Goal: Task Accomplishment & Management: Use online tool/utility

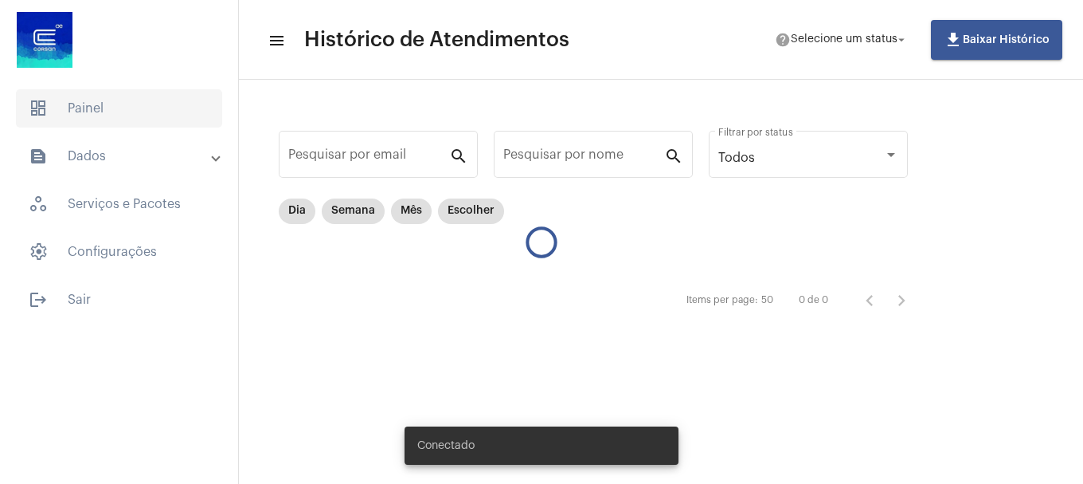
click at [140, 108] on span "dashboard Painel" at bounding box center [119, 108] width 206 height 38
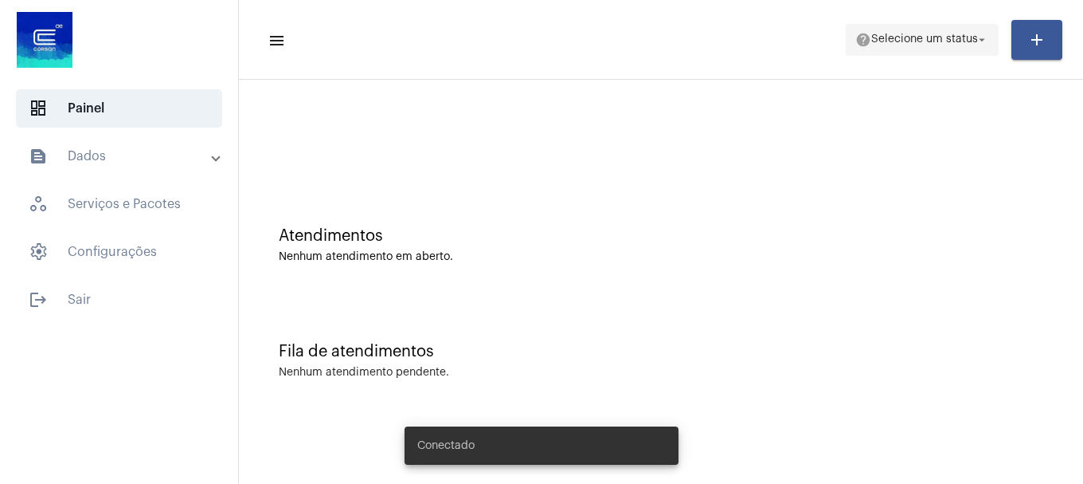
click at [887, 49] on span "help Selecione um status arrow_drop_down" at bounding box center [922, 39] width 134 height 29
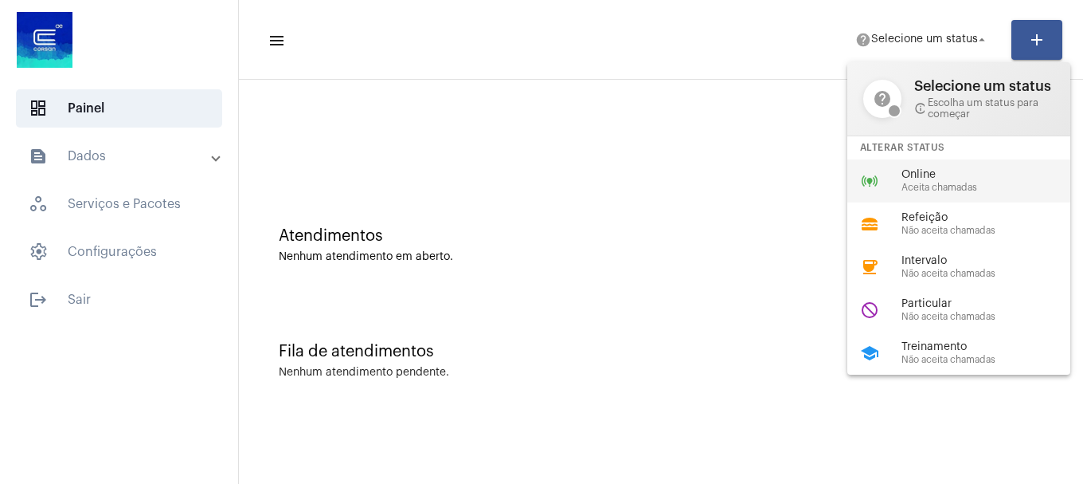
click at [914, 194] on div "online_prediction Online Aceita chamadas" at bounding box center [972, 180] width 249 height 43
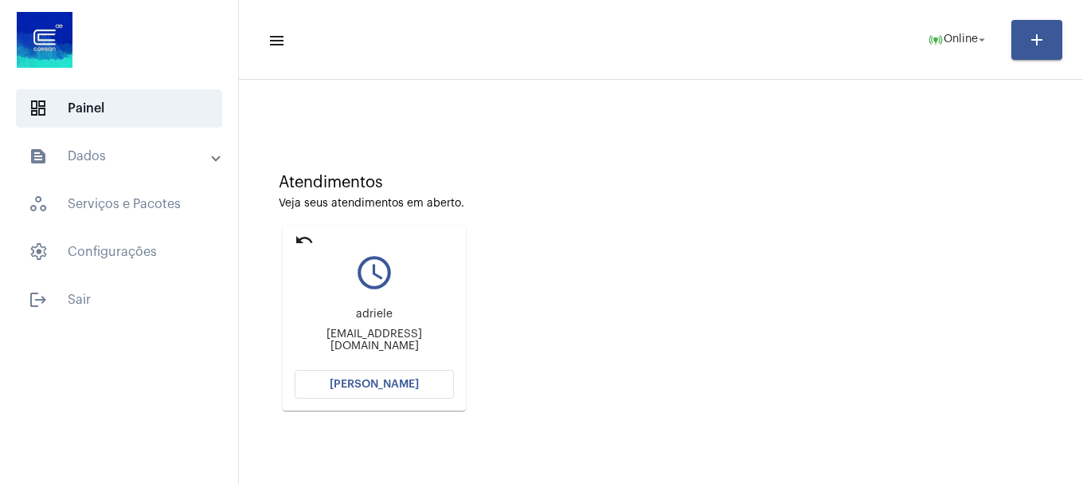
scroll to position [139, 0]
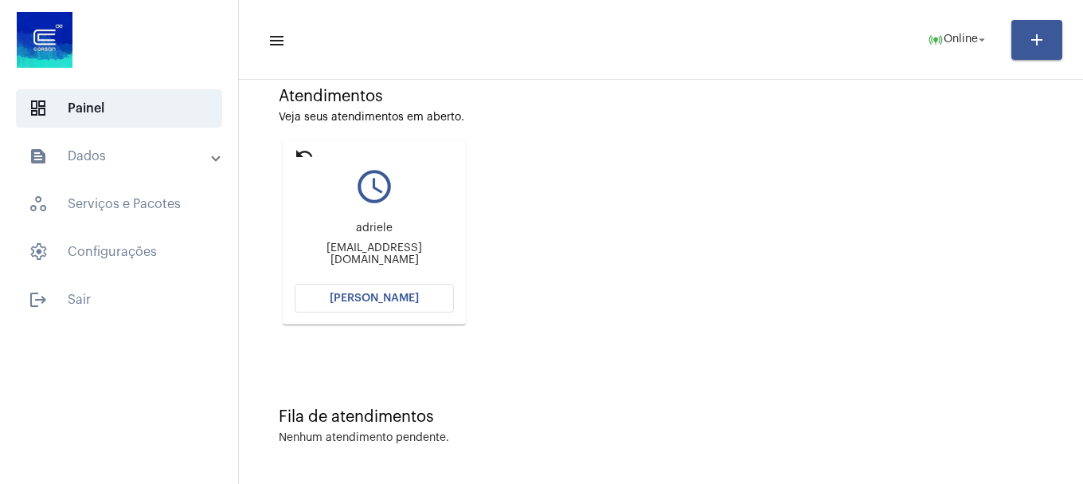
click at [359, 303] on button "[PERSON_NAME]" at bounding box center [374, 298] width 159 height 29
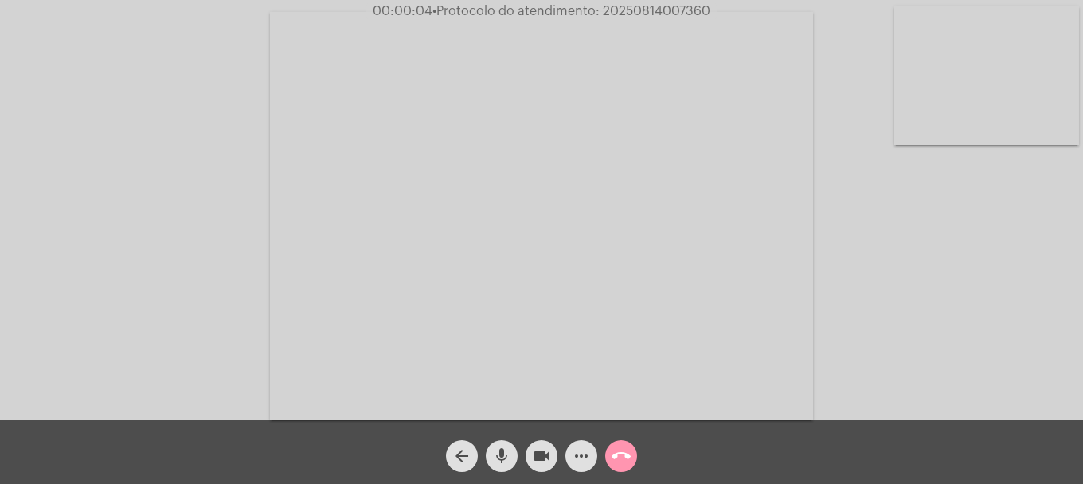
click at [1018, 87] on video at bounding box center [987, 75] width 185 height 139
click at [237, 184] on video at bounding box center [211, 214] width 185 height 139
click at [513, 454] on button "mic" at bounding box center [502, 456] width 32 height 32
click at [513, 452] on button "mic_off" at bounding box center [502, 456] width 32 height 32
click at [1022, 122] on video at bounding box center [987, 75] width 185 height 139
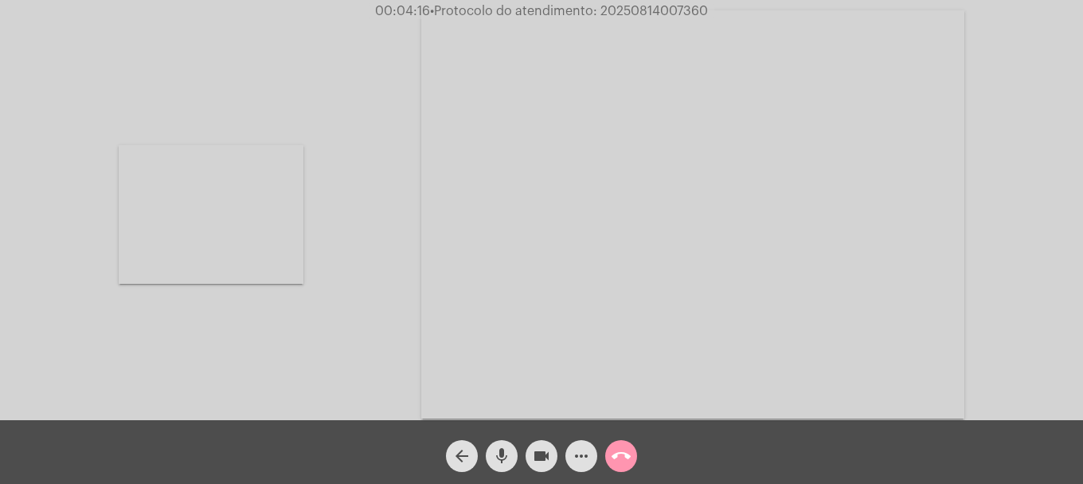
click at [296, 225] on video at bounding box center [211, 214] width 185 height 139
drag, startPoint x: 501, startPoint y: 459, endPoint x: 522, endPoint y: 453, distance: 21.4
click at [502, 459] on mat-icon "mic" at bounding box center [501, 455] width 19 height 19
click at [537, 449] on mat-icon "videocam" at bounding box center [541, 455] width 19 height 19
click at [508, 444] on span "mic_off" at bounding box center [501, 456] width 19 height 32
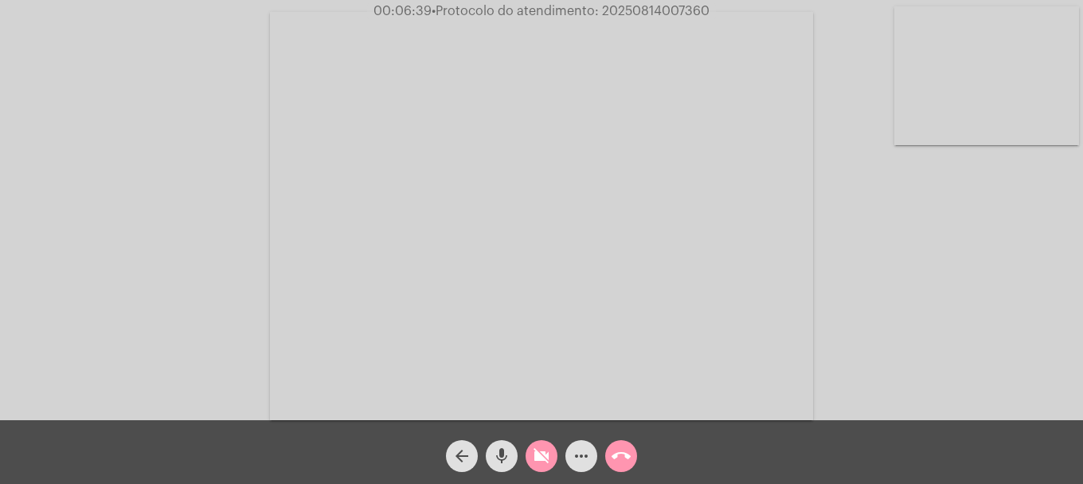
click at [542, 462] on mat-icon "videocam_off" at bounding box center [541, 455] width 19 height 19
click at [931, 123] on video at bounding box center [987, 75] width 185 height 139
click at [571, 459] on button "more_horiz" at bounding box center [582, 456] width 32 height 32
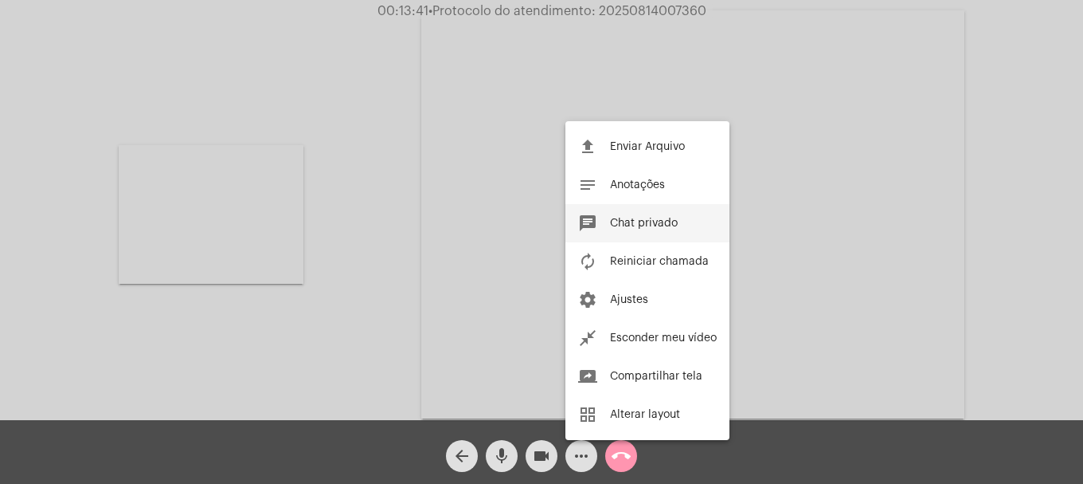
click at [603, 222] on button "chat Chat privado" at bounding box center [648, 223] width 164 height 38
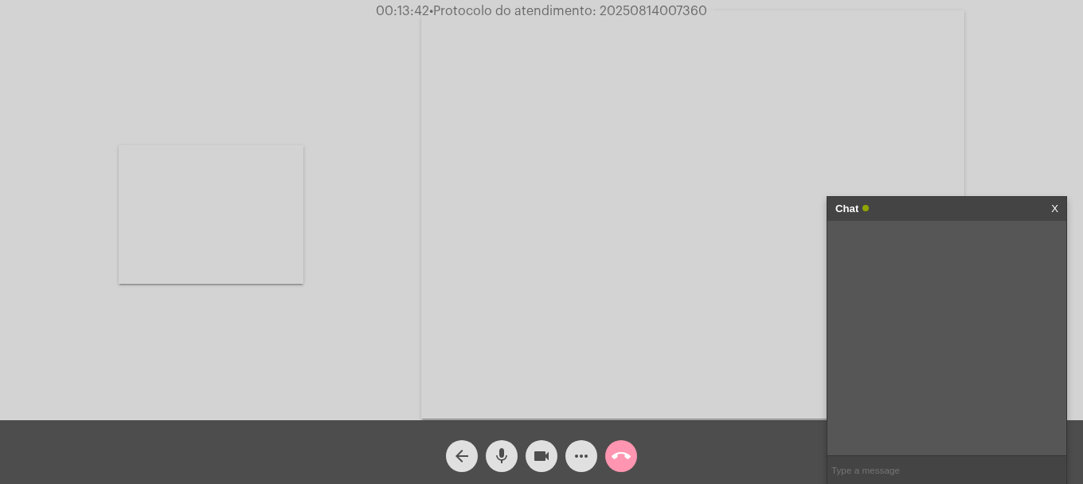
click at [883, 465] on input "text" at bounding box center [947, 470] width 239 height 28
click at [548, 457] on mat-icon "videocam" at bounding box center [541, 455] width 19 height 19
click at [504, 456] on mat-icon "mic" at bounding box center [501, 455] width 19 height 19
click at [508, 459] on mat-icon "mic_off" at bounding box center [501, 455] width 19 height 19
click at [542, 453] on mat-icon "videocam_off" at bounding box center [541, 455] width 19 height 19
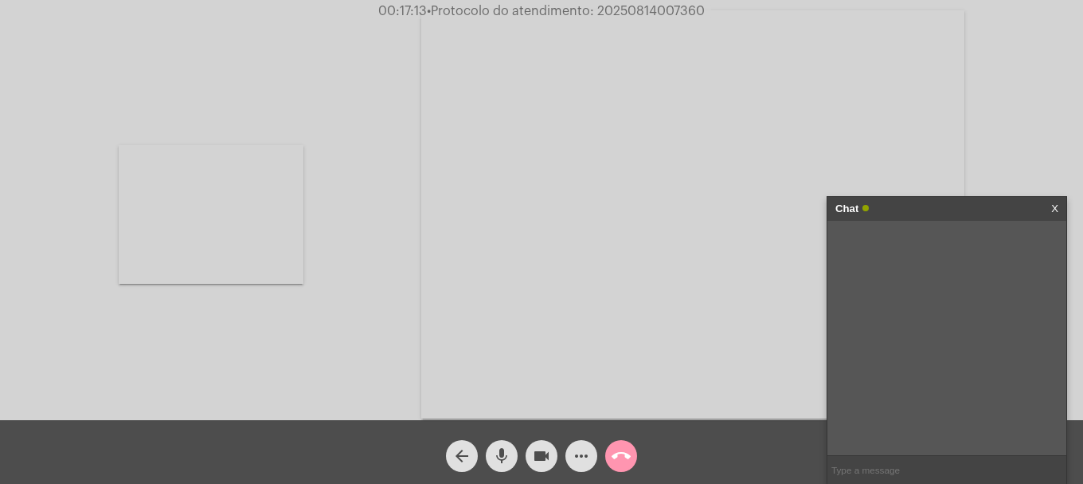
click at [909, 471] on input "text" at bounding box center [947, 470] width 239 height 28
type input "51993451930"
drag, startPoint x: 884, startPoint y: 461, endPoint x: 799, endPoint y: 466, distance: 85.4
click at [799, 466] on app-call "00:17:50 • Protocolo do atendimento: 20250814007360 Acessando Câmera e Microfon…" at bounding box center [541, 242] width 1083 height 484
click at [534, 445] on span "videocam" at bounding box center [541, 456] width 19 height 32
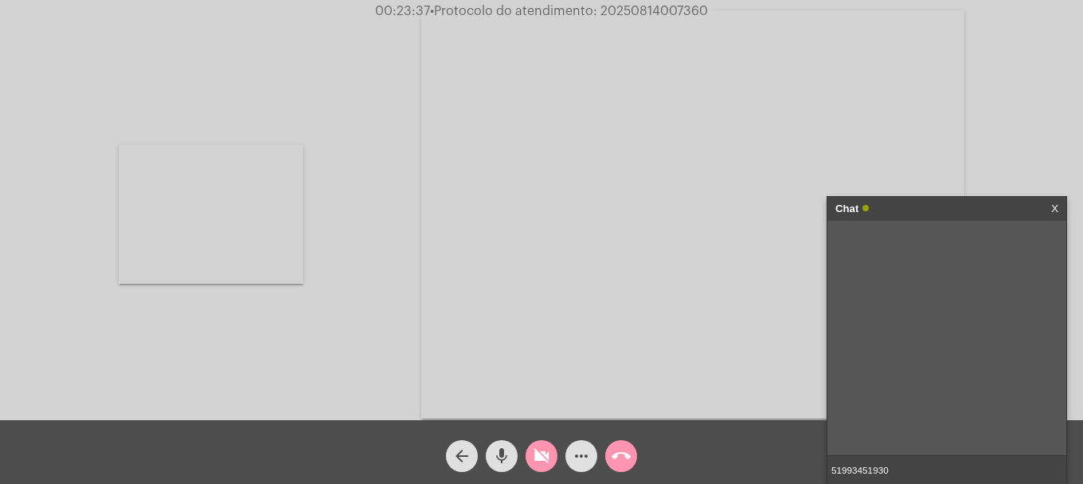
click at [515, 447] on button "mic" at bounding box center [502, 456] width 32 height 32
drag, startPoint x: 891, startPoint y: 460, endPoint x: 883, endPoint y: 463, distance: 8.6
drag, startPoint x: 883, startPoint y: 463, endPoint x: 496, endPoint y: 455, distance: 386.4
click at [496, 455] on mat-icon "mic_off" at bounding box center [501, 455] width 19 height 19
click at [861, 472] on input "51993451930" at bounding box center [947, 470] width 239 height 28
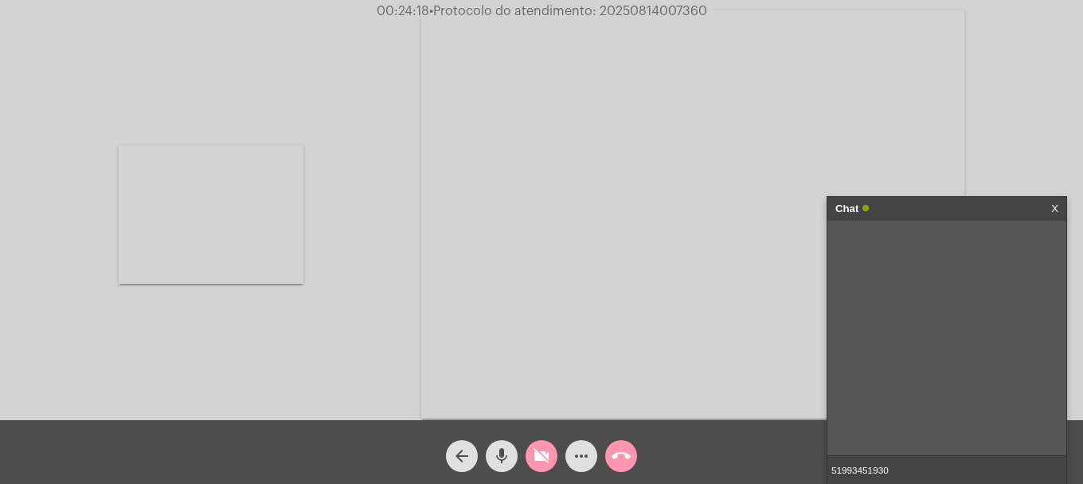
click at [861, 472] on input "51993451930" at bounding box center [947, 470] width 239 height 28
click at [877, 470] on input "02892025079" at bounding box center [947, 470] width 239 height 28
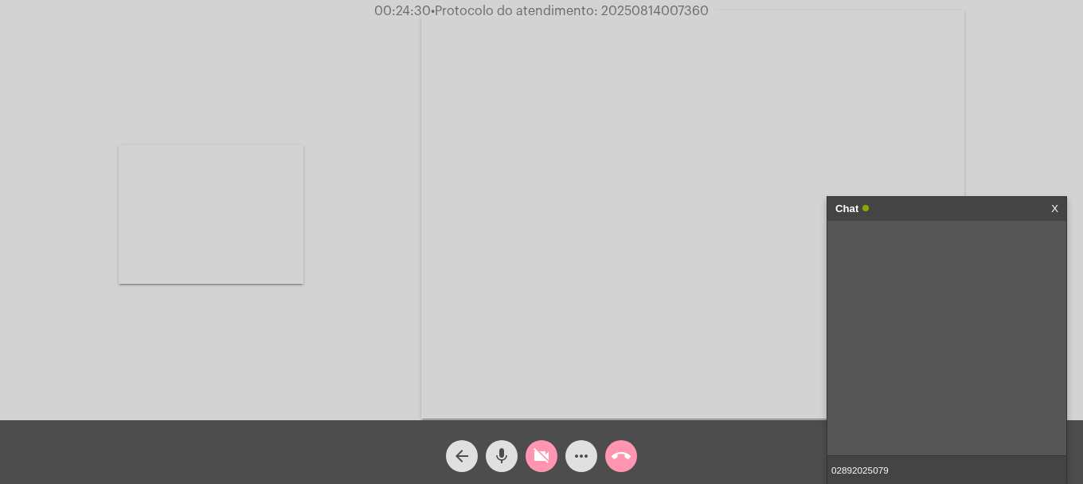
type input "02892025079"
click at [495, 453] on mat-icon "mic" at bounding box center [501, 455] width 19 height 19
click at [871, 467] on input "02892025079" at bounding box center [947, 470] width 239 height 28
click at [507, 440] on span "mic_off" at bounding box center [501, 456] width 19 height 32
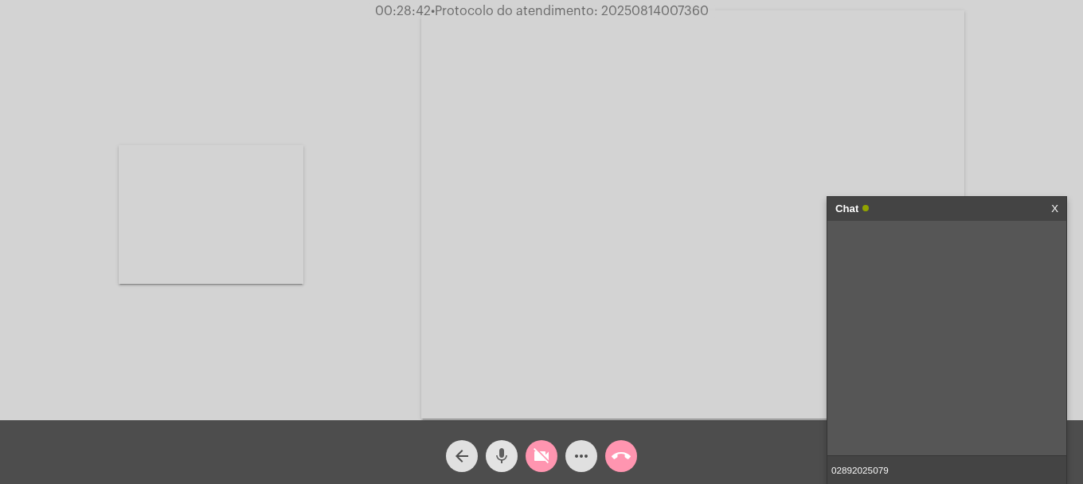
click at [505, 453] on mat-icon "mic" at bounding box center [501, 455] width 19 height 19
drag, startPoint x: 541, startPoint y: 461, endPoint x: 496, endPoint y: 461, distance: 44.6
click at [539, 461] on mat-icon "videocam_off" at bounding box center [541, 455] width 19 height 19
click at [496, 461] on mat-icon "mic_off" at bounding box center [501, 455] width 19 height 19
type input "oii"
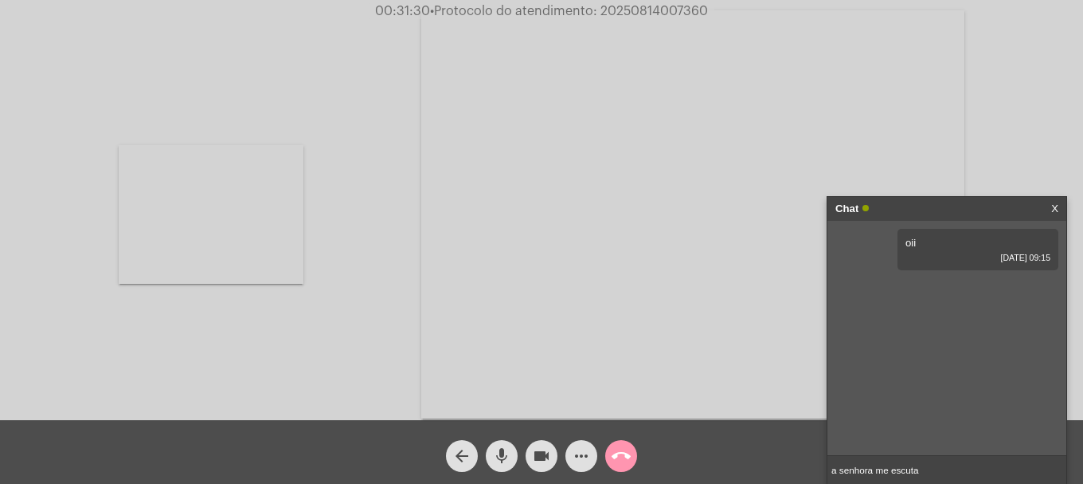
type input "a senhora me escuta"
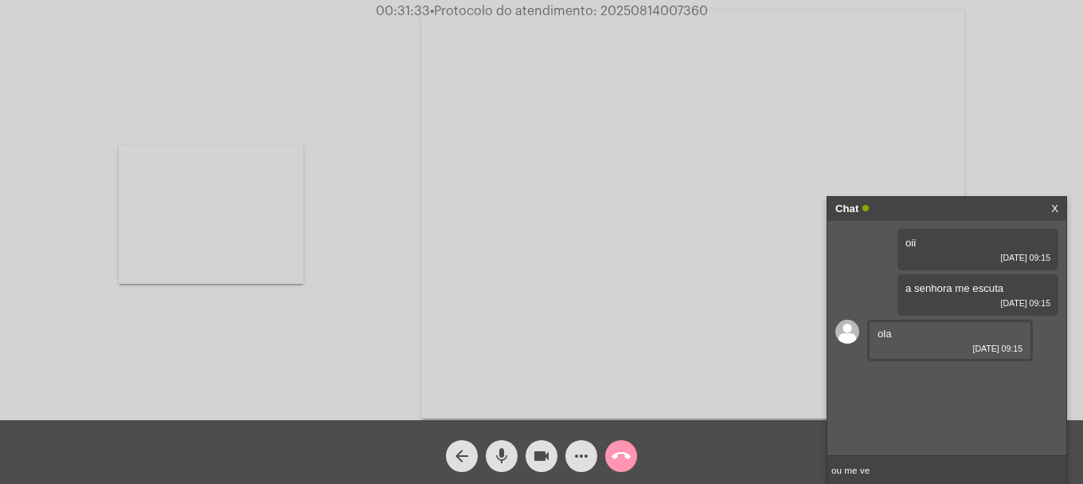
type input "ou me ve?"
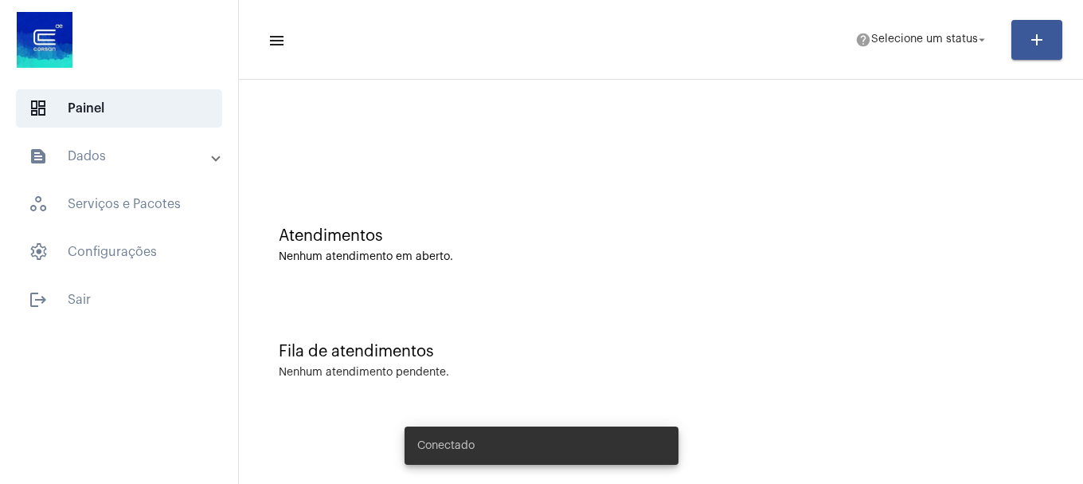
click at [898, 60] on mat-toolbar-row "menu help Selecione um status arrow_drop_down add" at bounding box center [661, 39] width 844 height 51
click at [903, 49] on span "help Selecione um status arrow_drop_down" at bounding box center [922, 39] width 134 height 29
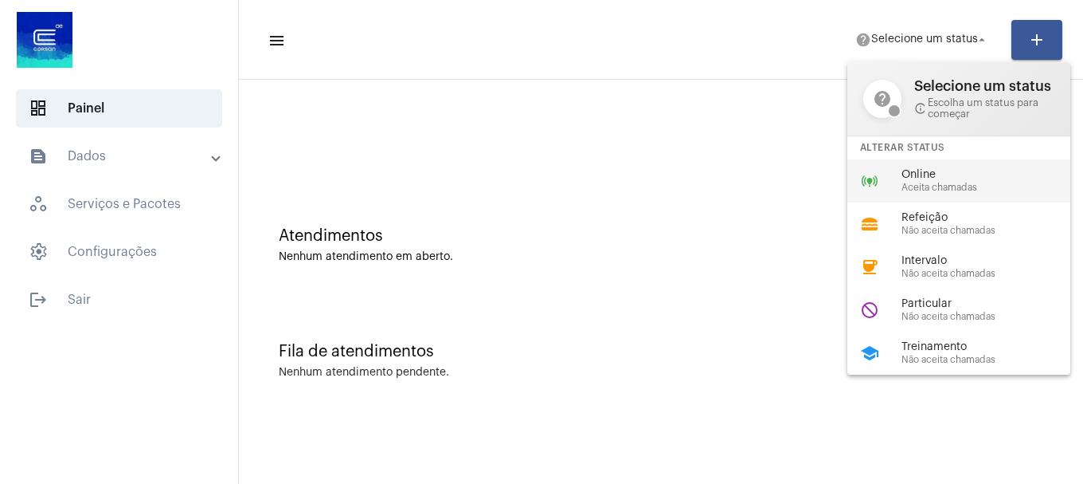
drag, startPoint x: 938, startPoint y: 166, endPoint x: 923, endPoint y: 164, distance: 14.4
click at [936, 166] on div "online_prediction Online Aceita chamadas" at bounding box center [972, 180] width 249 height 43
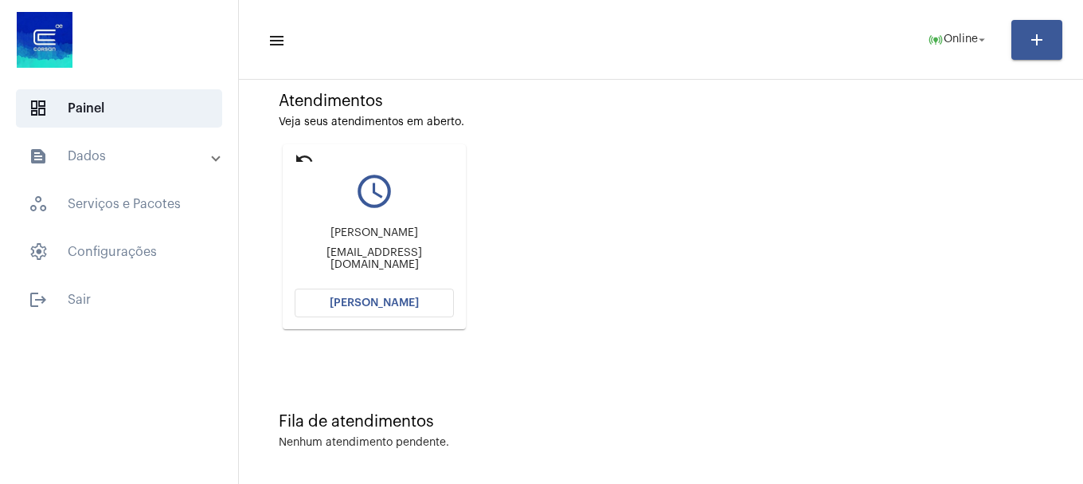
scroll to position [139, 0]
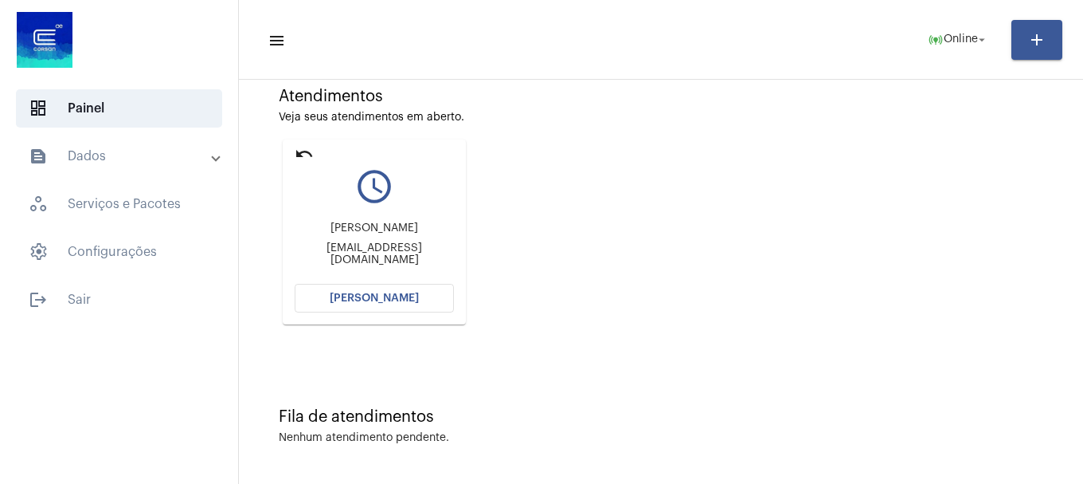
click at [385, 307] on button "[PERSON_NAME]" at bounding box center [374, 298] width 159 height 29
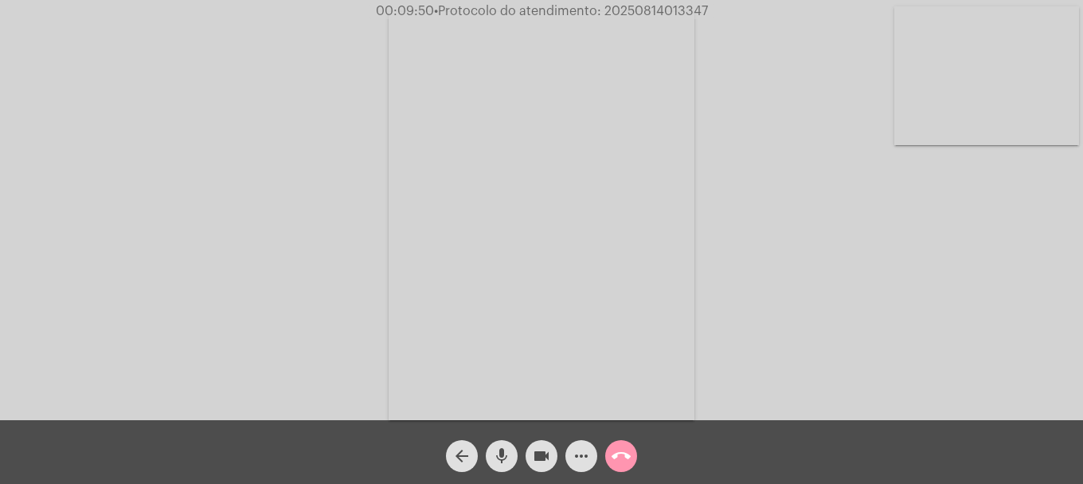
click at [632, 13] on span "• Protocolo do atendimento: 20250814013347" at bounding box center [571, 11] width 274 height 13
copy span "20250814013347"
click at [566, 459] on button "more_horiz" at bounding box center [582, 456] width 32 height 32
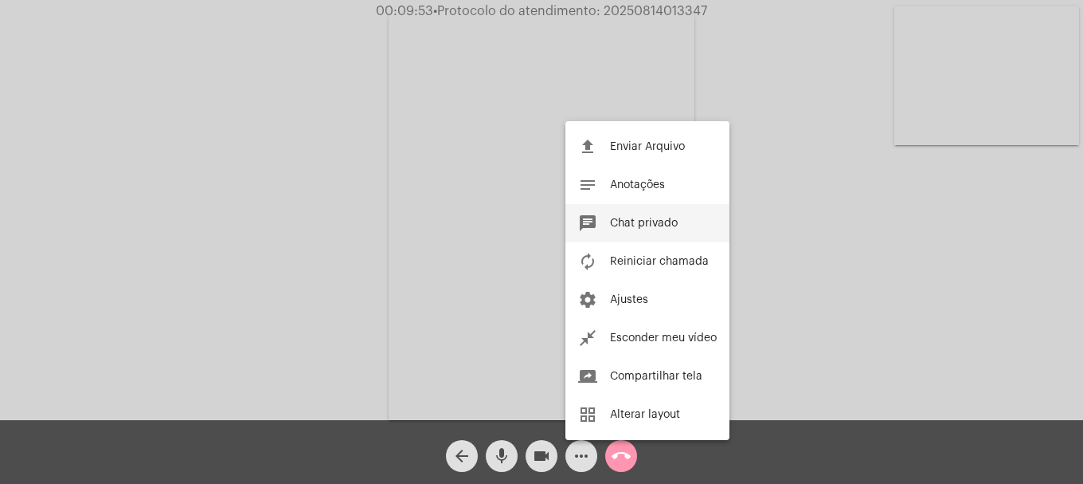
click at [632, 234] on button "chat Chat privado" at bounding box center [648, 223] width 164 height 38
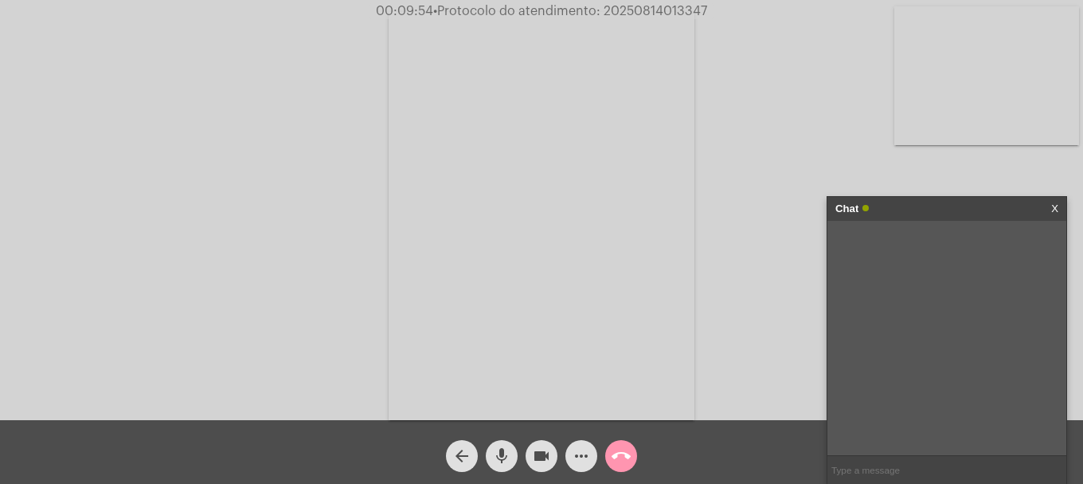
click at [938, 463] on input "text" at bounding box center [947, 470] width 239 height 28
paste input "20250814013347"
type input "20250814013347"
click at [621, 455] on mat-icon "call_end" at bounding box center [621, 455] width 19 height 19
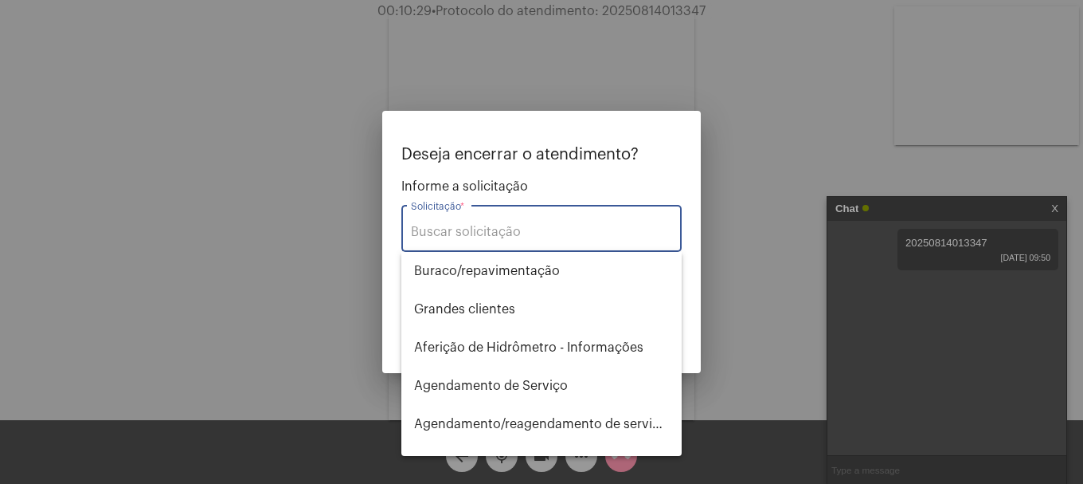
click at [553, 215] on div "Solicitação *" at bounding box center [541, 227] width 261 height 50
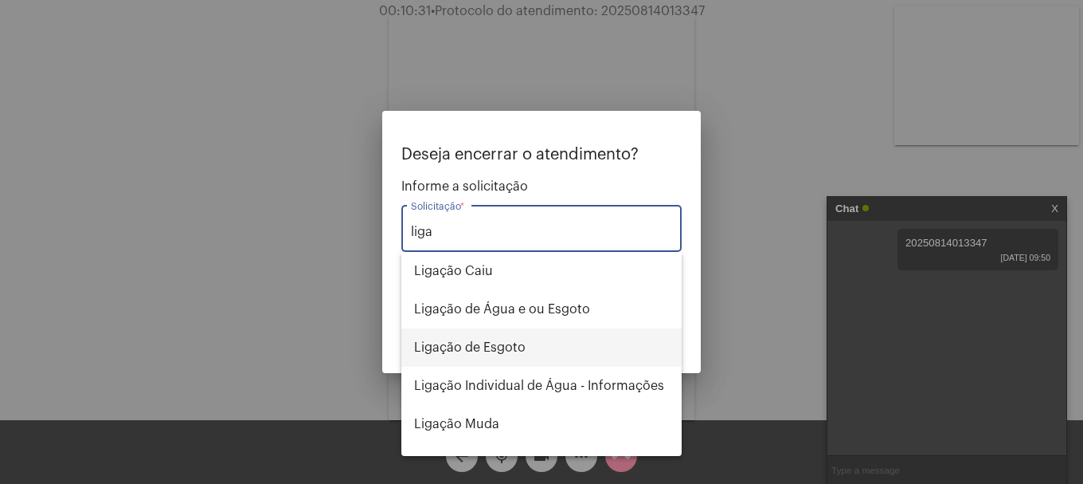
click at [515, 357] on span "Ligação de Esgoto" at bounding box center [541, 347] width 255 height 38
type input "Ligação de Esgoto"
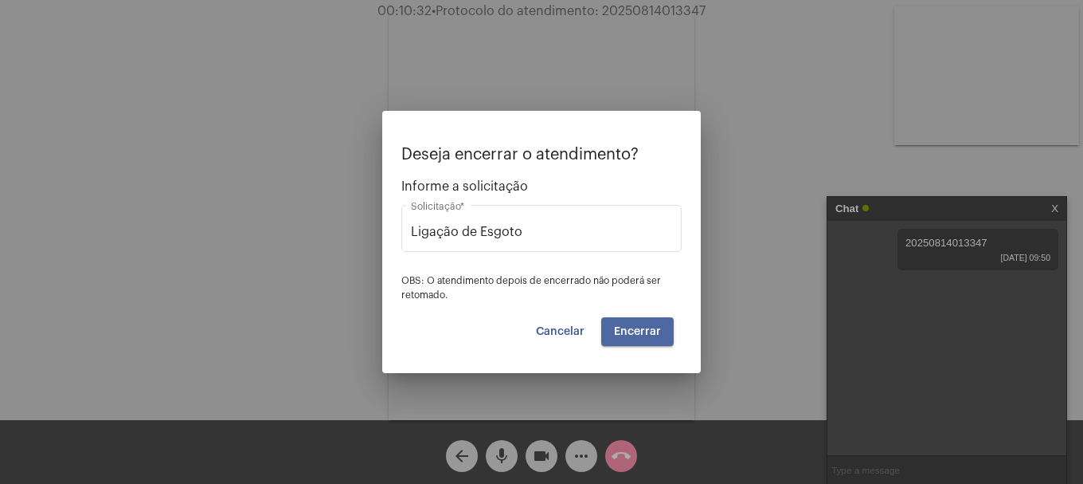
click at [632, 335] on span "Encerrar" at bounding box center [637, 331] width 47 height 11
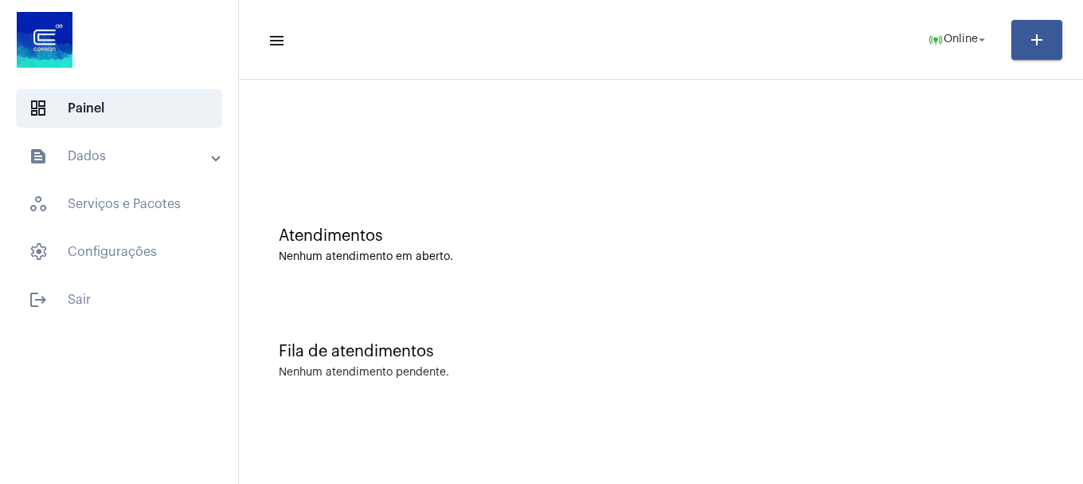
click at [74, 170] on mat-expansion-panel-header "text_snippet_outlined Dados" at bounding box center [124, 156] width 229 height 38
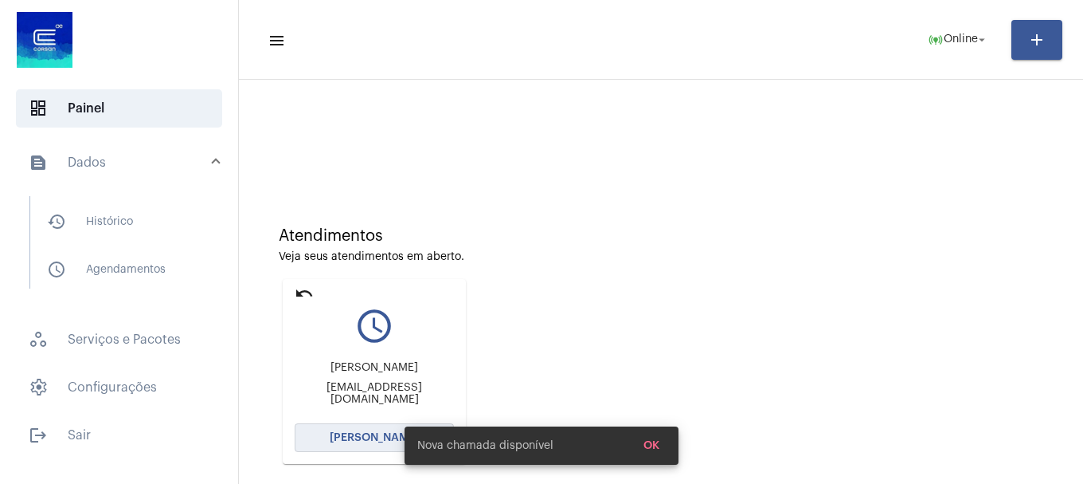
click at [338, 438] on span "[PERSON_NAME]" at bounding box center [374, 437] width 89 height 11
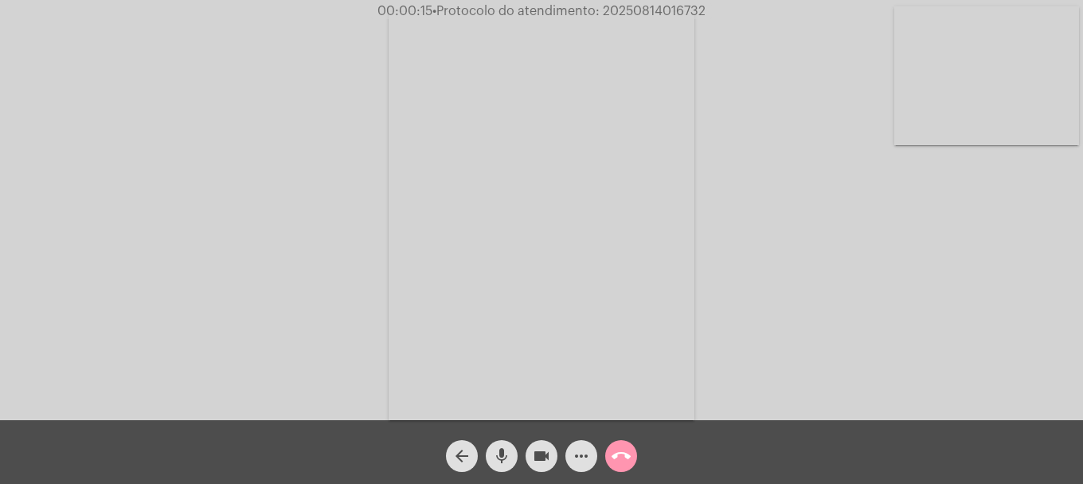
click at [964, 100] on video at bounding box center [987, 75] width 185 height 139
click at [256, 274] on video at bounding box center [211, 214] width 185 height 246
click at [972, 119] on video at bounding box center [987, 75] width 185 height 139
click at [258, 231] on video at bounding box center [211, 214] width 185 height 246
click at [1004, 99] on video at bounding box center [987, 75] width 185 height 139
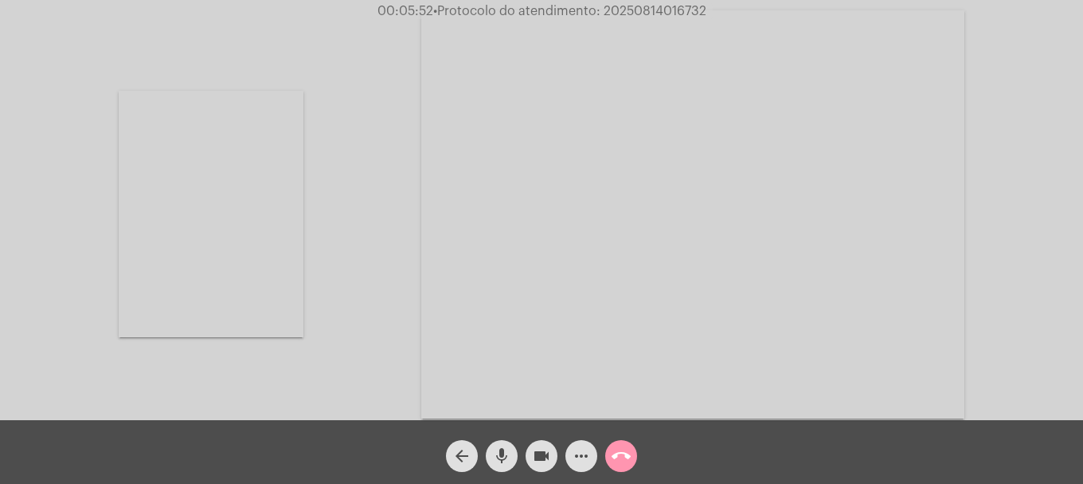
click at [186, 162] on video at bounding box center [211, 214] width 185 height 246
click at [506, 444] on span "mic" at bounding box center [501, 456] width 19 height 32
click at [502, 458] on mat-icon "mic_off" at bounding box center [501, 455] width 19 height 19
click at [489, 449] on button "mic" at bounding box center [502, 456] width 32 height 32
click at [488, 439] on div "mic_off" at bounding box center [502, 452] width 40 height 40
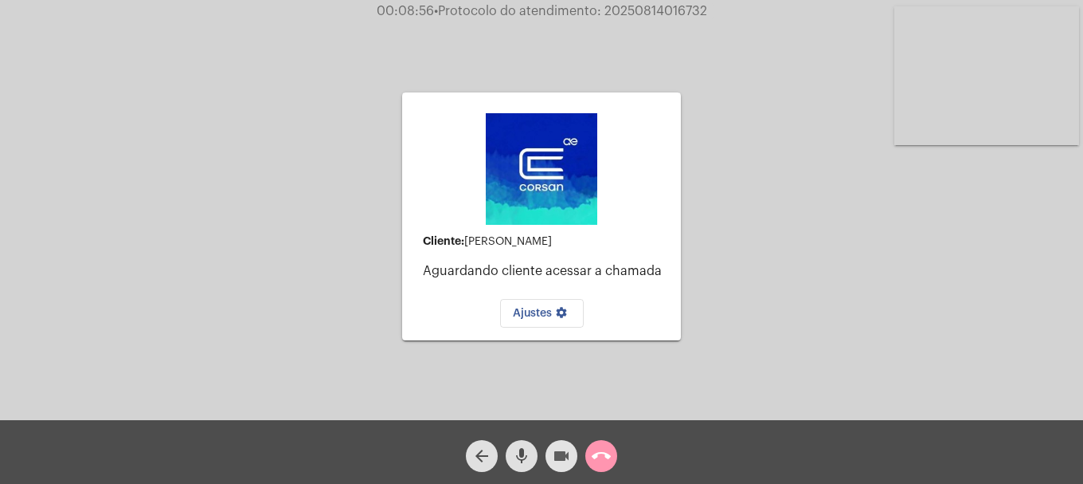
click at [564, 462] on mat-icon "videocam" at bounding box center [561, 455] width 19 height 19
click at [533, 458] on button "mic" at bounding box center [522, 456] width 32 height 32
click at [532, 459] on button "mic_off" at bounding box center [522, 456] width 32 height 32
click at [553, 459] on mat-icon "videocam_off" at bounding box center [561, 455] width 19 height 19
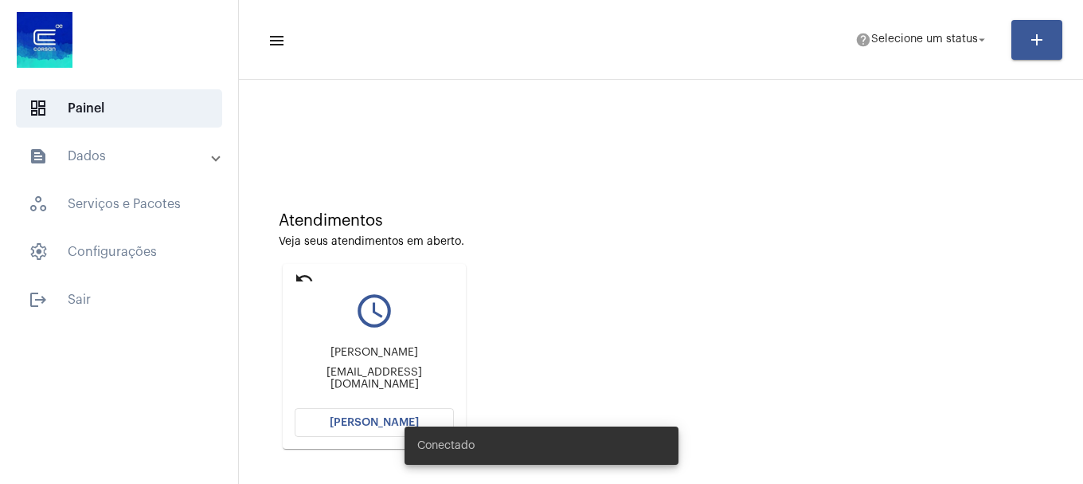
scroll to position [14, 0]
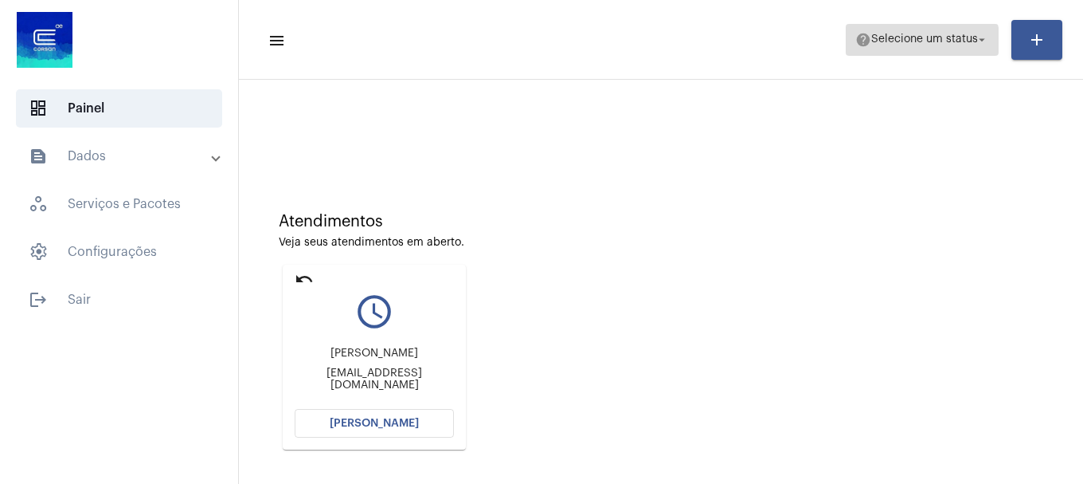
click at [912, 48] on span "help Selecione um status arrow_drop_down" at bounding box center [922, 39] width 134 height 29
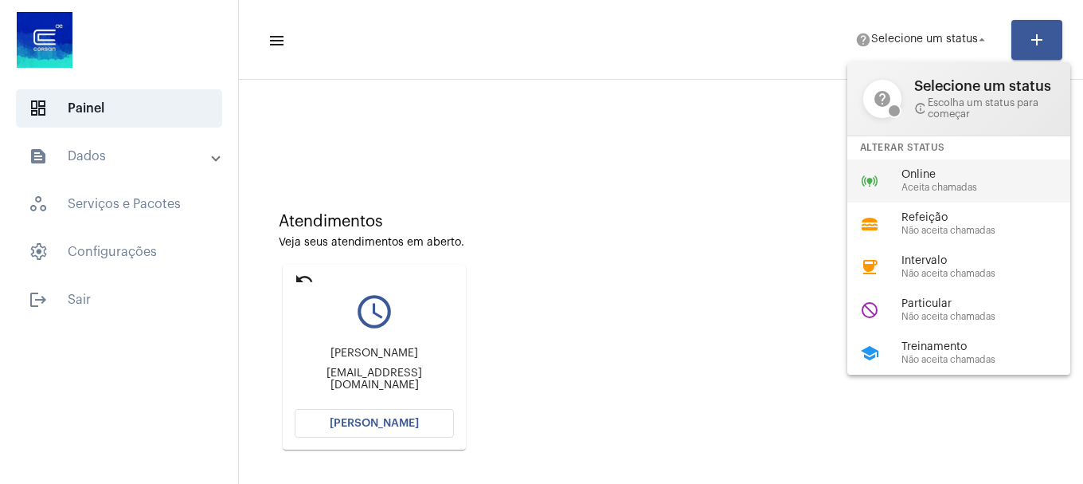
click at [909, 178] on span "Online" at bounding box center [993, 175] width 182 height 12
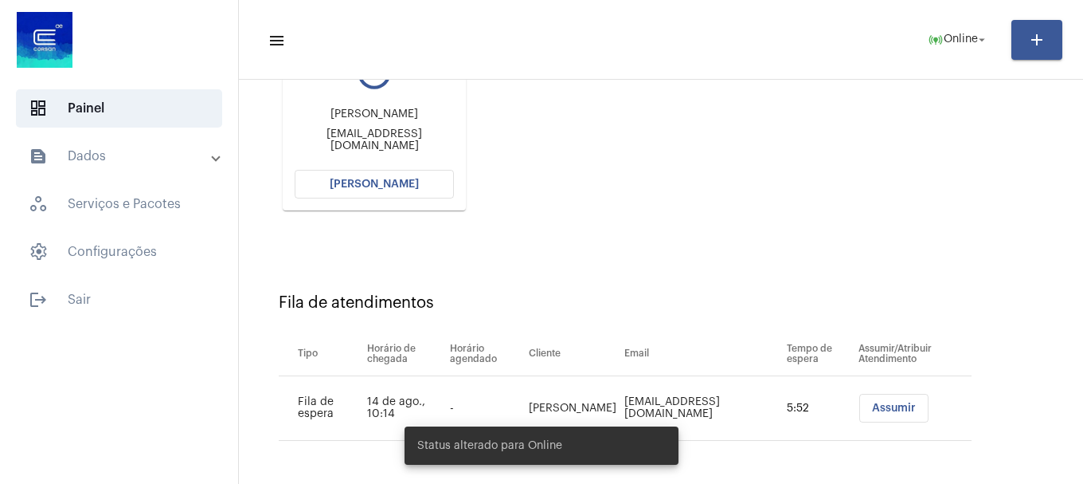
scroll to position [174, 0]
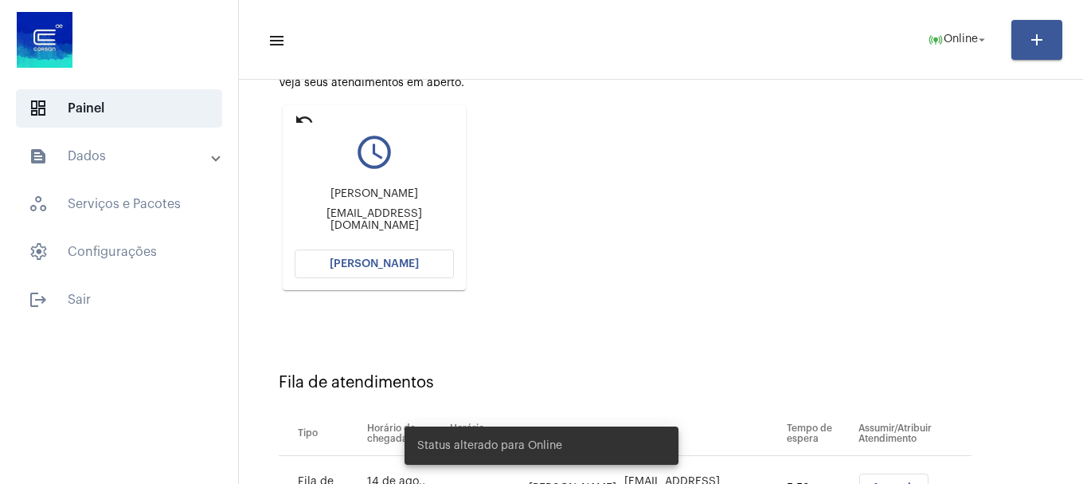
click at [303, 119] on mat-icon "undo" at bounding box center [304, 119] width 19 height 19
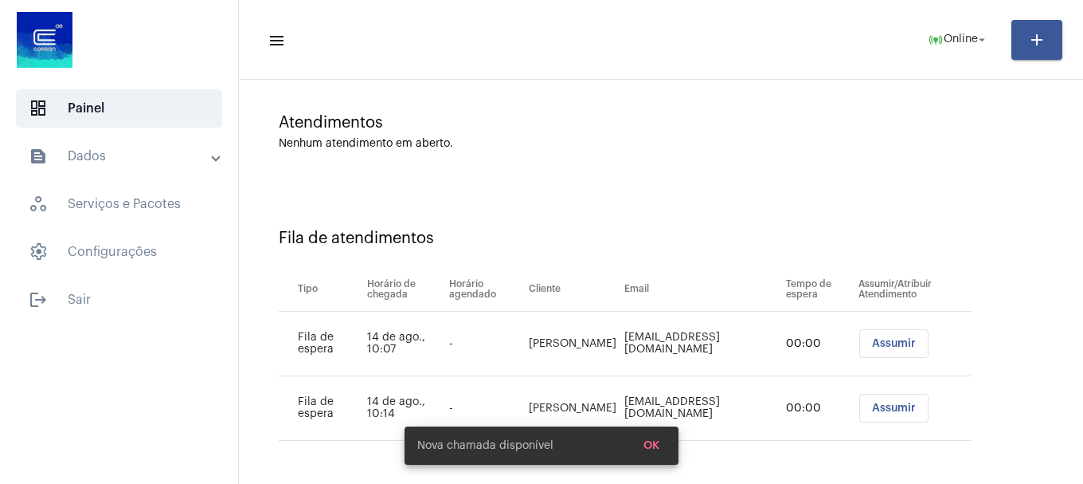
scroll to position [113, 0]
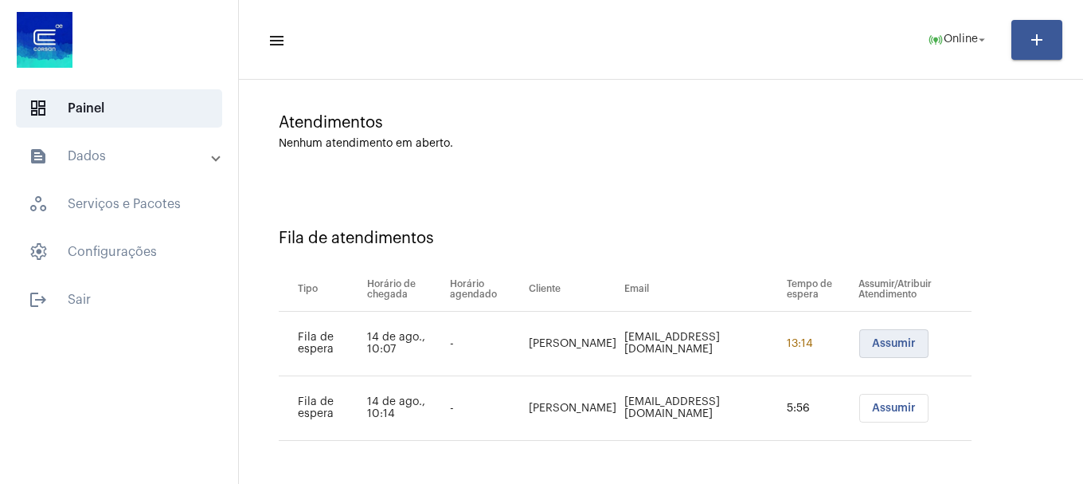
click at [883, 354] on button "Assumir" at bounding box center [893, 343] width 69 height 29
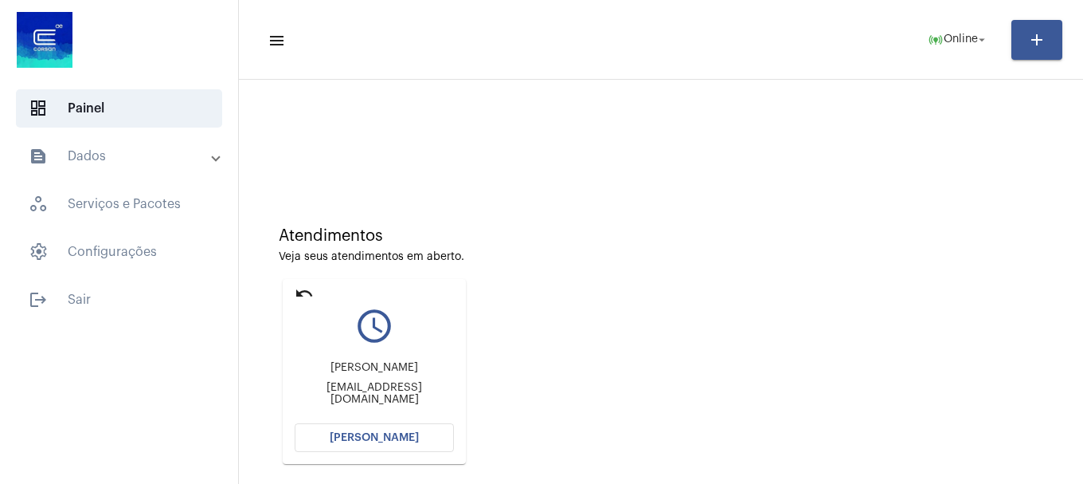
click at [360, 440] on span "[PERSON_NAME]" at bounding box center [374, 437] width 89 height 11
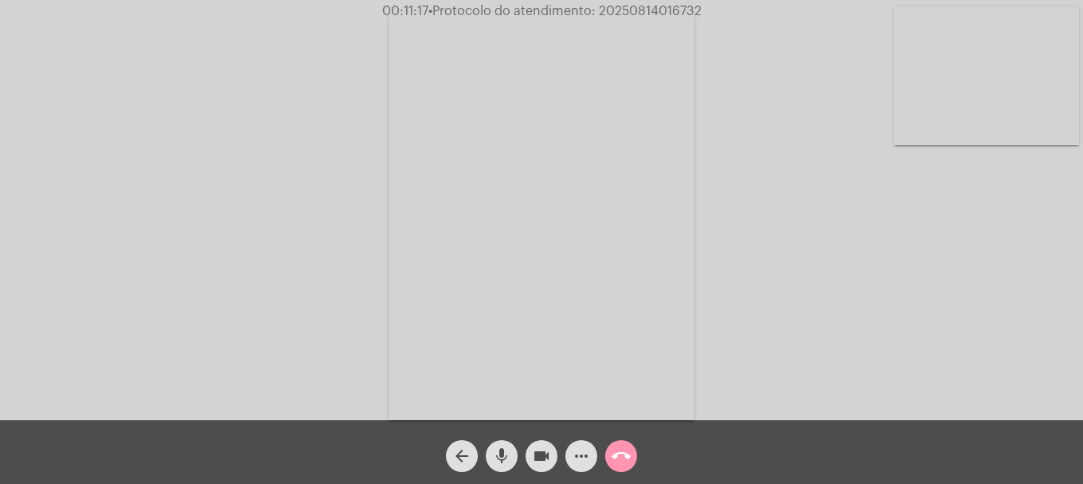
click at [470, 451] on mat-icon "arrow_back" at bounding box center [461, 455] width 19 height 19
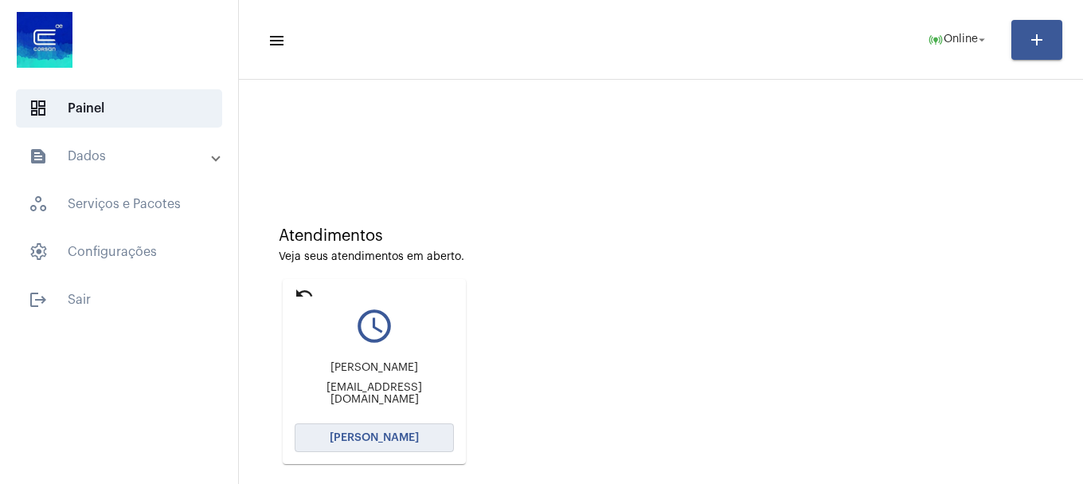
click at [371, 440] on span "[PERSON_NAME]" at bounding box center [374, 437] width 89 height 11
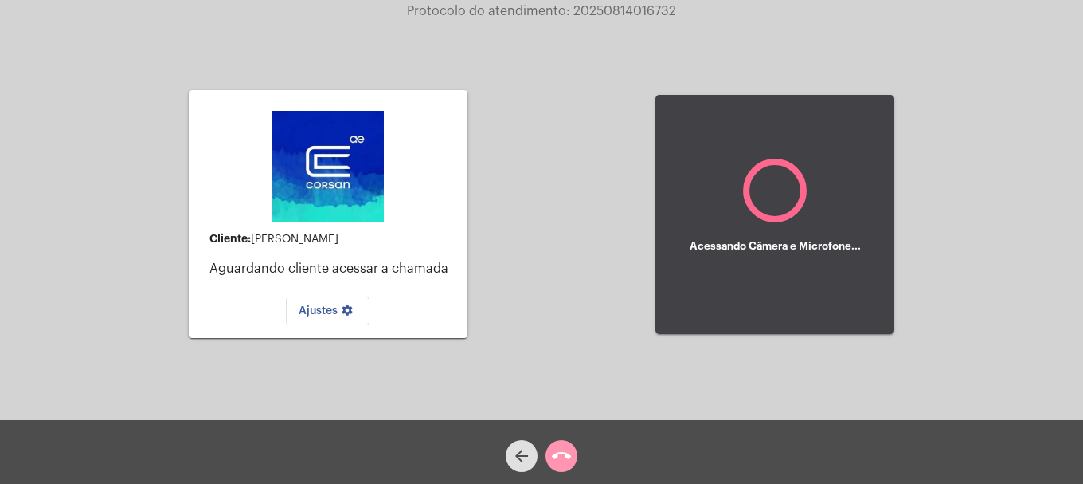
click at [518, 441] on div "arrow_back" at bounding box center [522, 452] width 40 height 40
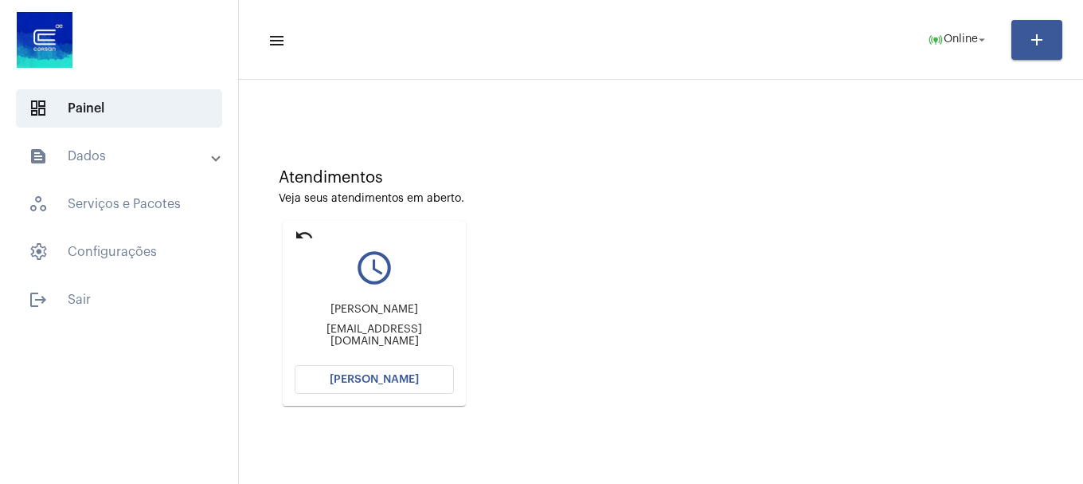
scroll to position [139, 0]
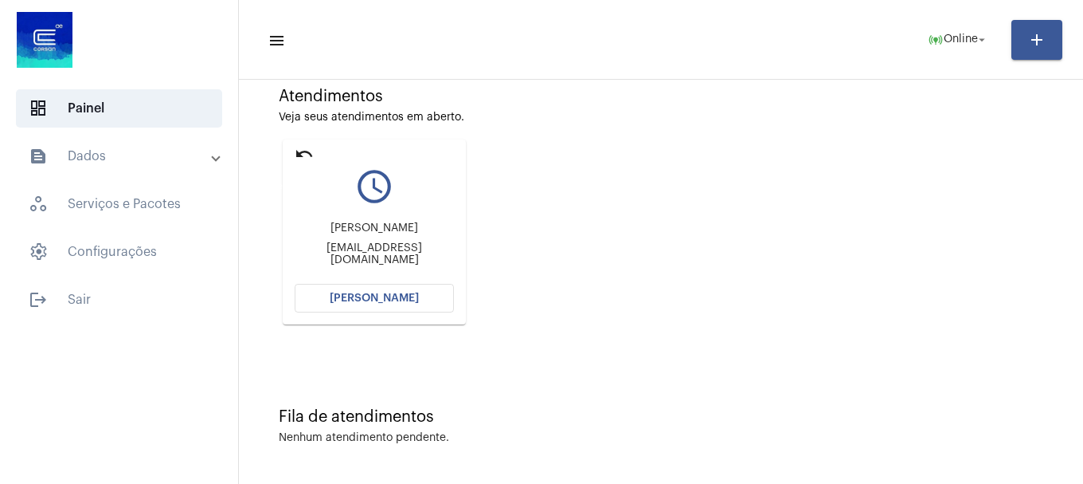
click at [307, 157] on mat-icon "undo" at bounding box center [304, 153] width 19 height 19
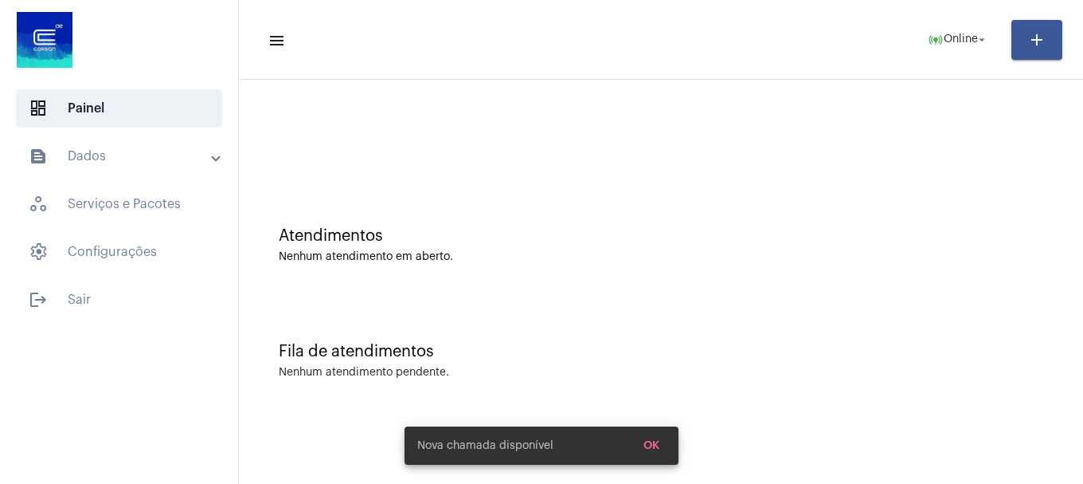
scroll to position [0, 0]
click at [939, 53] on span "help Online arrow_drop_down" at bounding box center [958, 39] width 61 height 29
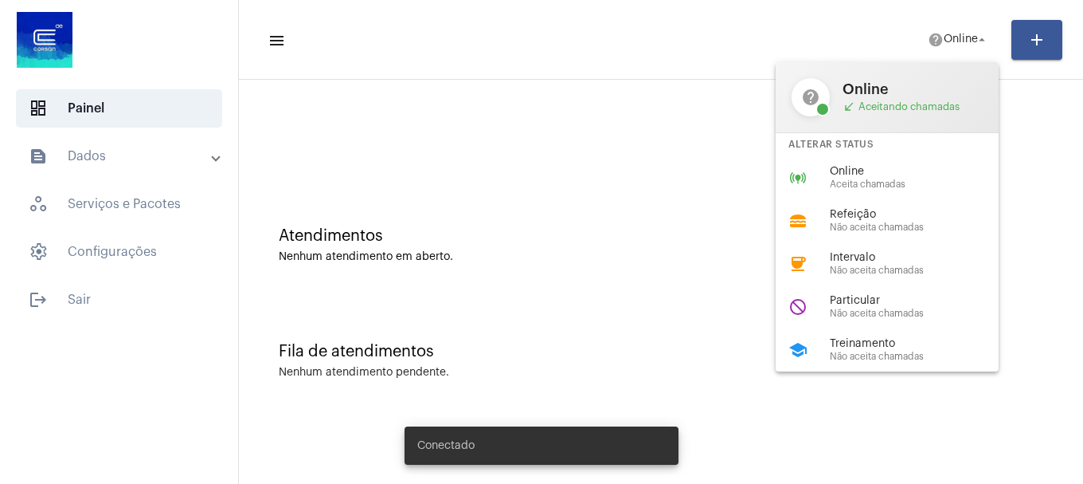
click at [864, 175] on span "Online" at bounding box center [921, 172] width 182 height 12
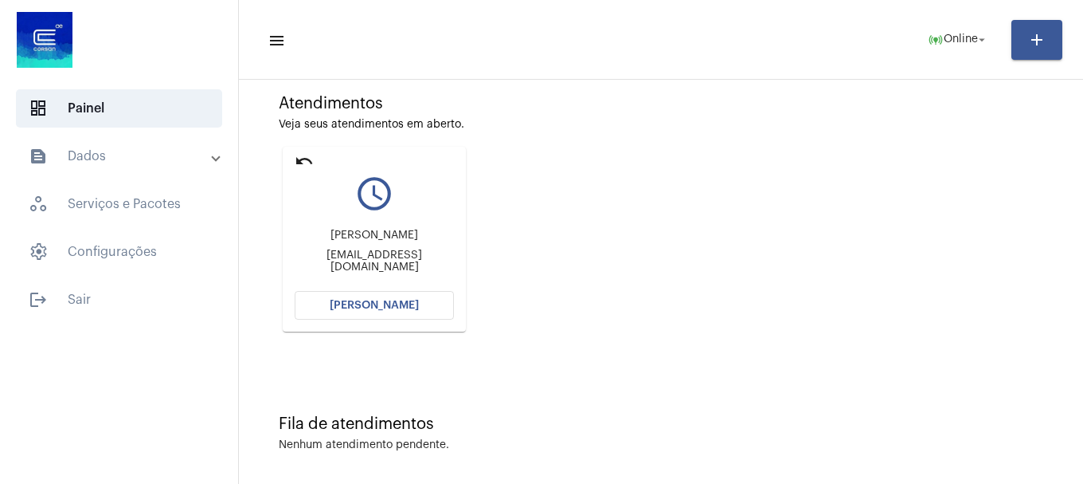
scroll to position [139, 0]
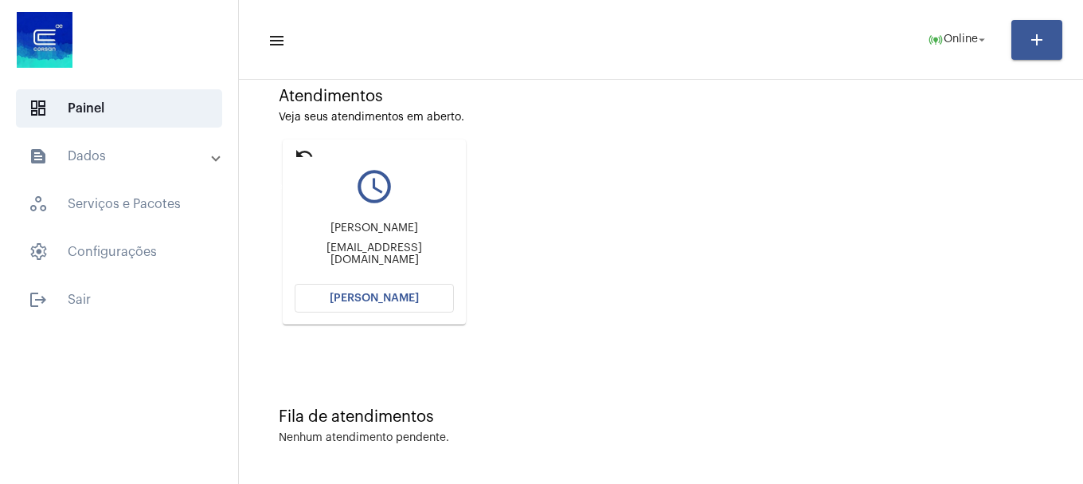
click at [296, 151] on mat-icon "undo" at bounding box center [304, 153] width 19 height 19
click at [977, 22] on mat-toolbar-row "menu online_prediction Online arrow_drop_down add" at bounding box center [661, 39] width 844 height 51
click at [970, 37] on span "Online" at bounding box center [961, 39] width 34 height 11
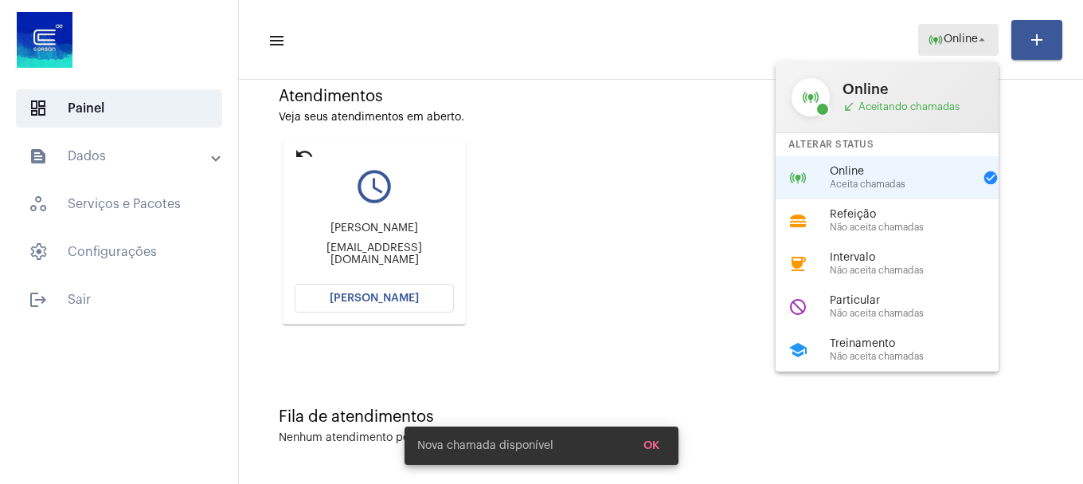
scroll to position [0, 0]
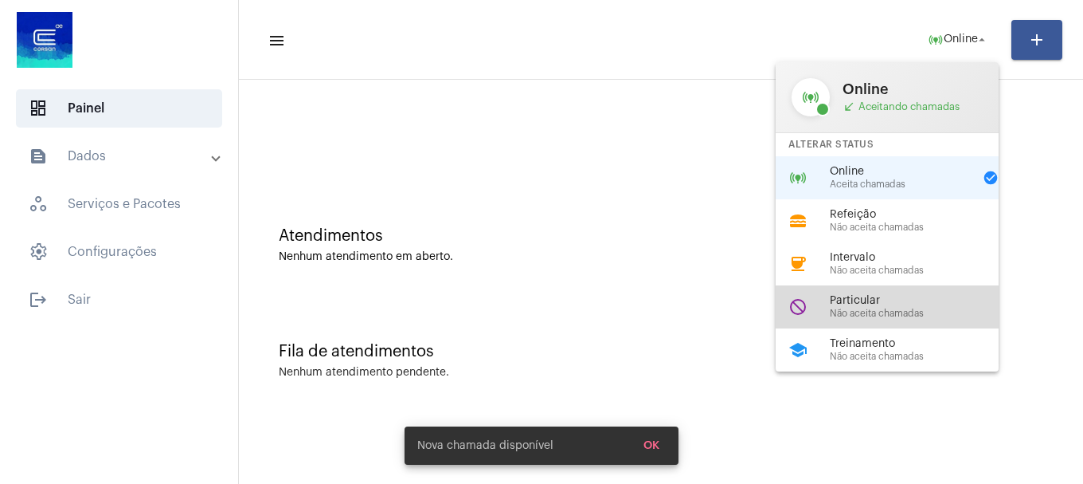
click at [882, 306] on span "Particular" at bounding box center [921, 301] width 182 height 12
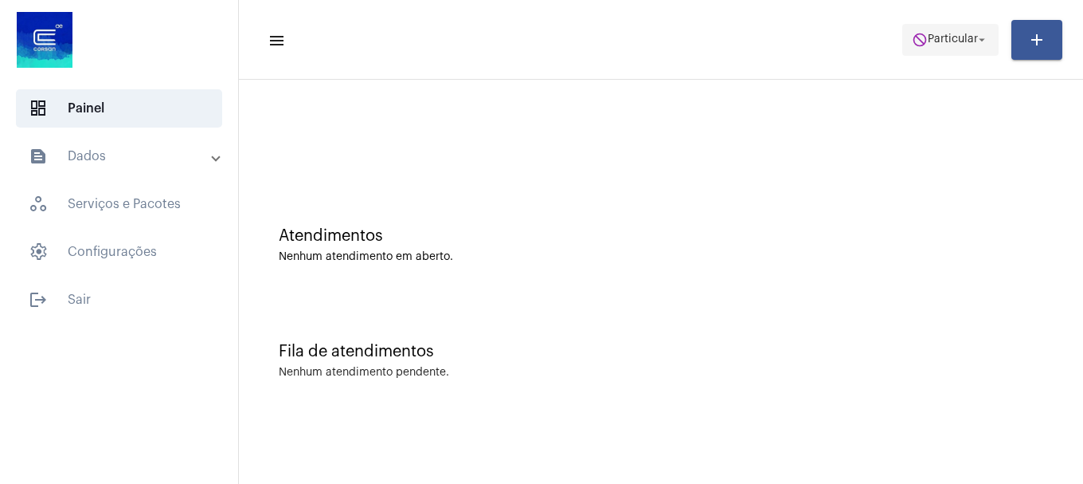
click at [956, 24] on button "do_not_disturb Particular arrow_drop_down" at bounding box center [950, 40] width 96 height 32
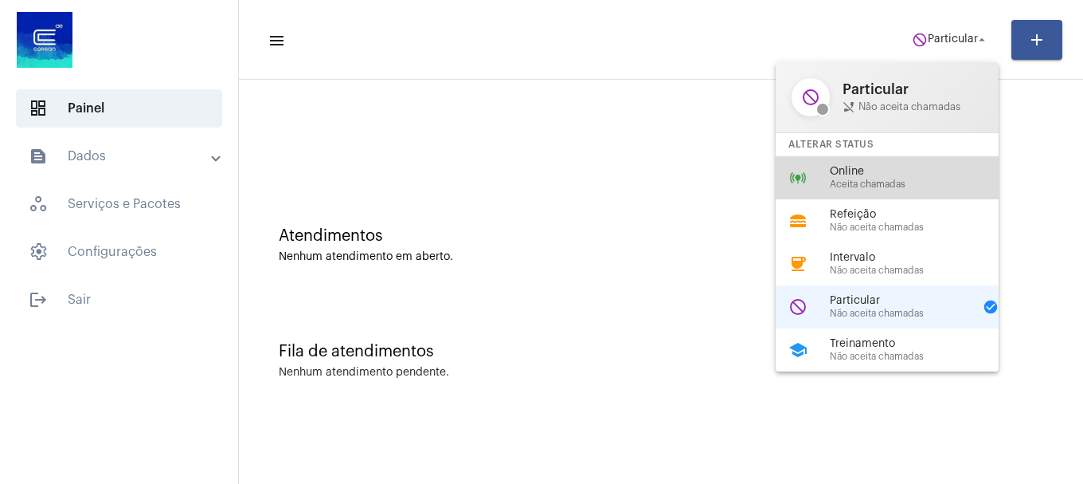
click at [864, 190] on div "online_prediction Online Aceita chamadas" at bounding box center [900, 177] width 249 height 43
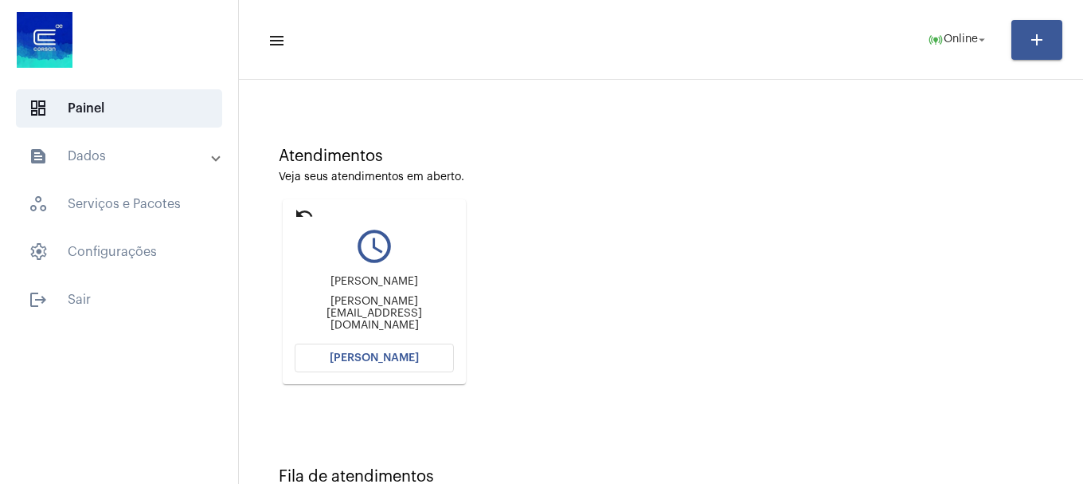
scroll to position [139, 0]
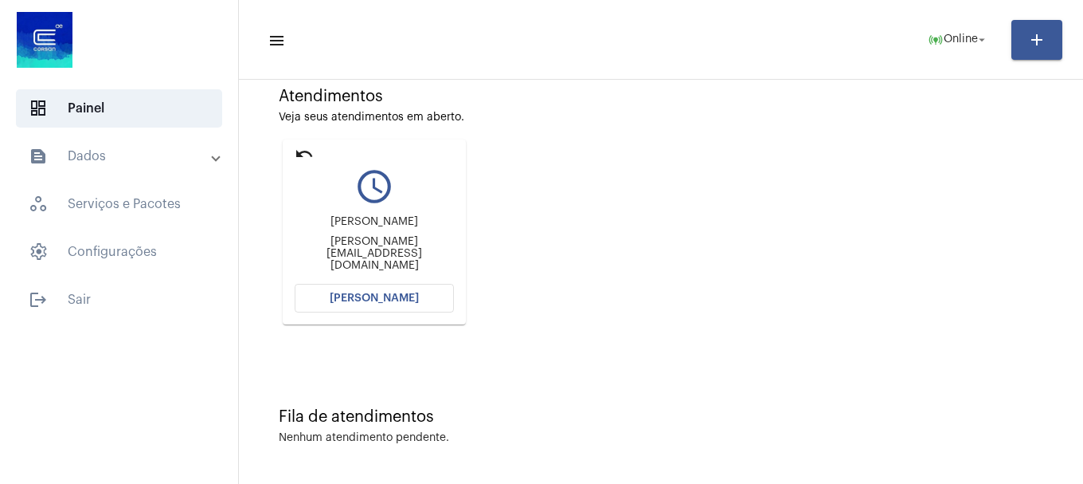
click at [405, 307] on button "[PERSON_NAME]" at bounding box center [374, 298] width 159 height 29
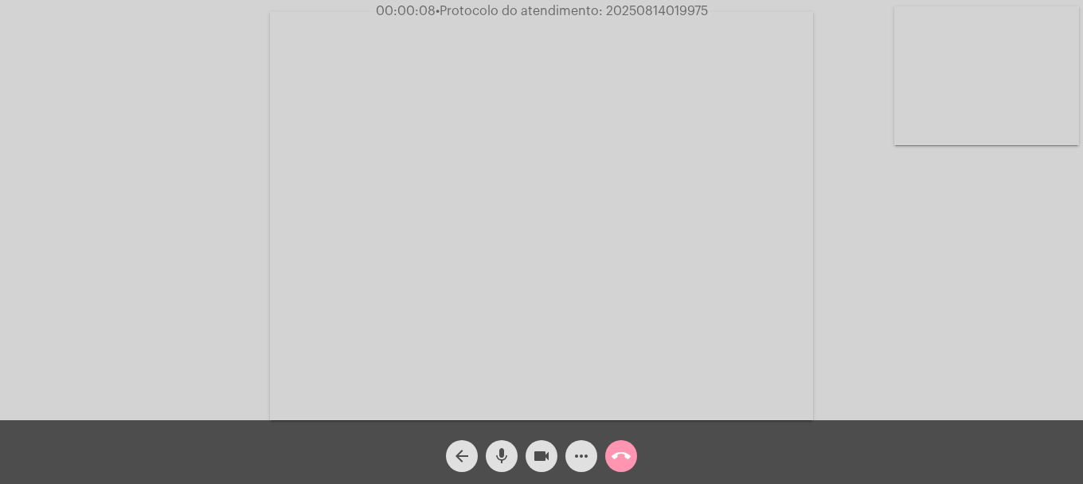
click at [498, 468] on span "mic" at bounding box center [501, 456] width 19 height 32
click at [924, 94] on video at bounding box center [987, 75] width 185 height 139
click at [496, 452] on mat-icon "mic_off" at bounding box center [501, 455] width 19 height 19
click at [278, 237] on video at bounding box center [211, 214] width 185 height 139
click at [504, 453] on mat-icon "mic" at bounding box center [501, 455] width 19 height 19
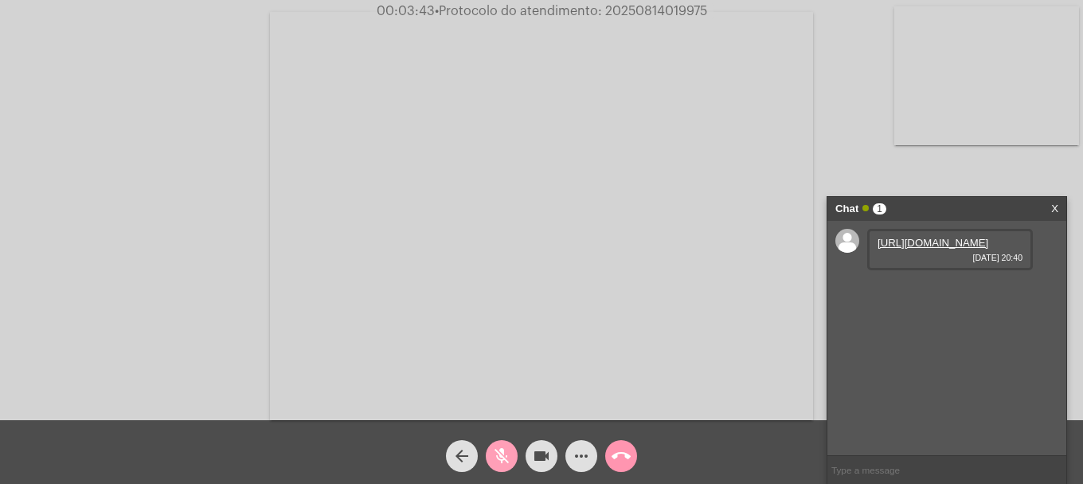
click at [503, 456] on mat-icon "mic_off" at bounding box center [501, 455] width 19 height 19
click at [953, 249] on link "[URL][DOMAIN_NAME]" at bounding box center [933, 243] width 111 height 12
click at [939, 294] on link "[URL][DOMAIN_NAME]" at bounding box center [933, 288] width 111 height 12
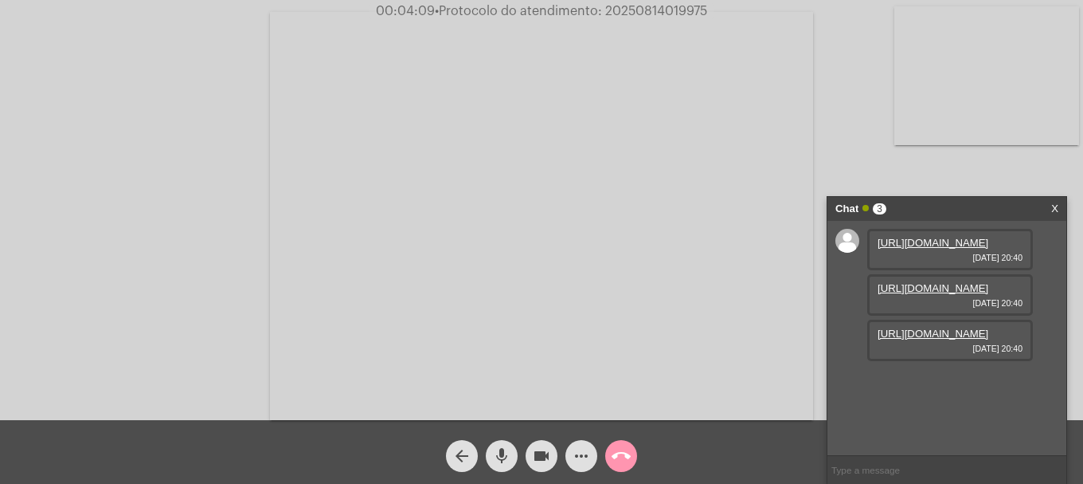
scroll to position [14, 0]
click at [928, 339] on link "[URL][DOMAIN_NAME]" at bounding box center [933, 333] width 111 height 12
click at [914, 385] on link "[URL][DOMAIN_NAME]" at bounding box center [933, 379] width 111 height 12
drag, startPoint x: 551, startPoint y: 448, endPoint x: 538, endPoint y: 444, distance: 13.6
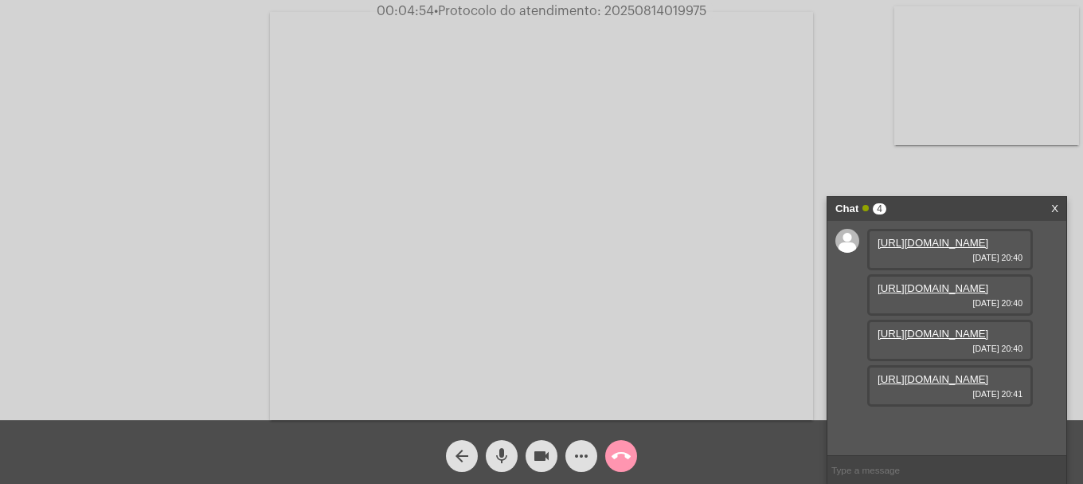
click at [550, 448] on button "videocam" at bounding box center [542, 456] width 32 height 32
drag, startPoint x: 539, startPoint y: 452, endPoint x: 276, endPoint y: 174, distance: 383.7
click at [536, 445] on span "videocam_off" at bounding box center [541, 456] width 19 height 32
click at [507, 460] on mat-icon "mic" at bounding box center [501, 455] width 19 height 19
click at [535, 451] on mat-icon "videocam" at bounding box center [541, 455] width 19 height 19
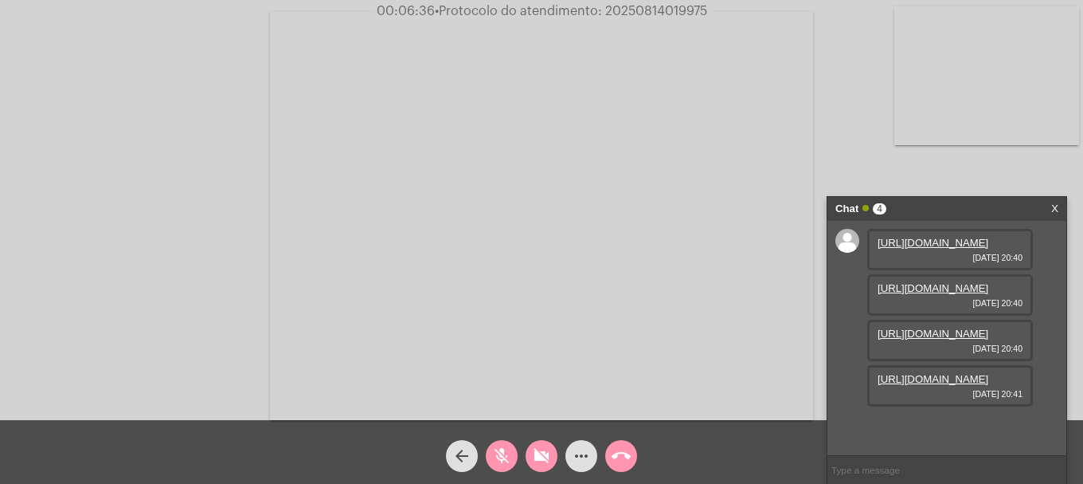
click at [504, 447] on mat-icon "mic_off" at bounding box center [501, 455] width 19 height 19
click at [551, 458] on button "videocam_off" at bounding box center [542, 456] width 32 height 32
click at [503, 466] on span "mic" at bounding box center [501, 456] width 19 height 32
click at [535, 457] on mat-icon "videocam" at bounding box center [541, 455] width 19 height 19
click at [500, 448] on mat-icon "mic_off" at bounding box center [501, 455] width 19 height 19
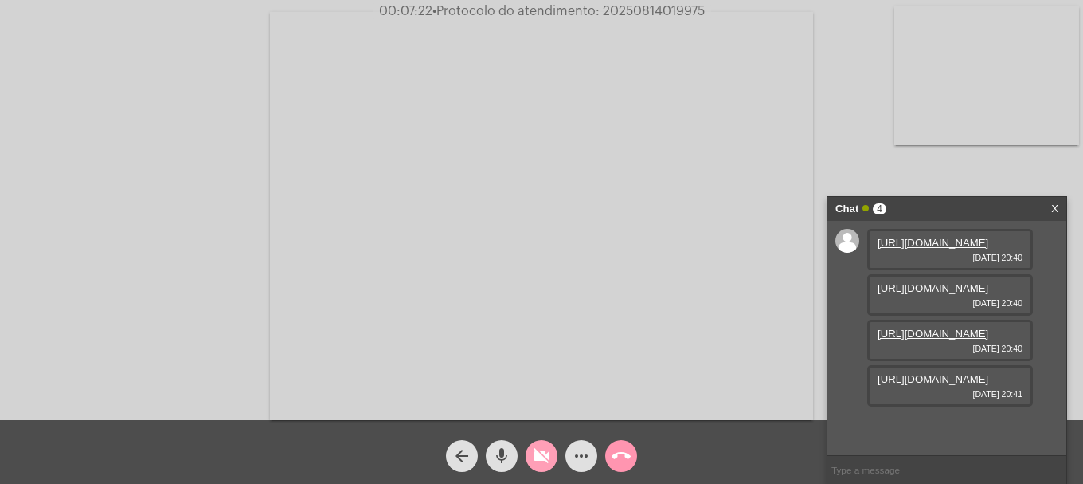
click at [527, 446] on div "videocam_off" at bounding box center [542, 452] width 40 height 40
click at [645, 10] on span "• Protocolo do atendimento: 20250814019975" at bounding box center [568, 11] width 272 height 13
click at [645, 10] on span "• Protocolo do atendimento: 20250814019975" at bounding box center [569, 11] width 272 height 13
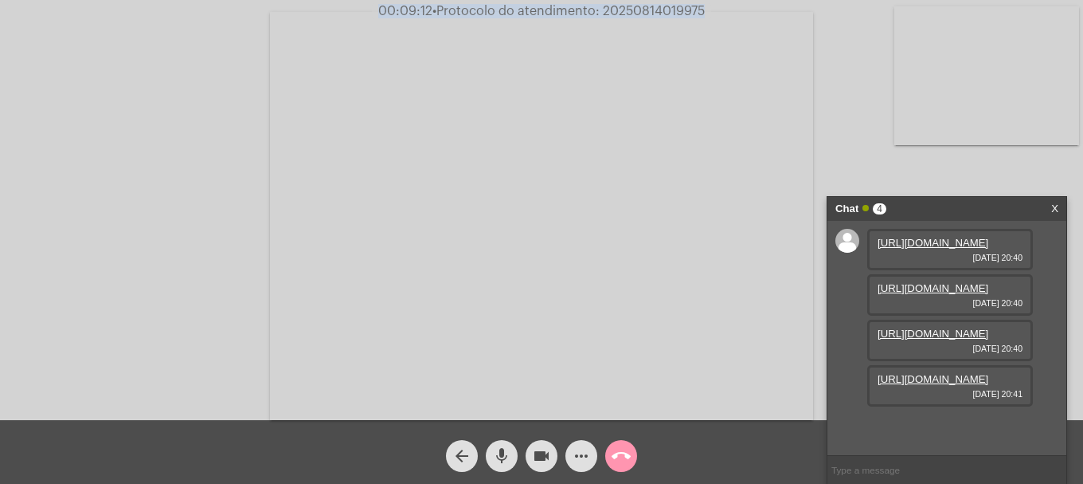
click at [645, 10] on span "• Protocolo do atendimento: 20250814019975" at bounding box center [569, 11] width 272 height 13
copy span "20250814019975"
click at [954, 473] on input "text" at bounding box center [947, 470] width 239 height 28
paste input "20250814019975"
type input "20250814019975"
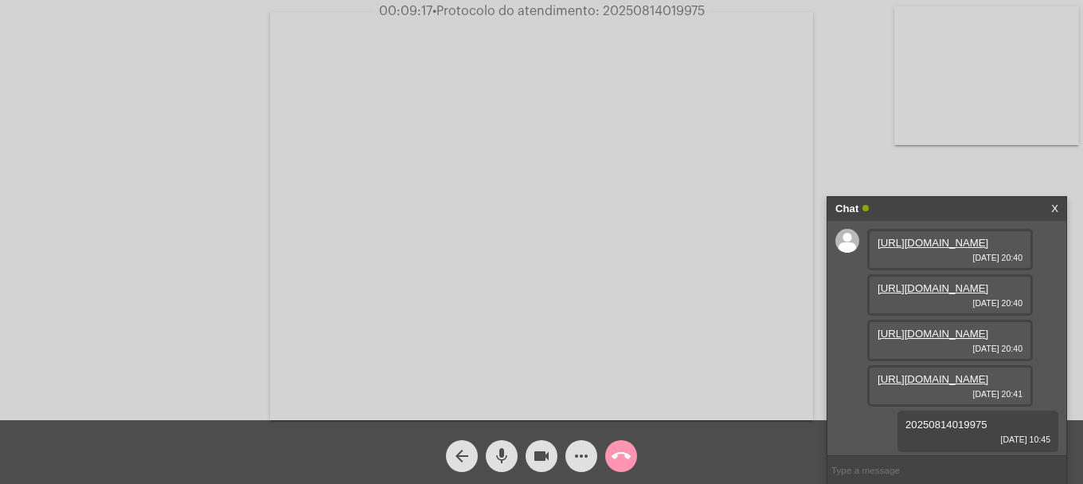
scroll to position [140, 0]
click at [625, 462] on mat-icon "call_end" at bounding box center [621, 455] width 19 height 19
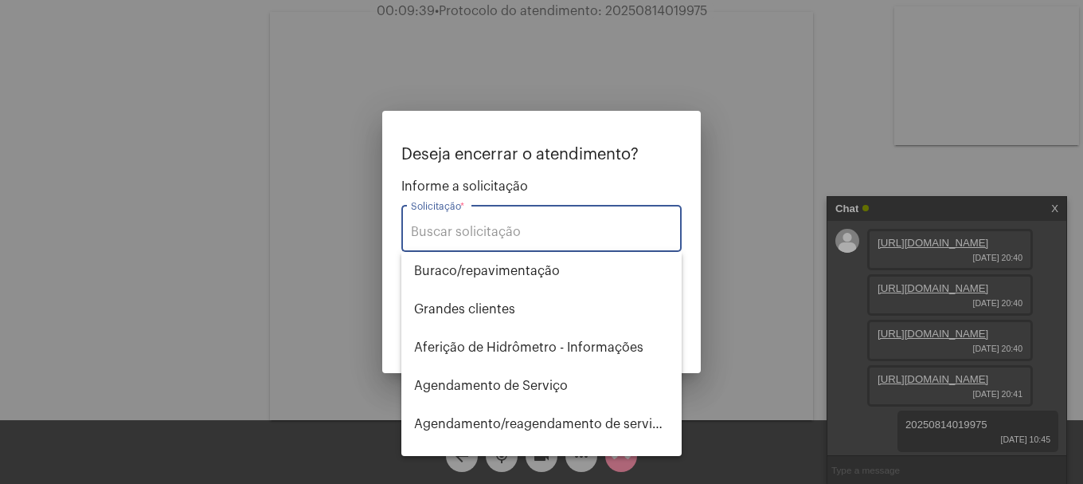
click at [507, 226] on input "Solicitação *" at bounding box center [541, 232] width 261 height 14
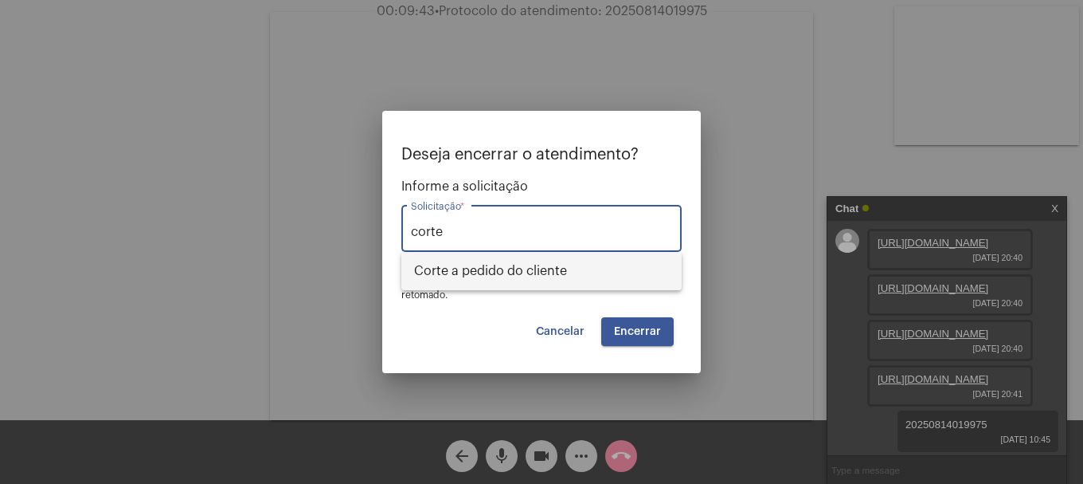
click at [541, 264] on span "Corte a pedido do cliente" at bounding box center [541, 271] width 255 height 38
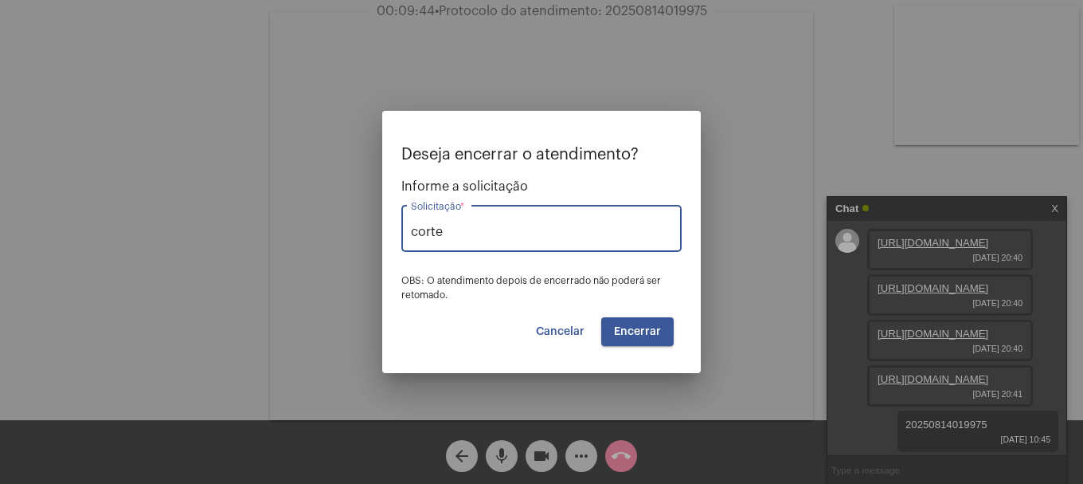
type input "Corte a pedido do cliente"
click at [621, 338] on button "Encerrar" at bounding box center [637, 331] width 72 height 29
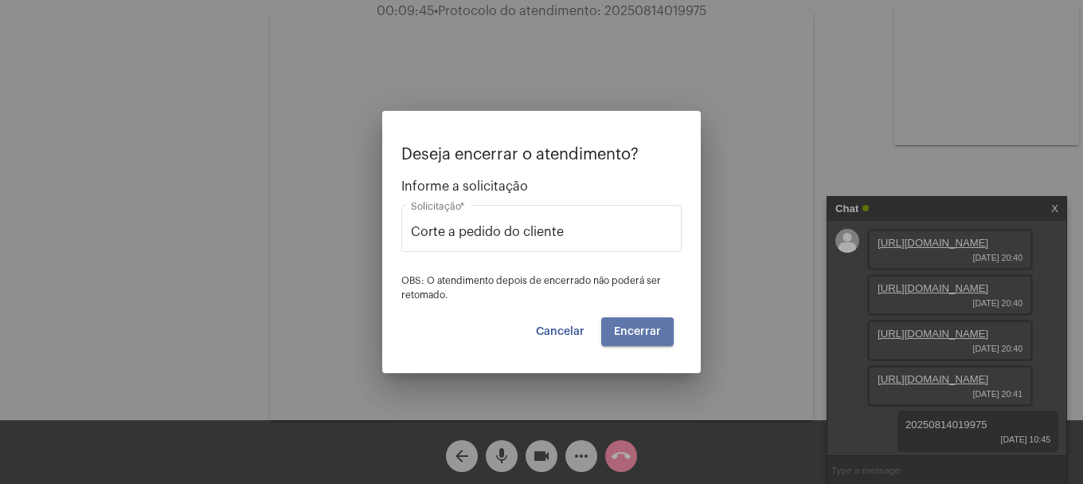
click at [620, 338] on button "Encerrar" at bounding box center [637, 331] width 72 height 29
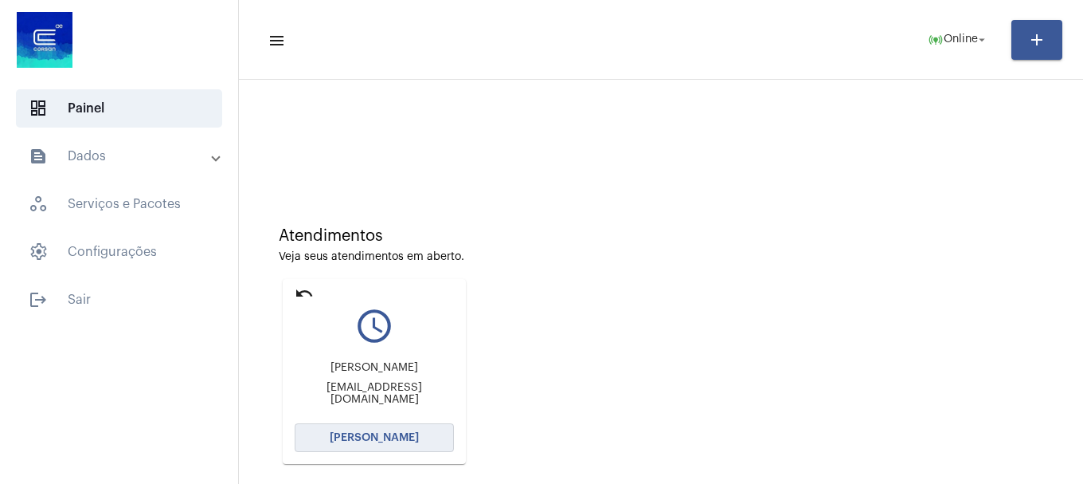
click at [427, 429] on button "[PERSON_NAME]" at bounding box center [374, 437] width 159 height 29
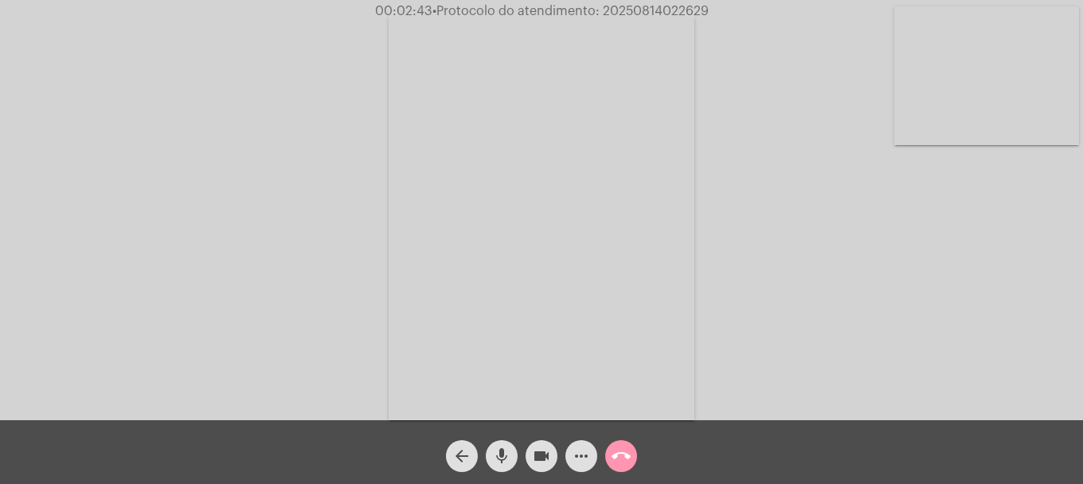
click at [538, 461] on mat-icon "videocam" at bounding box center [541, 455] width 19 height 19
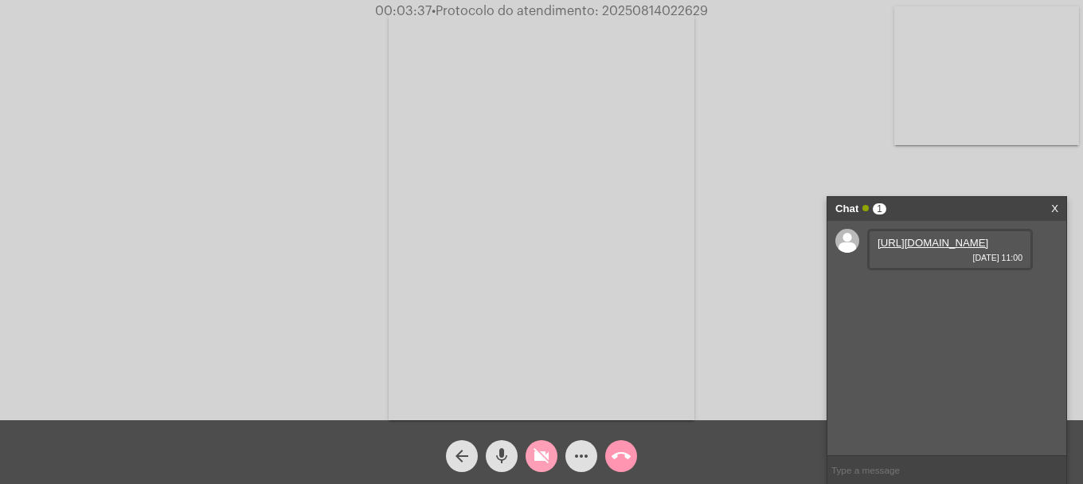
click at [544, 466] on span "videocam_off" at bounding box center [541, 456] width 19 height 32
click at [907, 249] on link "[URL][DOMAIN_NAME]" at bounding box center [933, 243] width 111 height 12
click at [543, 457] on mat-icon "videocam" at bounding box center [541, 455] width 19 height 19
click at [507, 451] on mat-icon "mic" at bounding box center [501, 455] width 19 height 19
click at [930, 294] on link "[URL][DOMAIN_NAME]" at bounding box center [933, 288] width 111 height 12
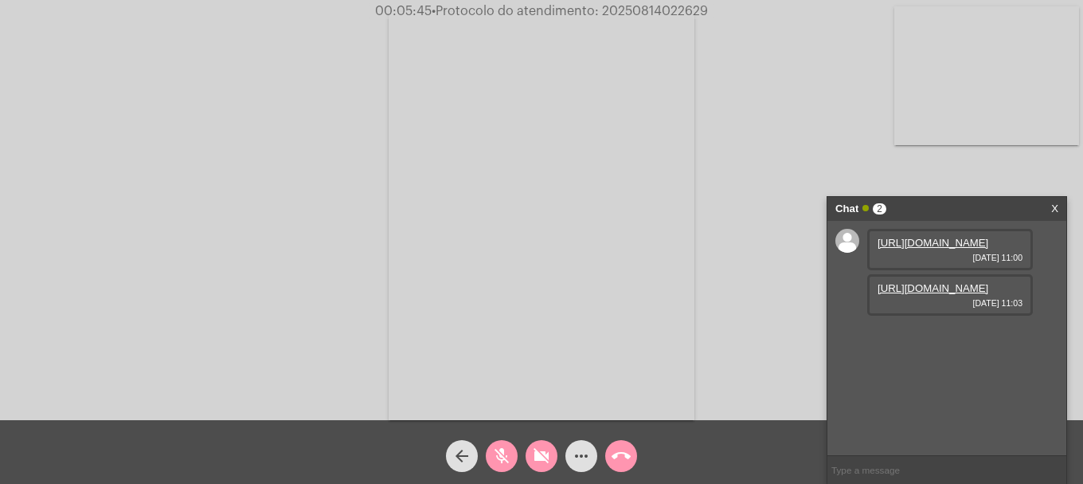
drag, startPoint x: 501, startPoint y: 457, endPoint x: 542, endPoint y: 456, distance: 41.5
click at [505, 456] on mat-icon "mic_off" at bounding box center [501, 455] width 19 height 19
click at [542, 456] on mat-icon "videocam_off" at bounding box center [541, 455] width 19 height 19
click at [537, 458] on mat-icon "videocam" at bounding box center [541, 455] width 19 height 19
click at [510, 456] on mat-icon "mic" at bounding box center [501, 455] width 19 height 19
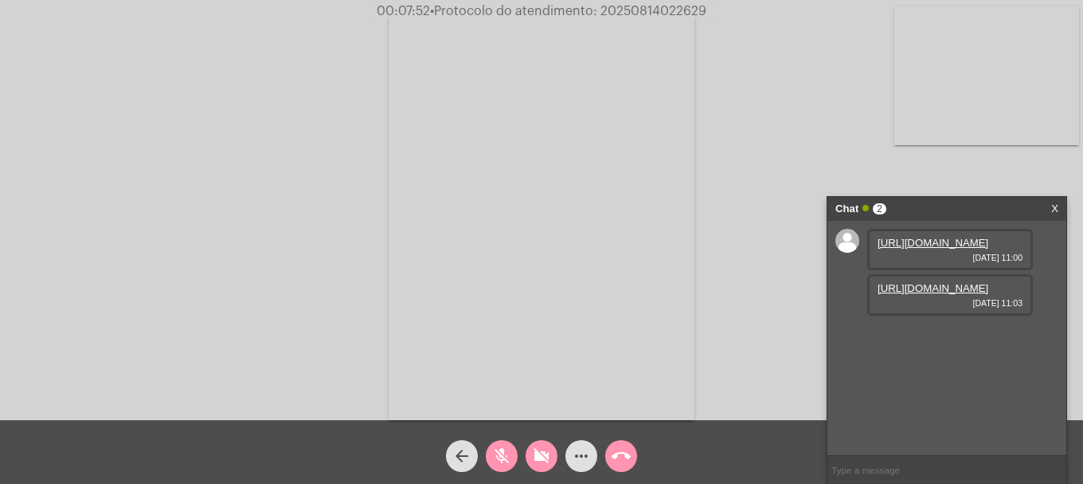
click at [535, 460] on mat-icon "videocam_off" at bounding box center [541, 455] width 19 height 19
click at [497, 460] on mat-icon "mic_off" at bounding box center [501, 455] width 19 height 19
click at [1020, 107] on video at bounding box center [987, 75] width 185 height 139
click at [628, 6] on span "• Protocolo do atendimento: 20250814022629" at bounding box center [571, 11] width 276 height 13
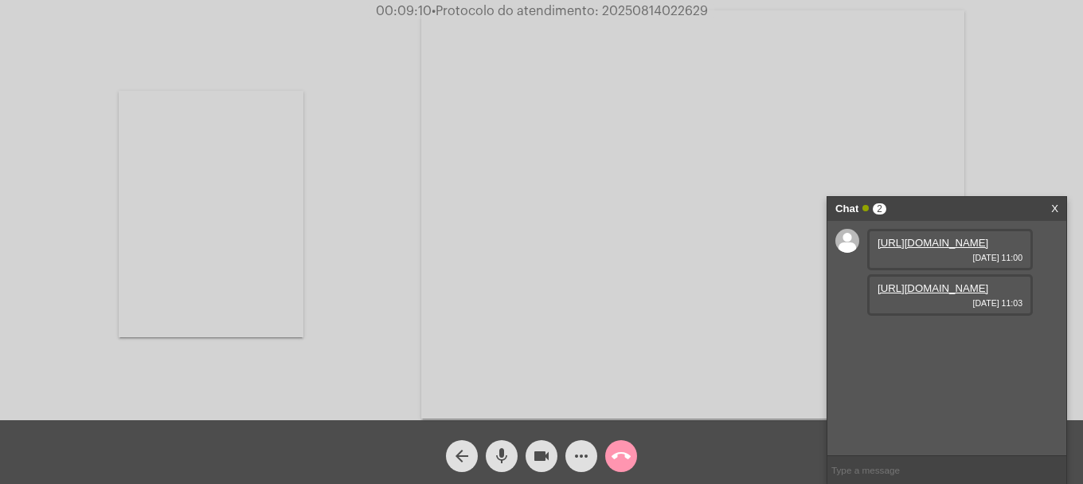
copy span "20250814022629"
click at [936, 466] on input "text" at bounding box center [947, 470] width 239 height 28
paste input "20250814022629"
type input "20250814022629"
click at [633, 455] on button "call_end" at bounding box center [621, 456] width 32 height 32
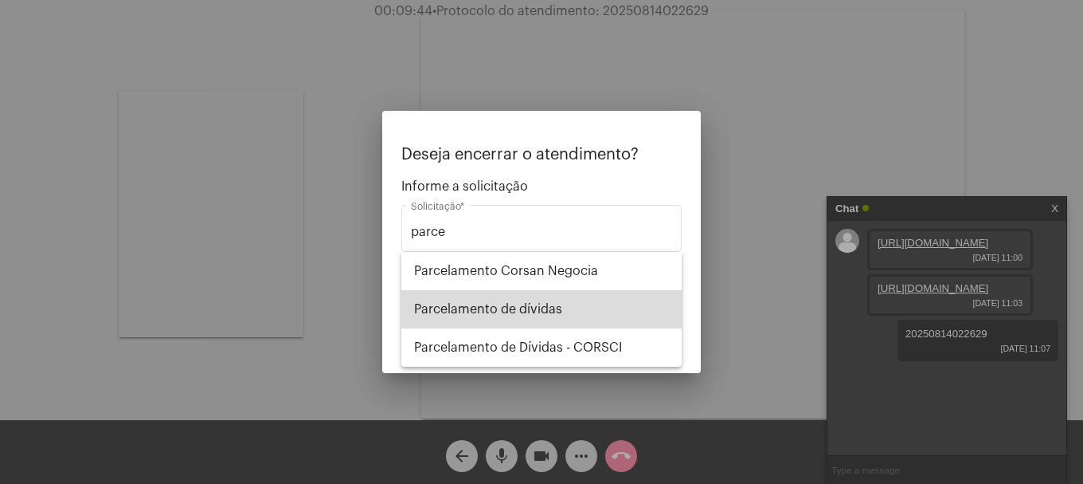
click at [547, 306] on span "Parcelamento de dívidas" at bounding box center [541, 309] width 255 height 38
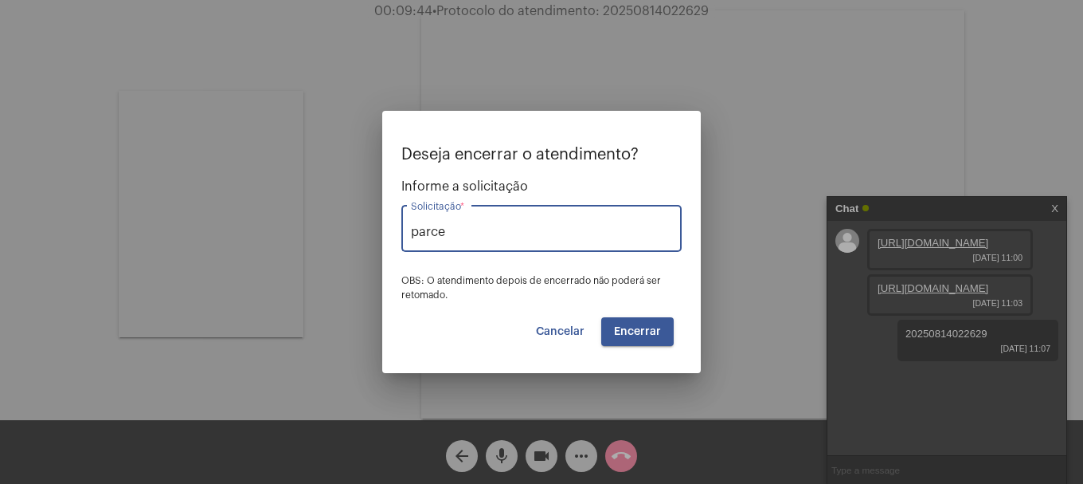
type input "Parcelamento de dívidas"
click at [628, 336] on span "Encerrar" at bounding box center [637, 331] width 47 height 11
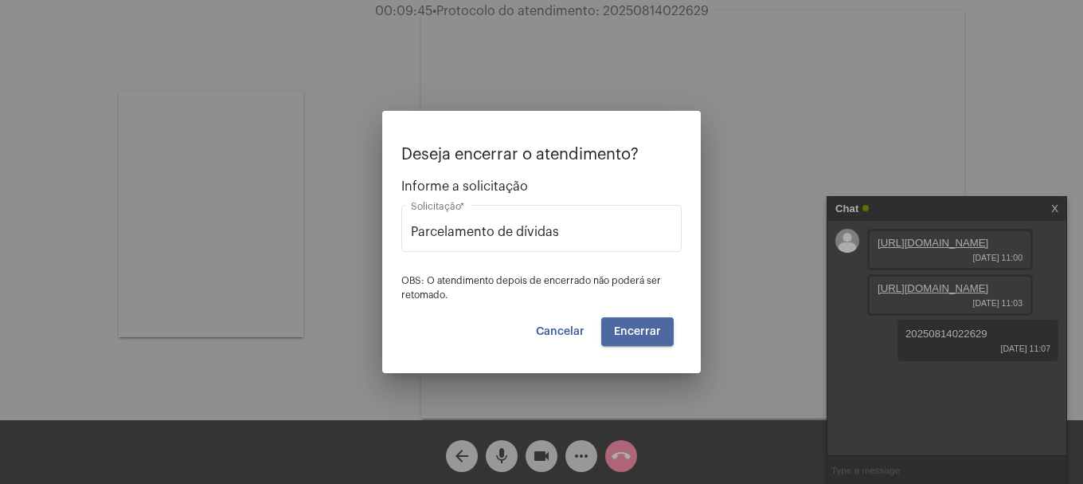
click at [628, 335] on span "Encerrar" at bounding box center [637, 331] width 47 height 11
click at [628, 334] on span "Encerrar" at bounding box center [637, 331] width 47 height 11
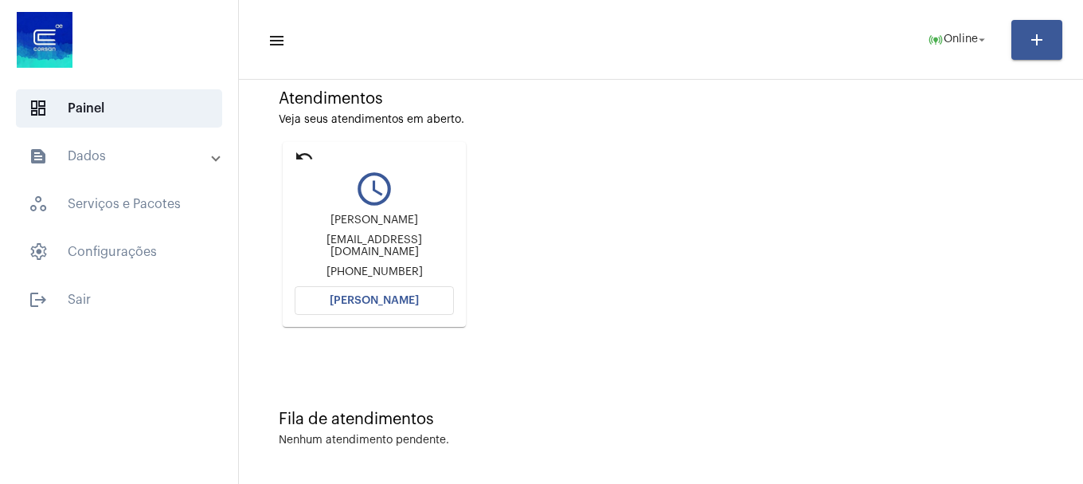
scroll to position [139, 0]
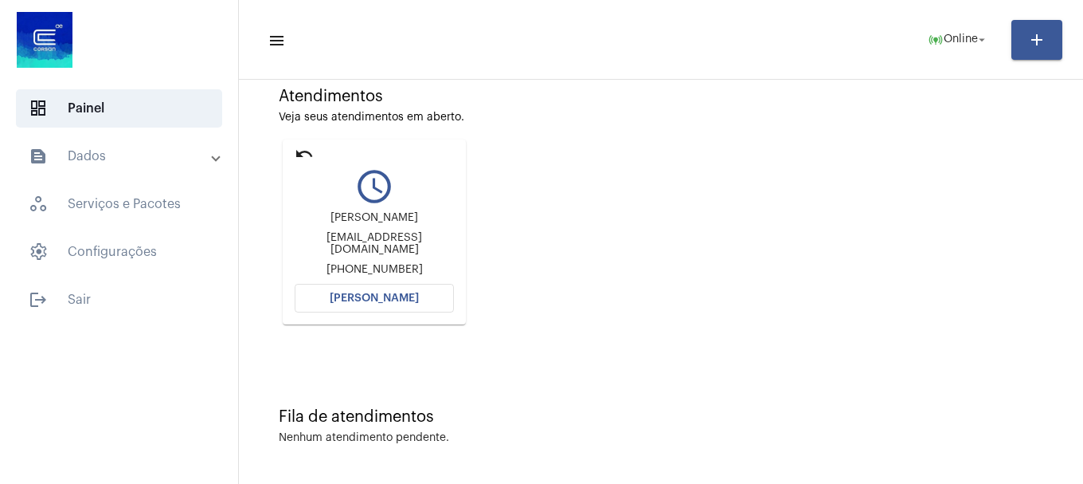
click at [381, 298] on span "[PERSON_NAME]" at bounding box center [374, 297] width 89 height 11
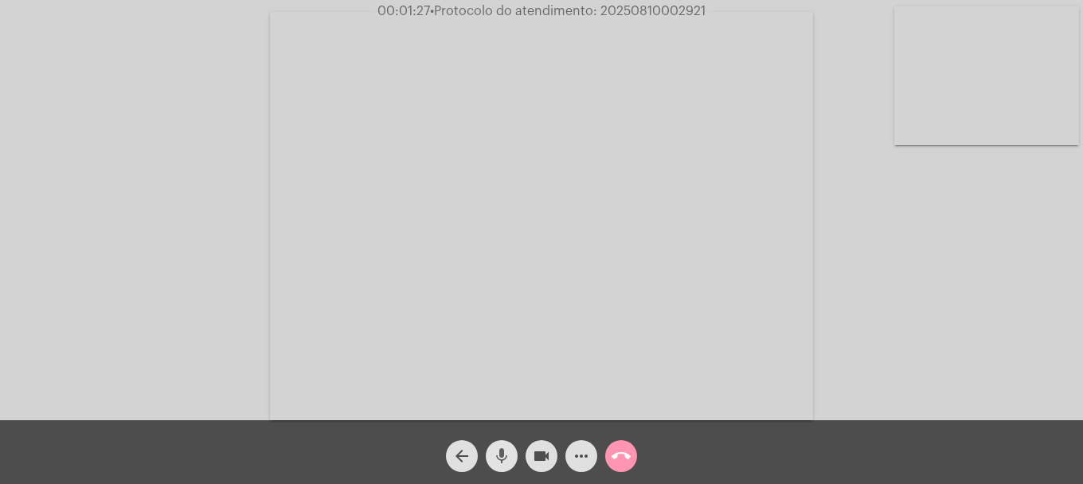
click at [507, 454] on mat-icon "mic" at bounding box center [501, 455] width 19 height 19
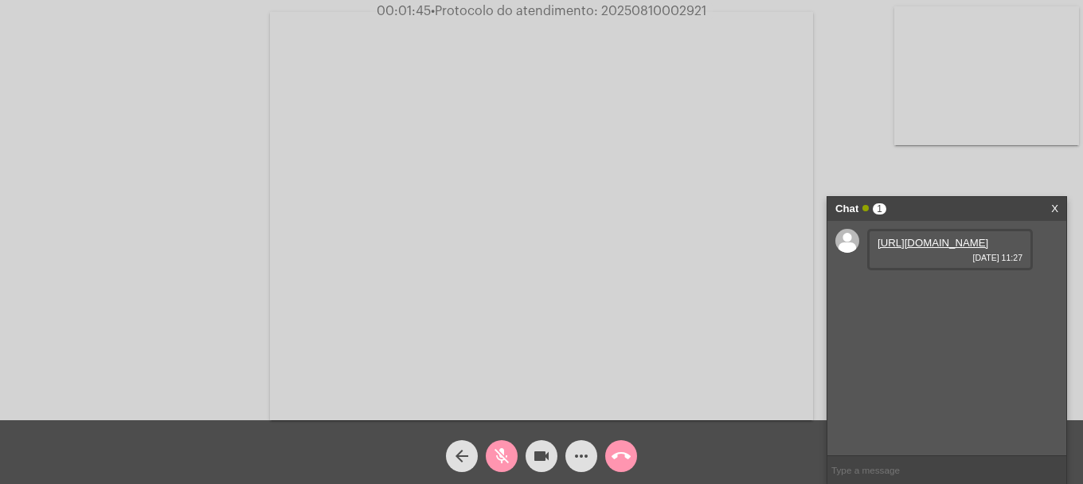
click at [923, 249] on link "[URL][DOMAIN_NAME]" at bounding box center [933, 243] width 111 height 12
click at [498, 456] on mat-icon "mic_off" at bounding box center [501, 455] width 19 height 19
click at [922, 294] on link "[URL][DOMAIN_NAME]" at bounding box center [933, 288] width 111 height 12
click at [946, 339] on link "[URL][DOMAIN_NAME]" at bounding box center [933, 333] width 111 height 12
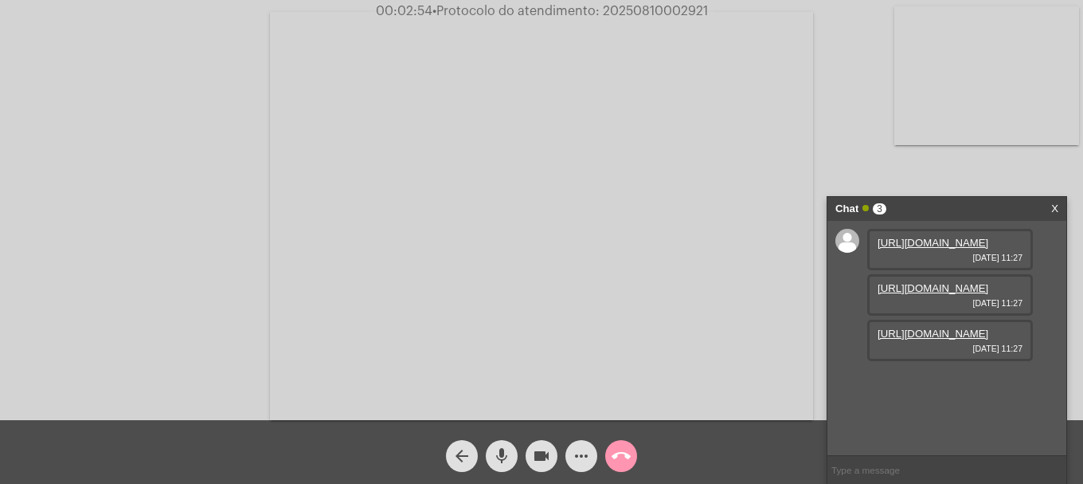
click at [988, 124] on video at bounding box center [987, 75] width 185 height 139
click at [293, 256] on video at bounding box center [211, 214] width 185 height 139
click at [588, 452] on mat-icon "more_horiz" at bounding box center [581, 455] width 19 height 19
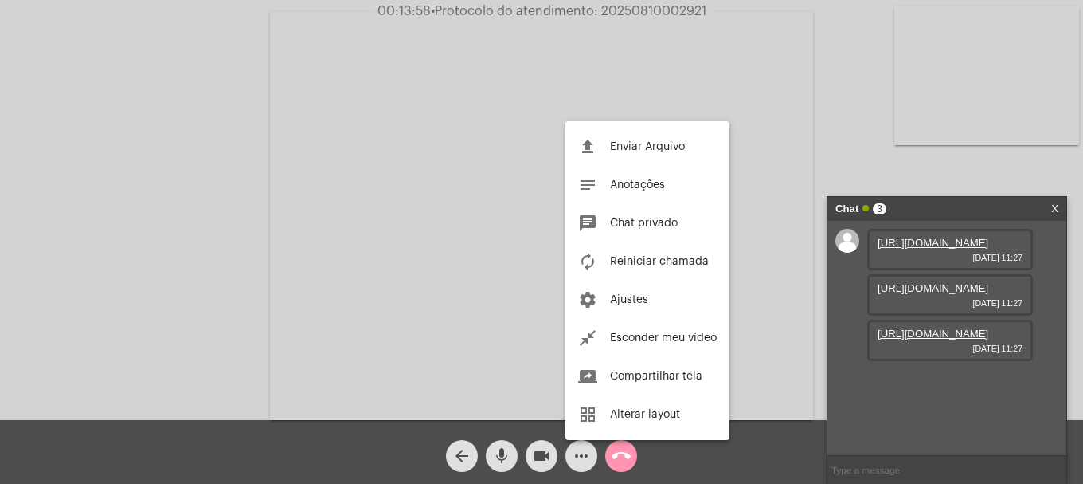
click at [615, 141] on span "Enviar Arquivo" at bounding box center [647, 146] width 75 height 11
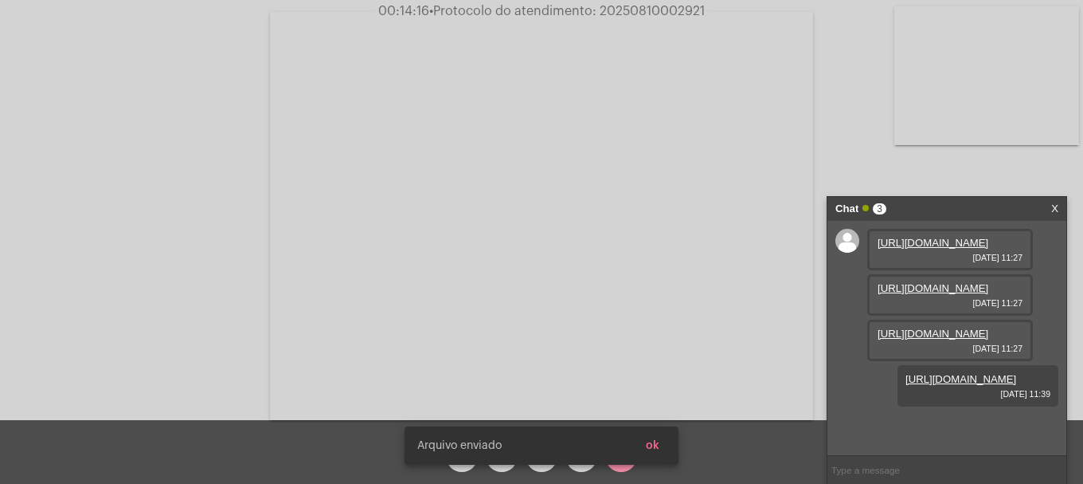
scroll to position [95, 0]
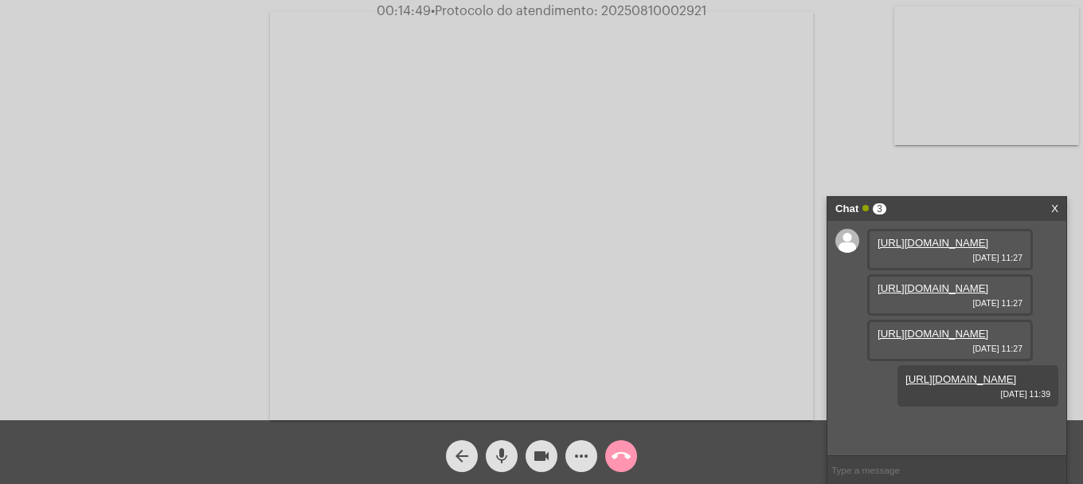
click at [664, 6] on span "• Protocolo do atendimento: 20250810002921" at bounding box center [569, 11] width 276 height 13
click at [967, 456] on input "text" at bounding box center [947, 470] width 239 height 28
paste input "20250810002921"
type input "20250810002921"
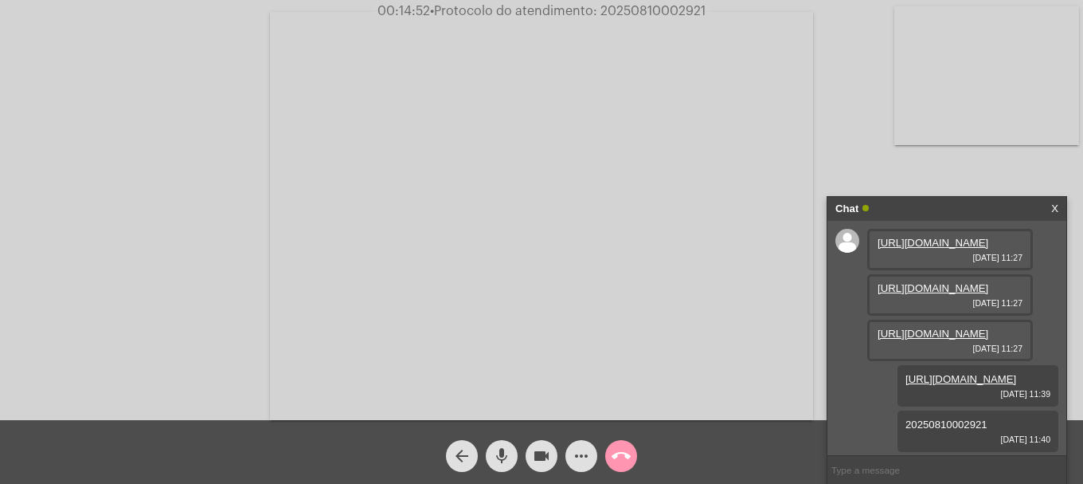
scroll to position [140, 0]
click at [614, 455] on mat-icon "call_end" at bounding box center [621, 455] width 19 height 19
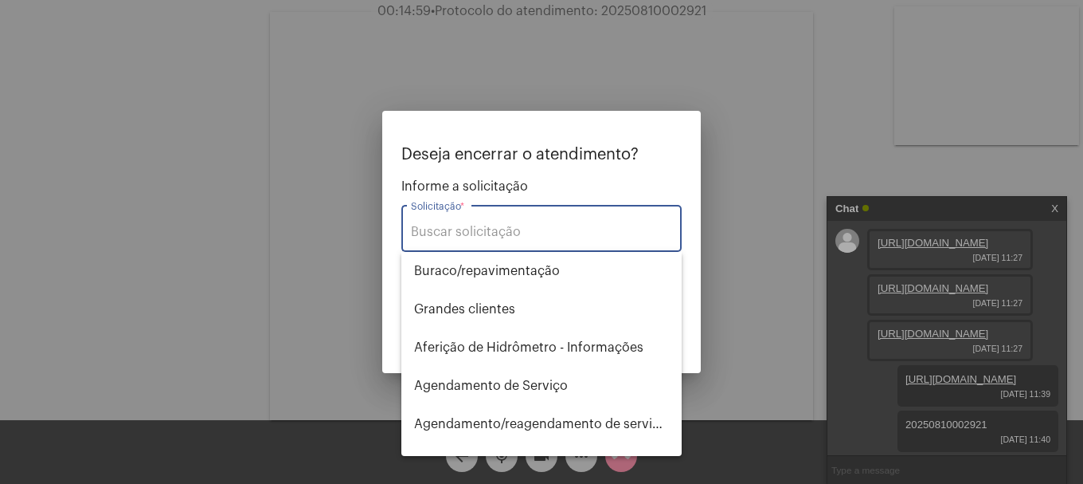
click at [531, 240] on div "Solicitação *" at bounding box center [541, 227] width 261 height 50
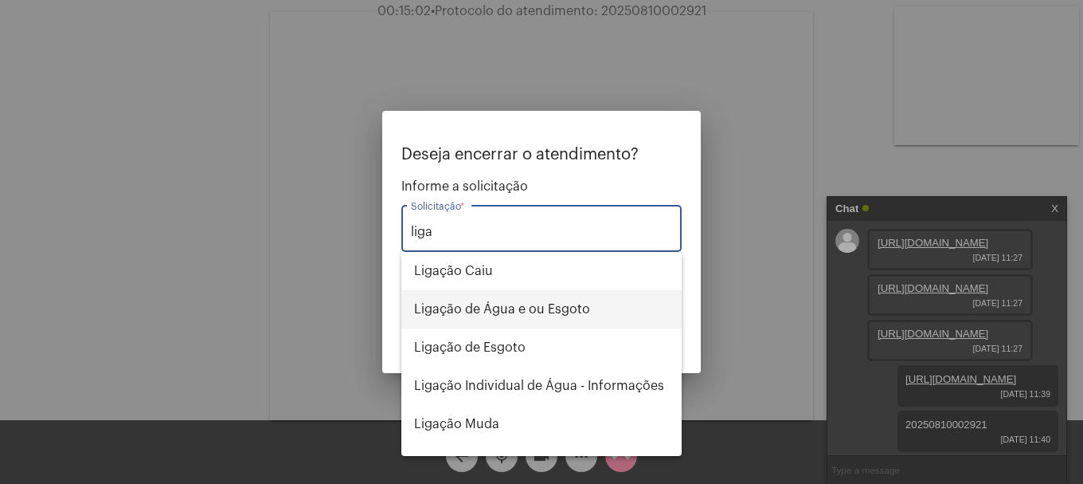
click at [532, 305] on span "Ligação de Água e ou Esgoto" at bounding box center [541, 309] width 255 height 38
type input "Ligação de Água e ou Esgoto"
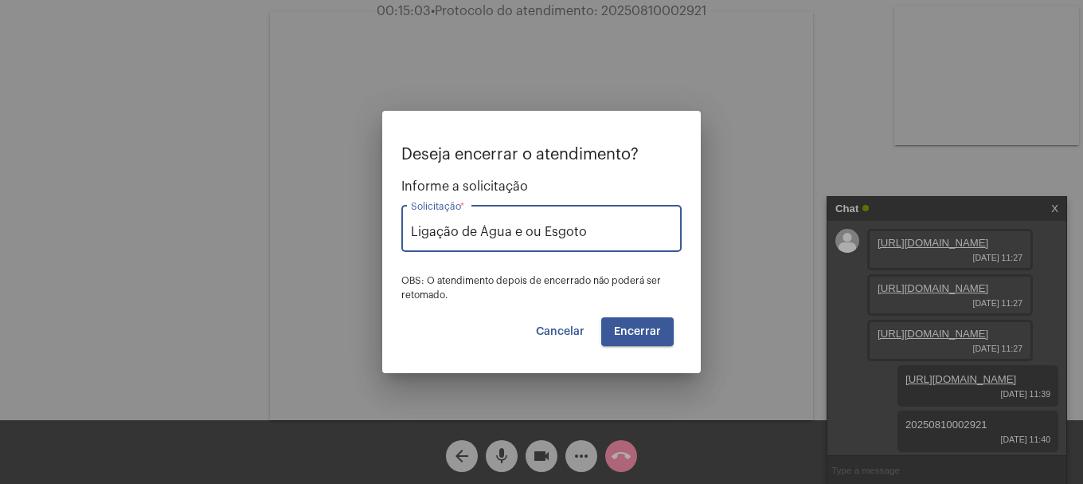
click at [606, 335] on button "Encerrar" at bounding box center [637, 331] width 72 height 29
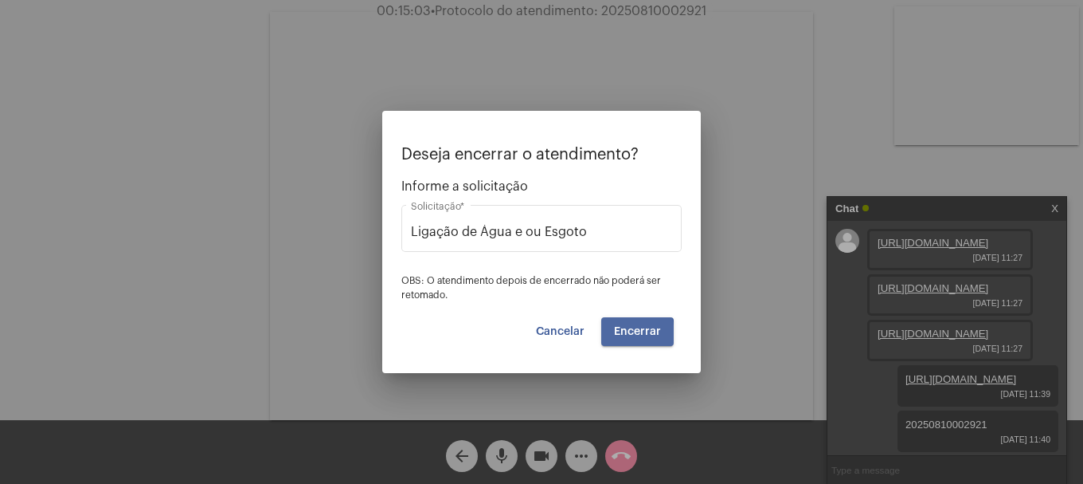
click at [606, 335] on button "Encerrar" at bounding box center [637, 331] width 72 height 29
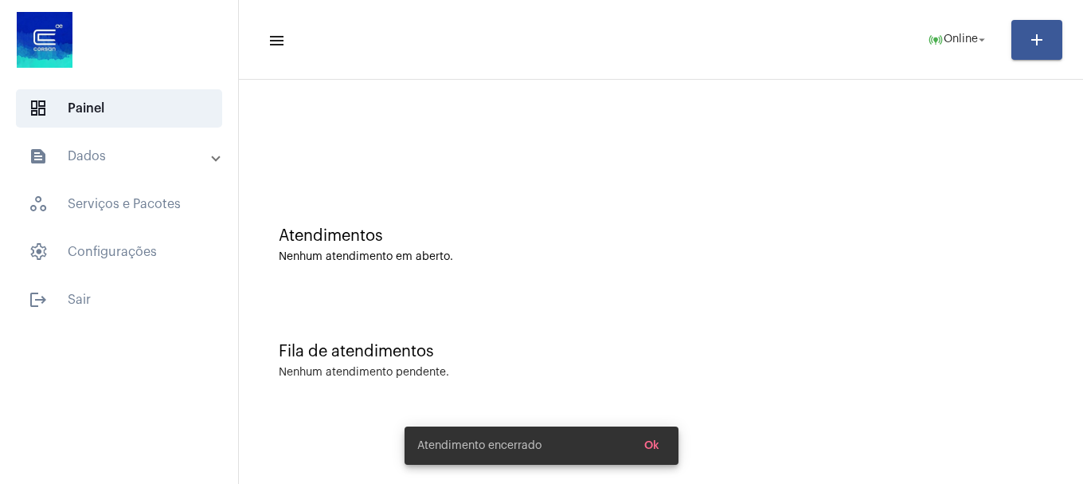
click at [99, 170] on mat-expansion-panel-header "text_snippet_outlined Dados" at bounding box center [124, 156] width 229 height 38
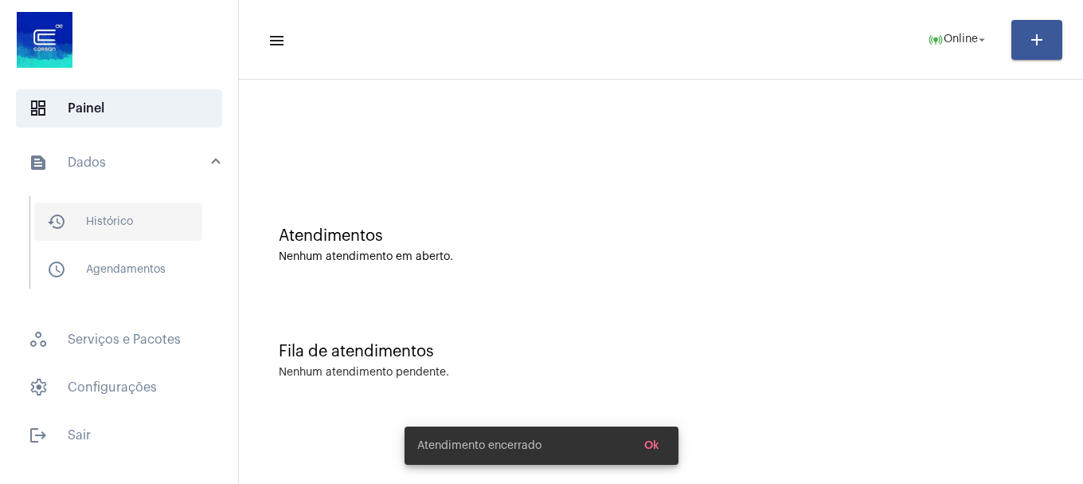
click at [87, 230] on span "history_outlined Histórico" at bounding box center [118, 221] width 168 height 38
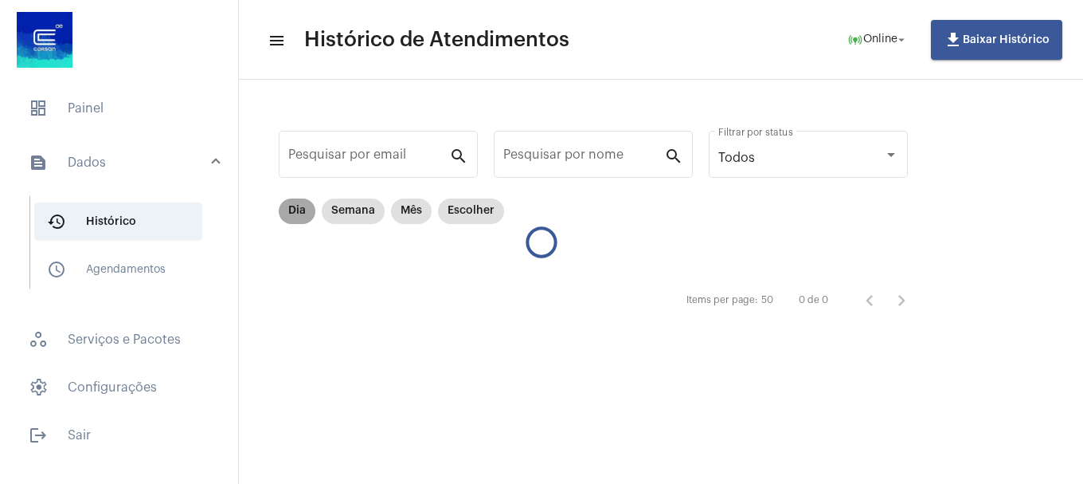
click at [291, 210] on mat-chip "Dia" at bounding box center [297, 210] width 37 height 25
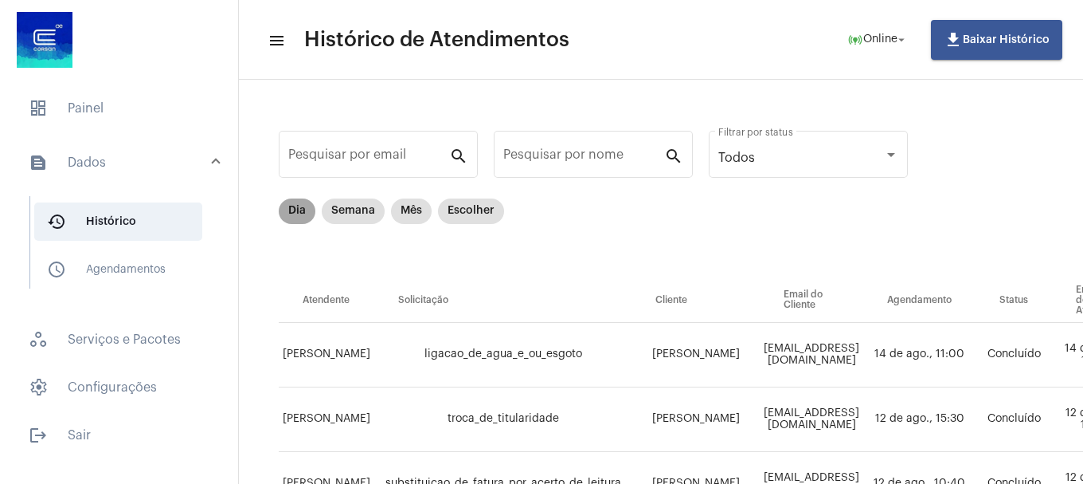
click at [297, 218] on mat-chip "Dia" at bounding box center [297, 210] width 37 height 25
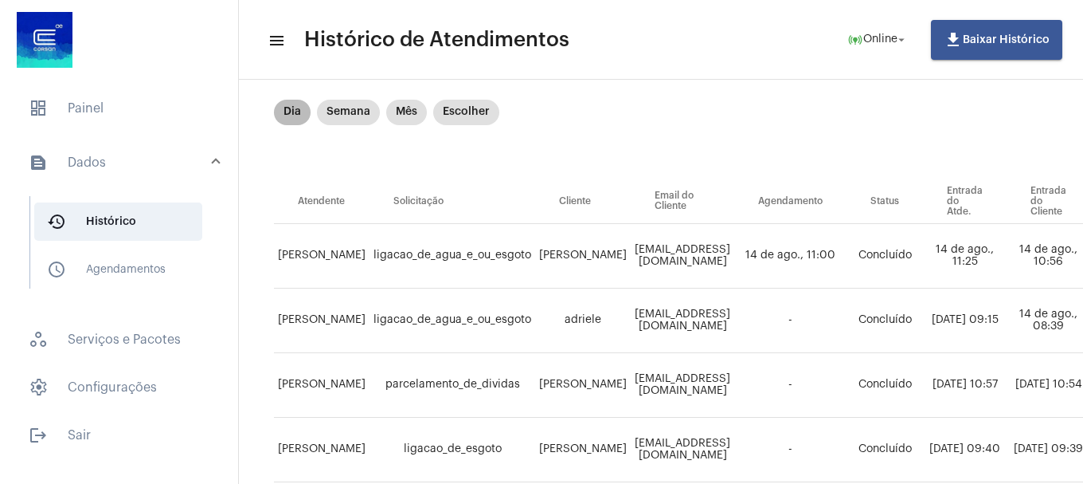
scroll to position [99, 0]
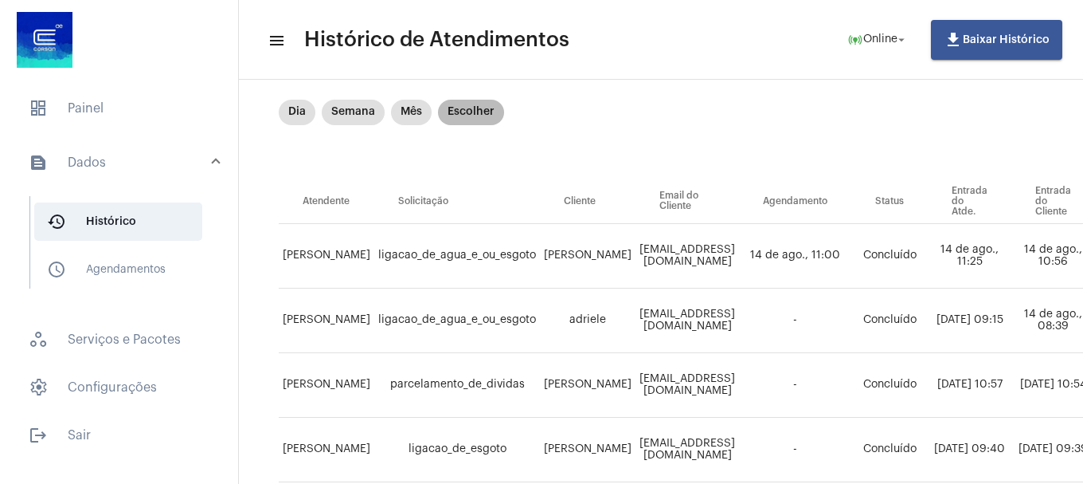
click at [468, 106] on mat-chip "Escolher" at bounding box center [471, 112] width 66 height 25
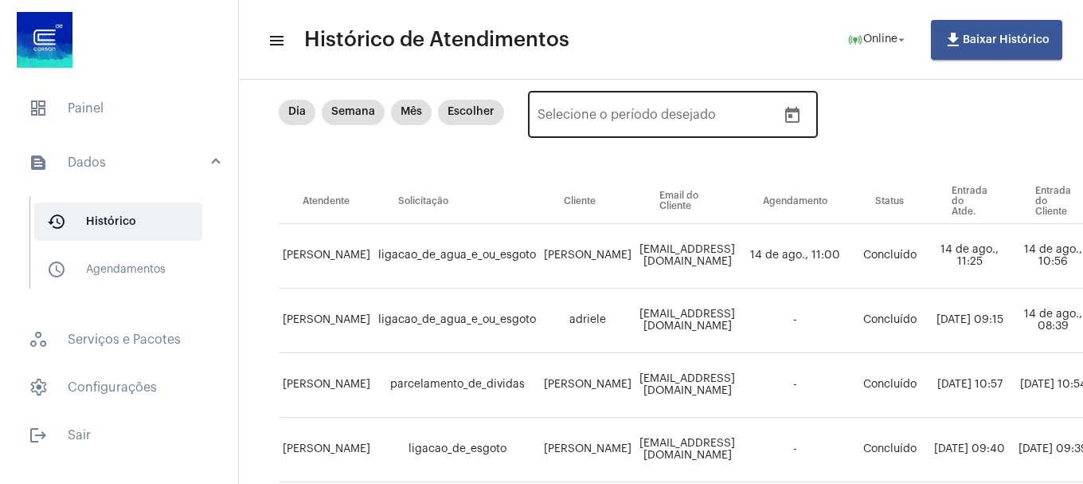
click at [778, 119] on div "Data de início – Selecione o período desejado" at bounding box center [673, 113] width 290 height 50
click at [785, 115] on icon "Open calendar" at bounding box center [792, 115] width 14 height 16
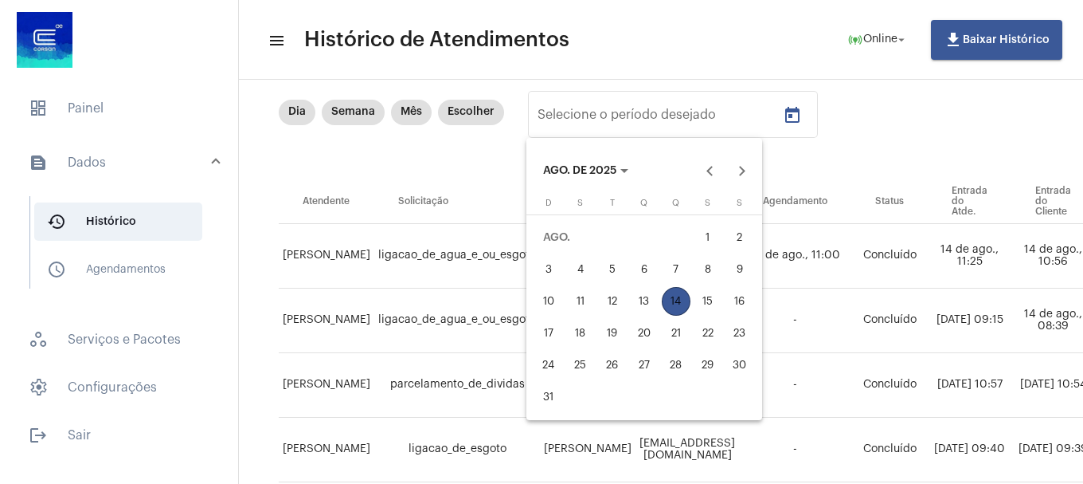
click at [650, 301] on div "13" at bounding box center [644, 301] width 29 height 29
type input "[DATE]"
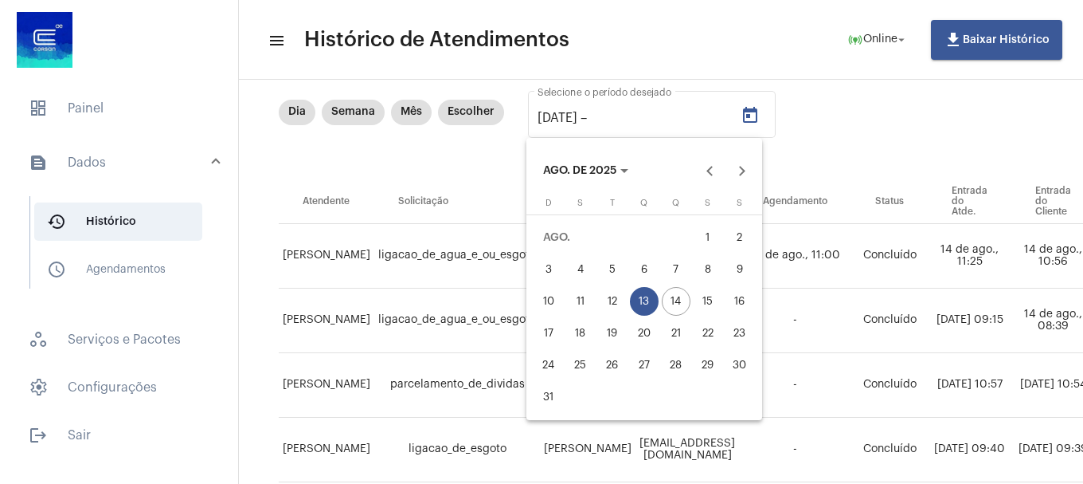
click at [650, 301] on div "13" at bounding box center [644, 301] width 29 height 29
type input "[DATE]"
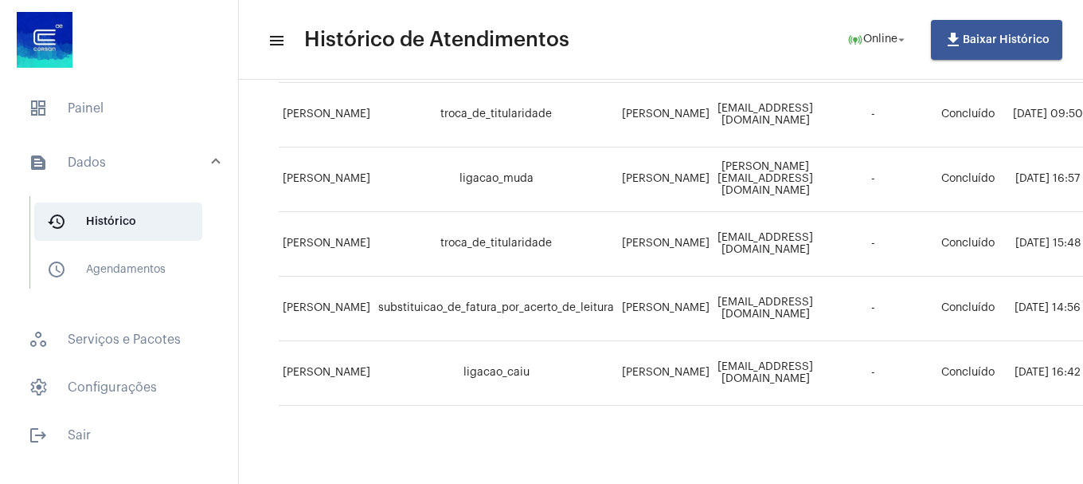
scroll to position [968, 0]
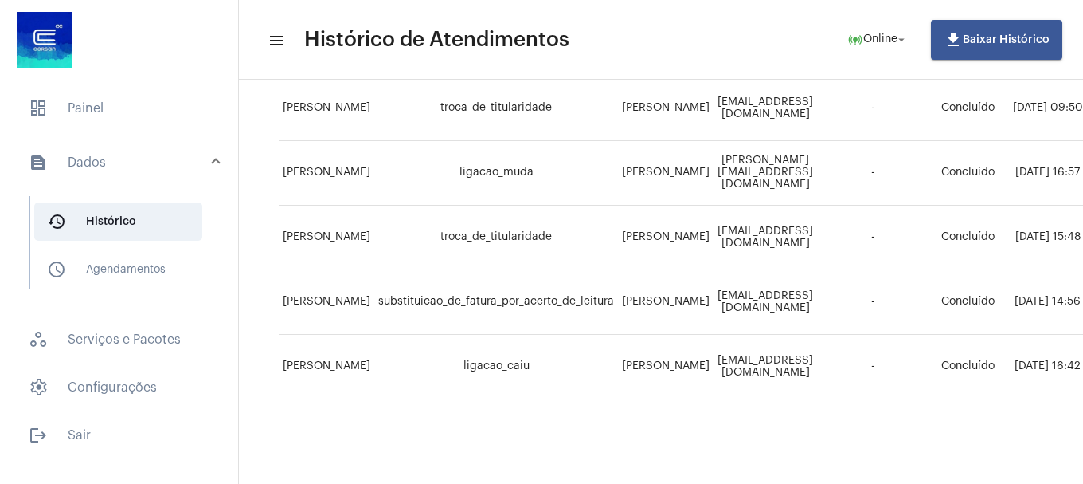
drag, startPoint x: 487, startPoint y: 469, endPoint x: 607, endPoint y: 453, distance: 121.3
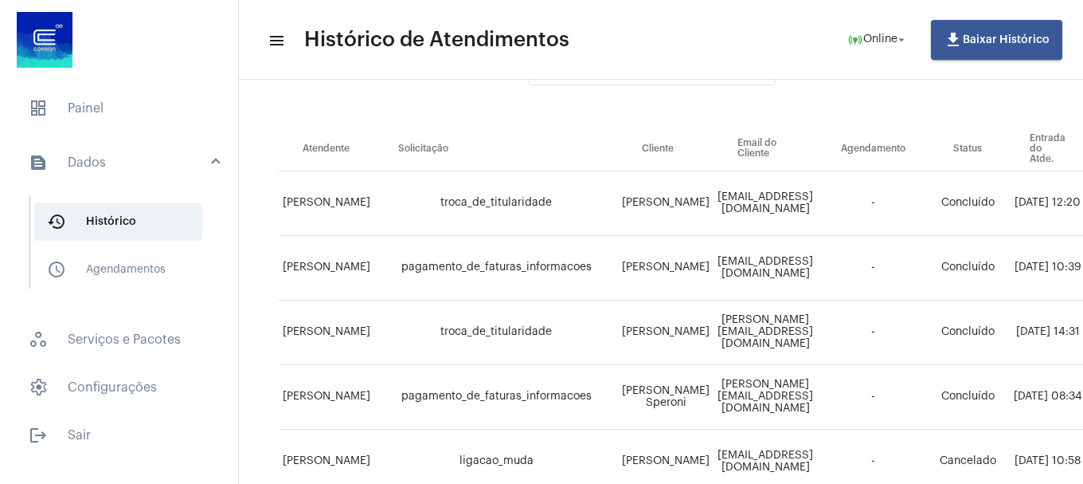
scroll to position [0, 0]
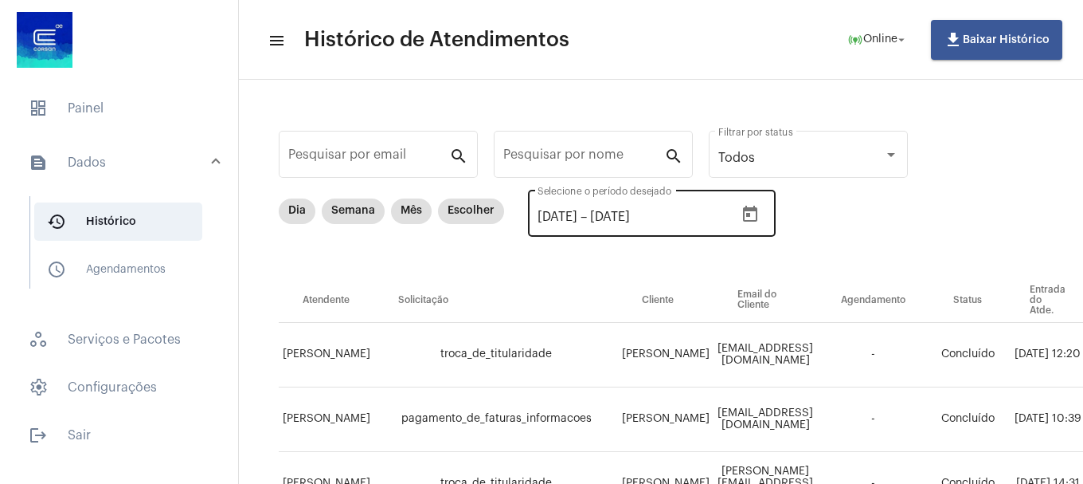
click at [760, 214] on icon "Open calendar" at bounding box center [750, 214] width 19 height 19
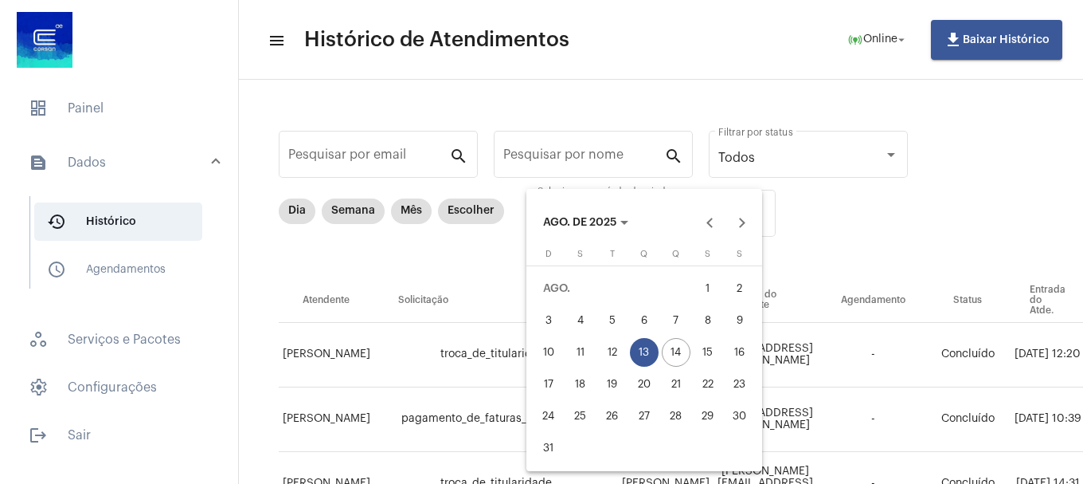
click at [605, 350] on div "12" at bounding box center [612, 352] width 29 height 29
type input "[DATE]"
click at [605, 350] on div "12" at bounding box center [612, 352] width 29 height 29
type input "[DATE]"
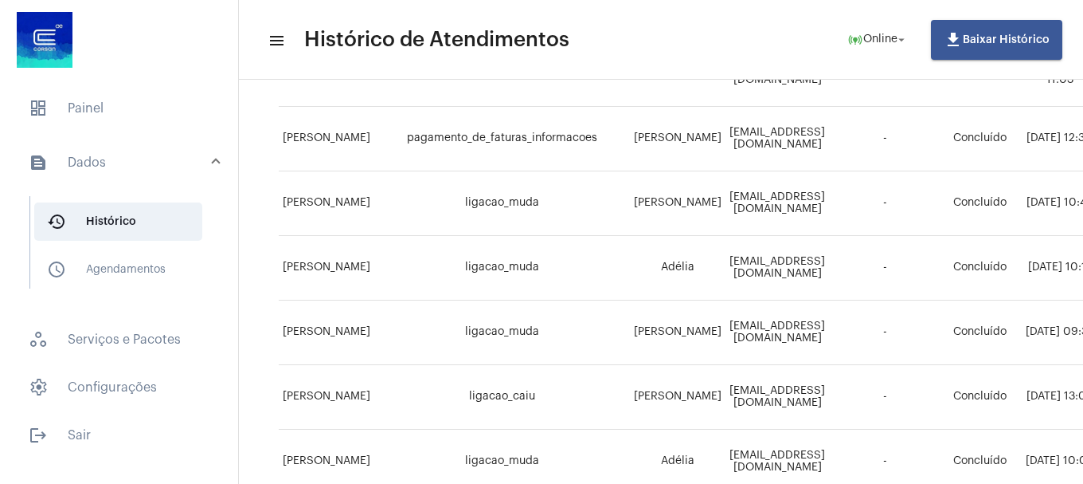
scroll to position [319, 0]
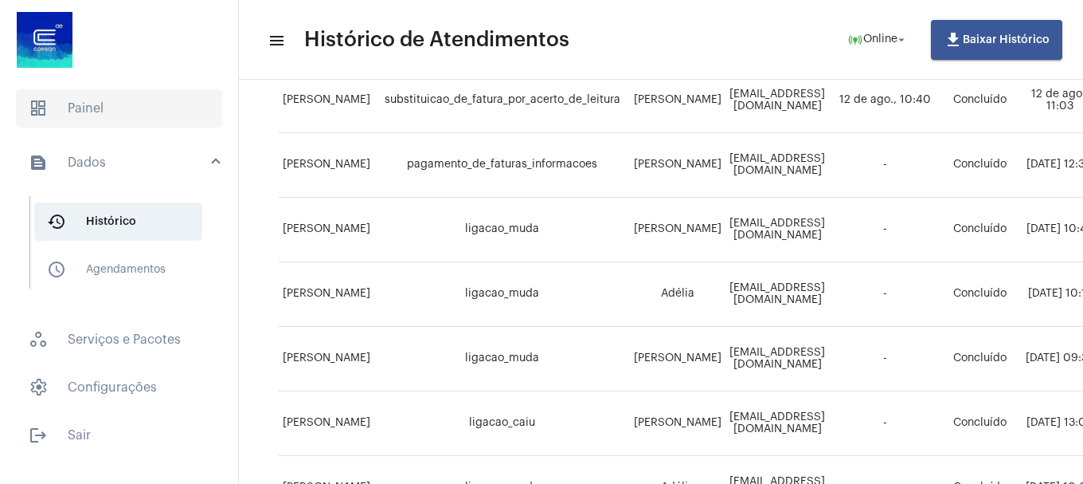
click at [94, 115] on span "dashboard Painel" at bounding box center [119, 108] width 206 height 38
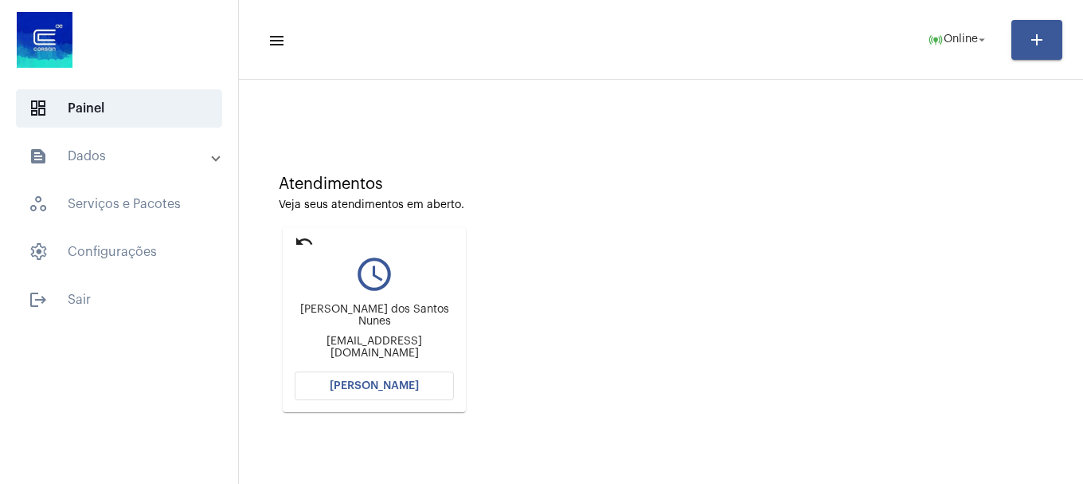
scroll to position [80, 0]
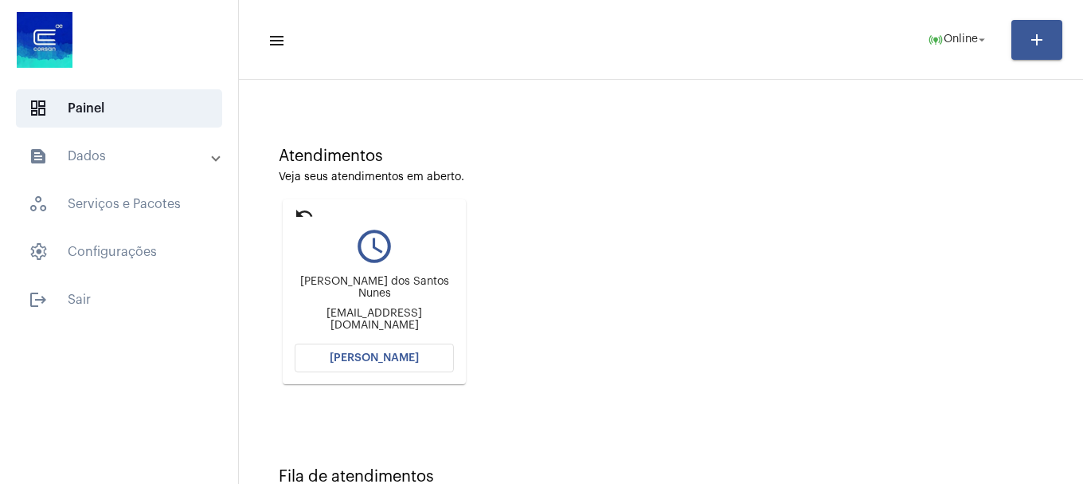
click at [389, 365] on button "[PERSON_NAME]" at bounding box center [374, 357] width 159 height 29
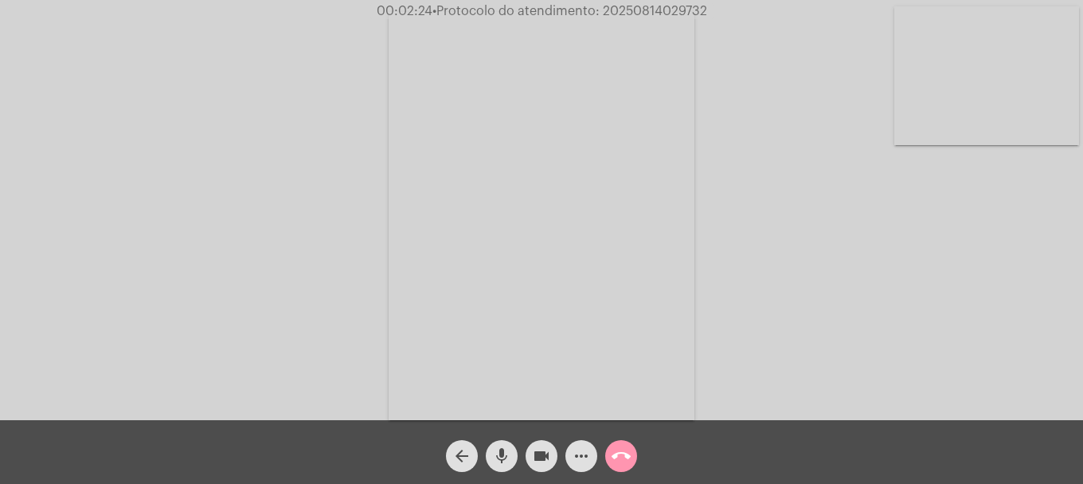
click at [984, 80] on video at bounding box center [987, 75] width 185 height 139
click at [500, 464] on mat-icon "mic" at bounding box center [501, 455] width 19 height 19
click at [495, 465] on mat-icon "mic_off" at bounding box center [501, 455] width 19 height 19
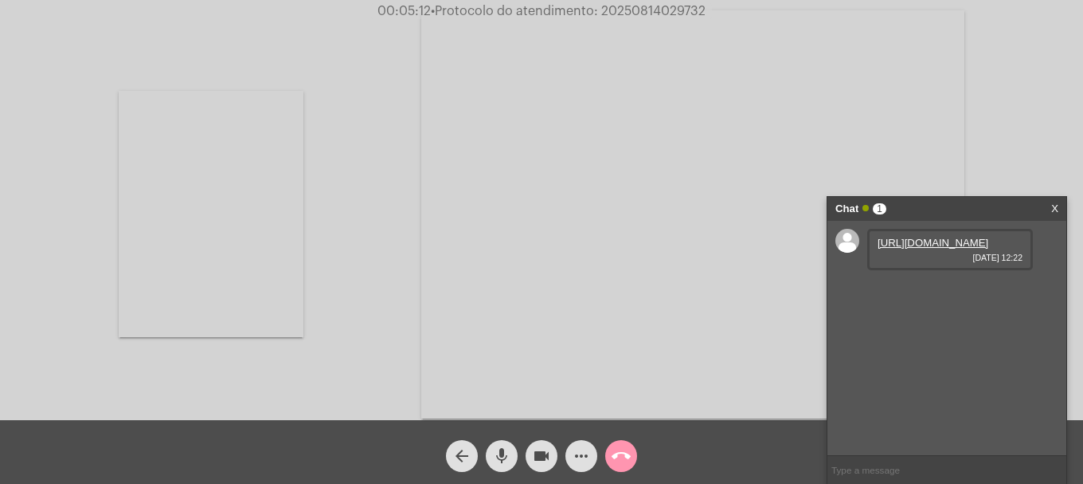
click at [952, 249] on link "[URL][DOMAIN_NAME]" at bounding box center [933, 243] width 111 height 12
click at [863, 467] on input "text" at bounding box center [947, 470] width 239 height 28
type input "oi"
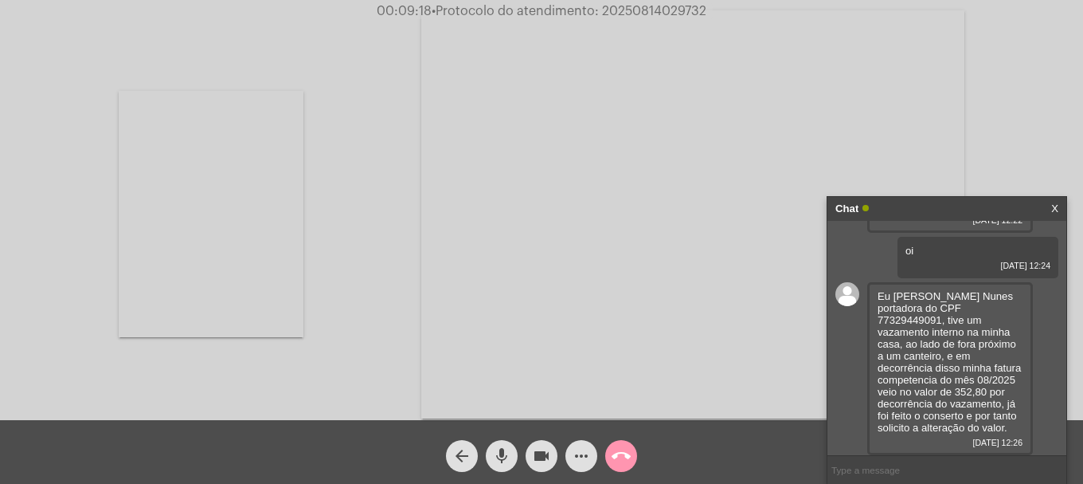
scroll to position [73, 0]
click at [624, 13] on span "• Protocolo do atendimento: 20250814029732" at bounding box center [567, 11] width 275 height 13
copy span "20250814029732"
click at [1007, 474] on input "text" at bounding box center [947, 470] width 239 height 28
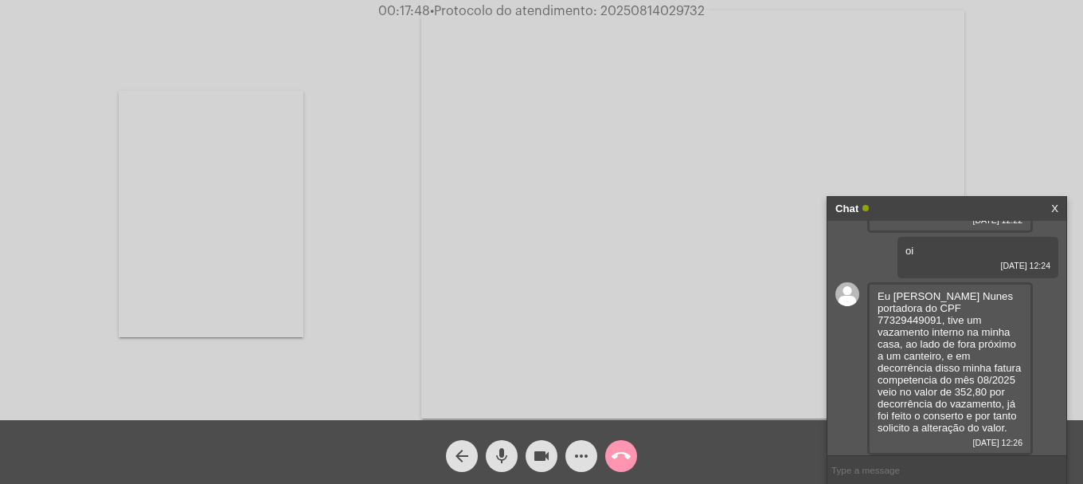
paste input "20250814029732"
type input "20250814029732"
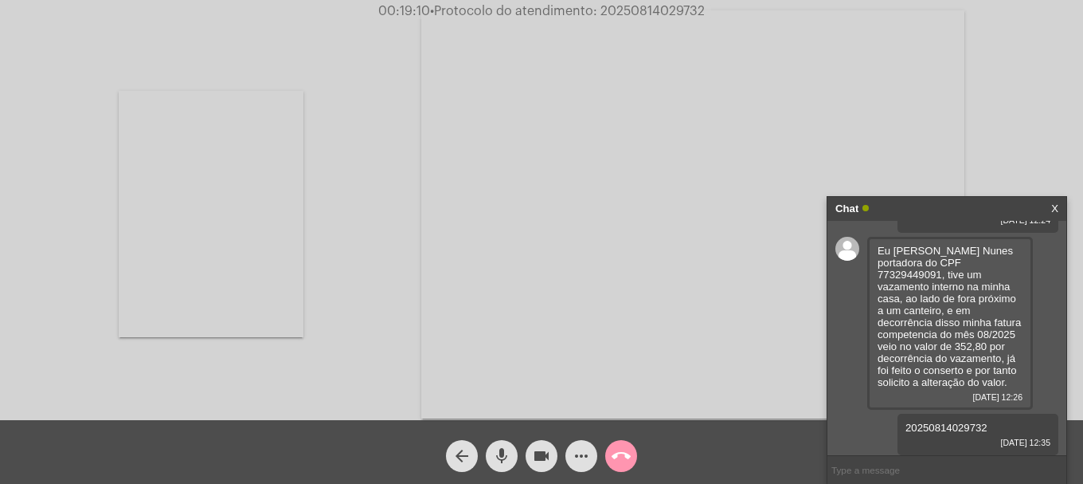
click at [632, 460] on button "call_end" at bounding box center [621, 456] width 32 height 32
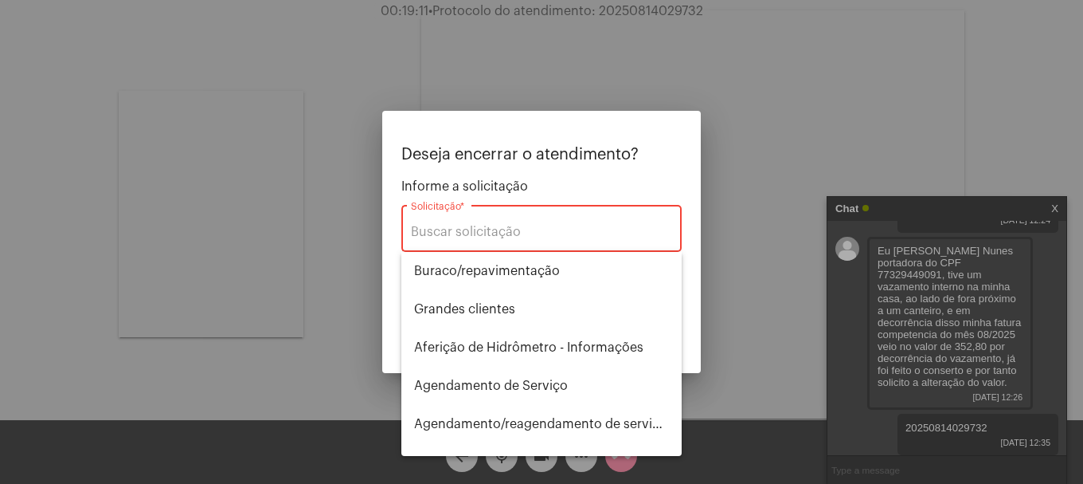
click at [491, 222] on div "Solicitação *" at bounding box center [541, 227] width 261 height 50
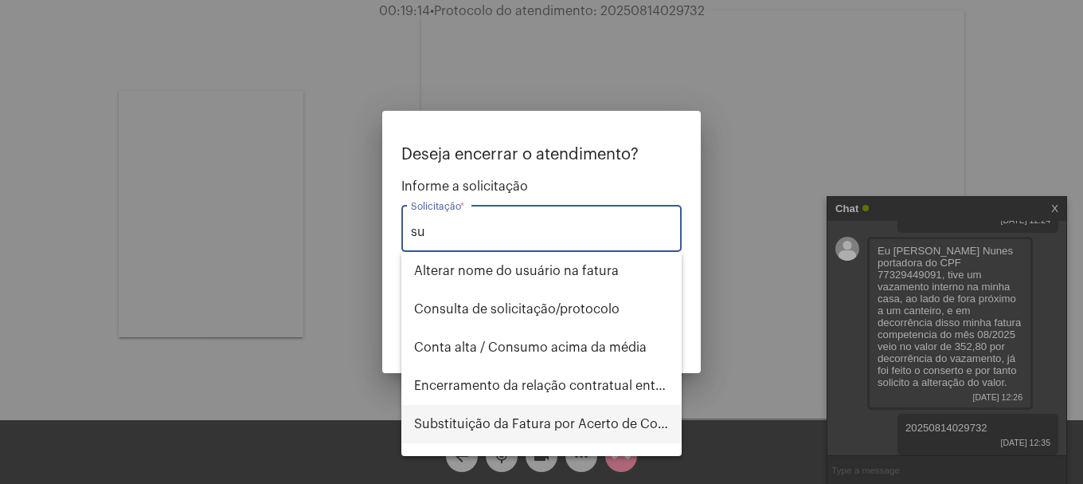
click at [600, 424] on span "Substituição da Fatura por Acerto de Consumo" at bounding box center [541, 424] width 255 height 38
type input "Substituição da Fatura por Acerto de Consumo"
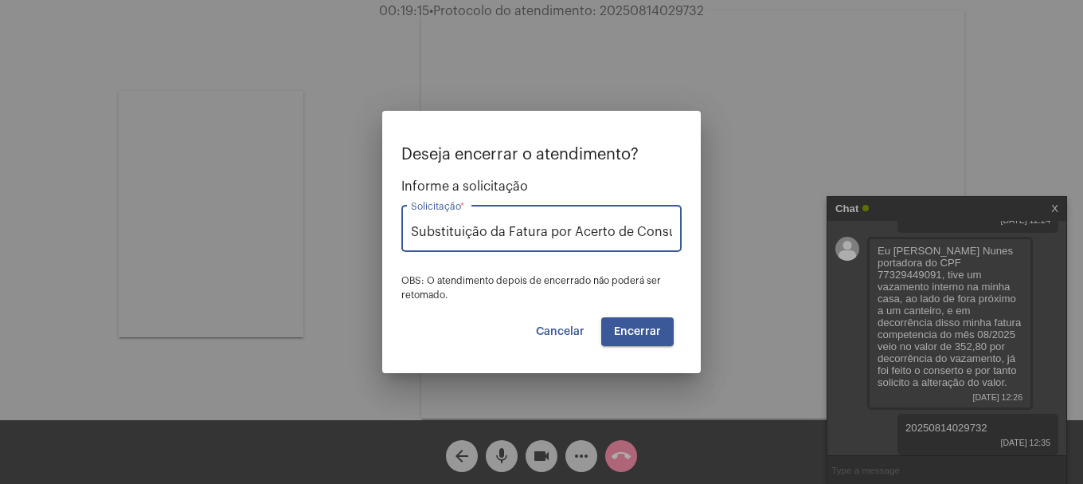
scroll to position [0, 19]
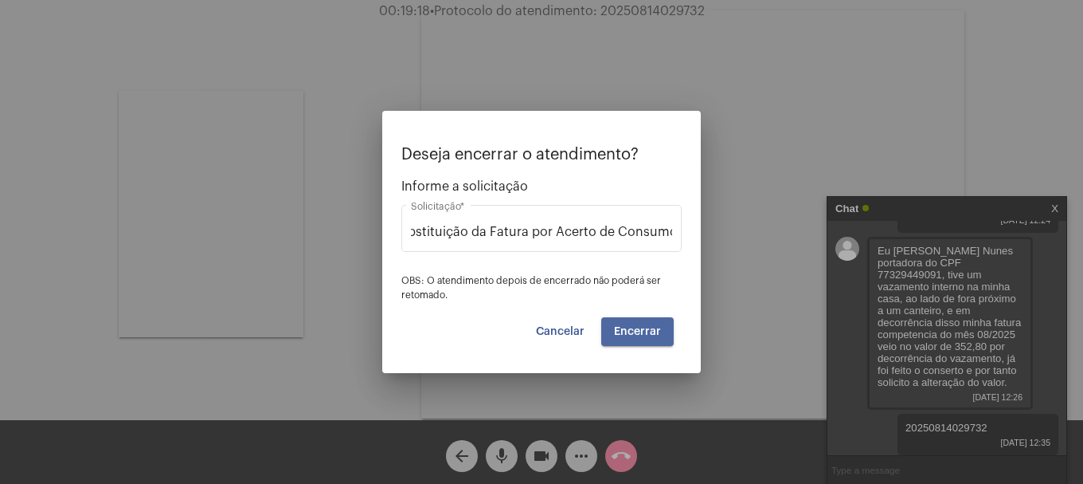
click at [659, 337] on button "Encerrar" at bounding box center [637, 331] width 72 height 29
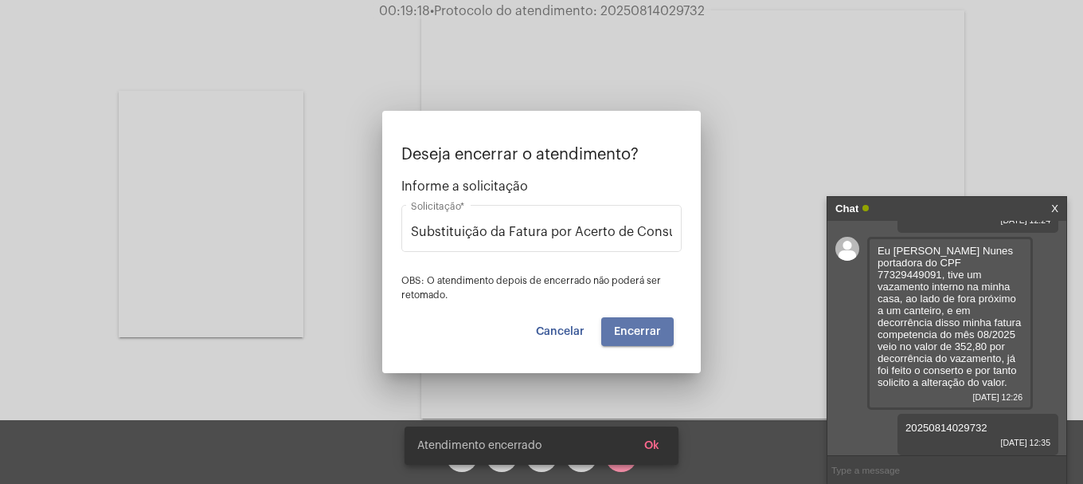
click at [659, 337] on button "Encerrar" at bounding box center [637, 331] width 72 height 29
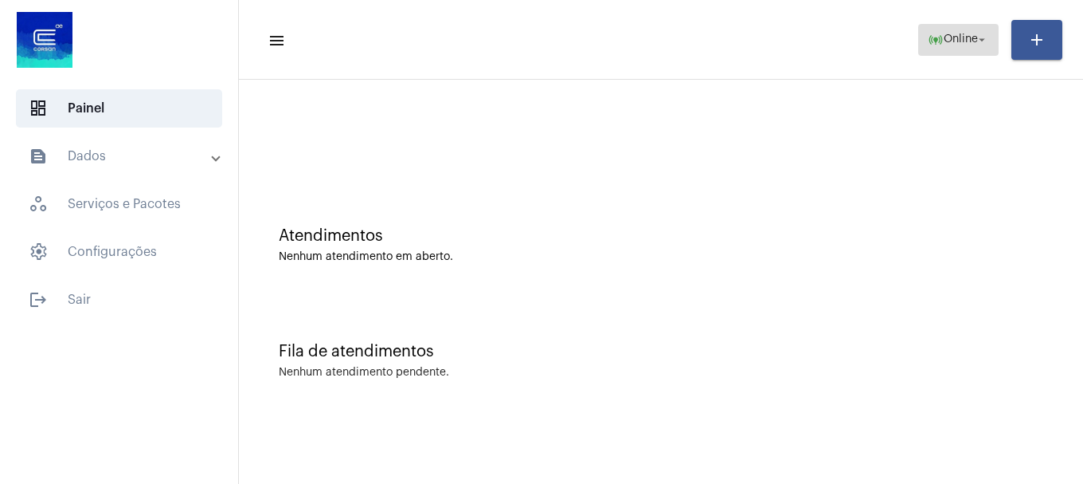
click at [979, 35] on mat-icon "arrow_drop_down" at bounding box center [982, 40] width 14 height 14
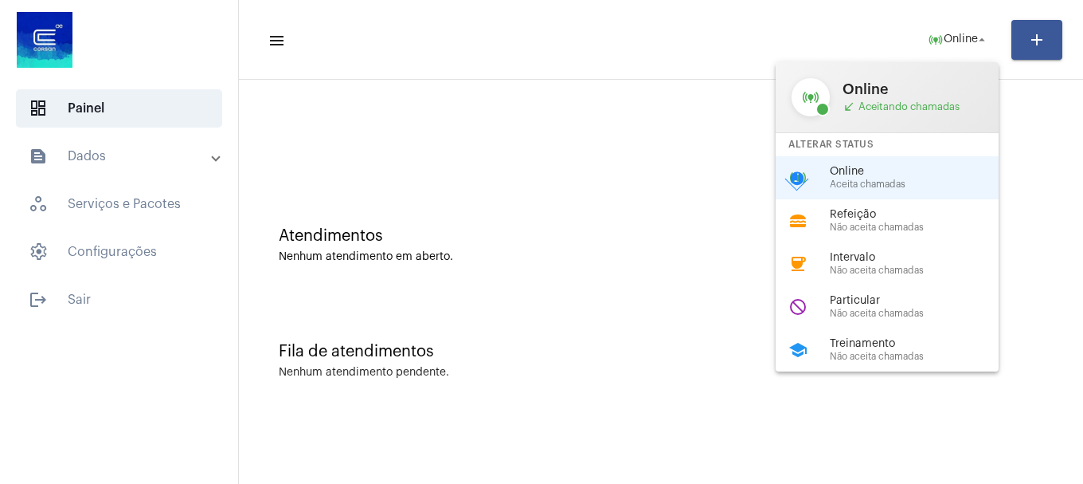
click at [902, 314] on span "Não aceita chamadas" at bounding box center [921, 313] width 182 height 10
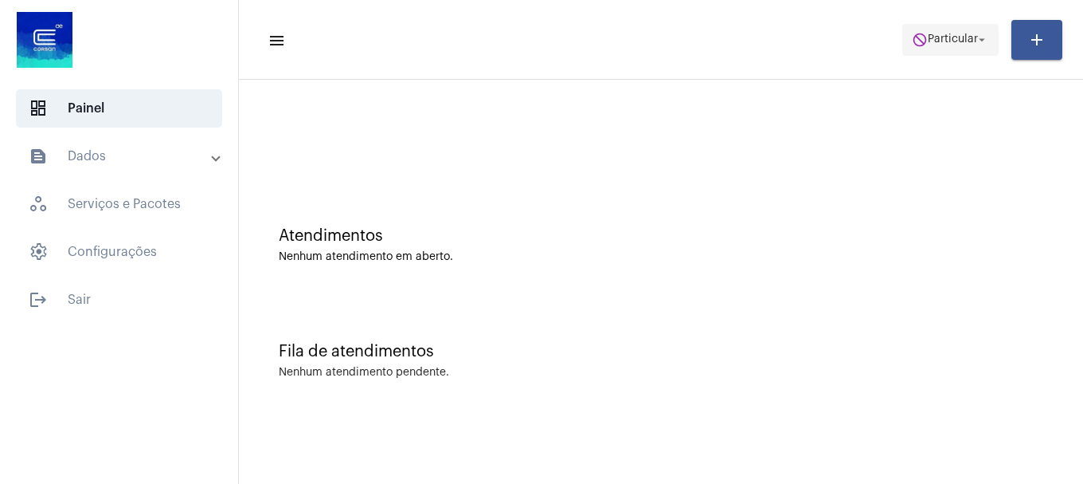
click at [957, 33] on span "do_not_disturb Particular arrow_drop_down" at bounding box center [950, 39] width 77 height 29
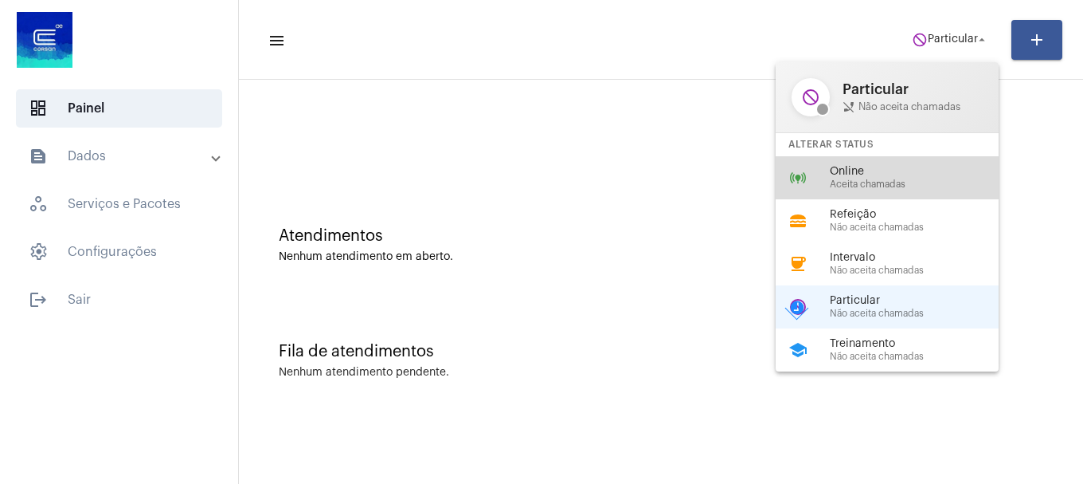
click at [861, 179] on span "Aceita chamadas" at bounding box center [921, 184] width 182 height 10
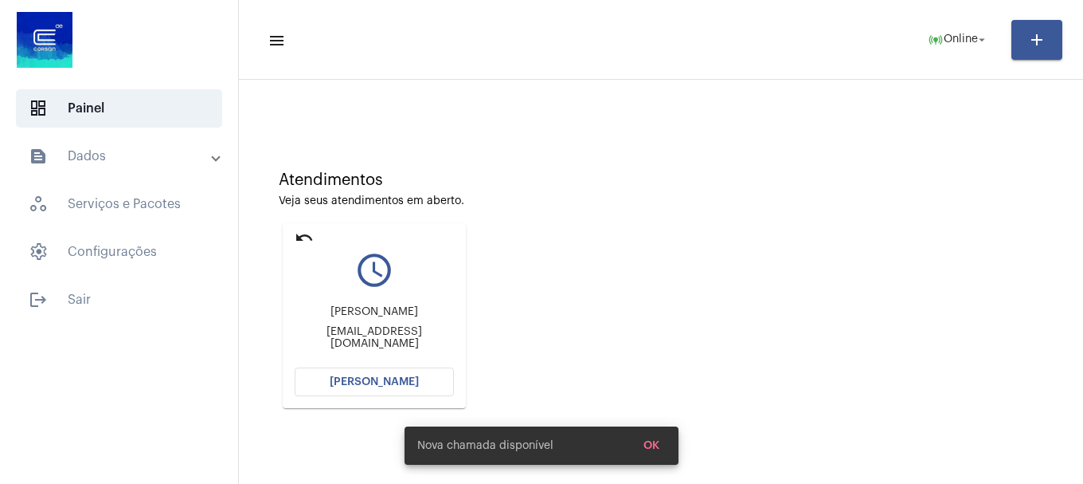
scroll to position [139, 0]
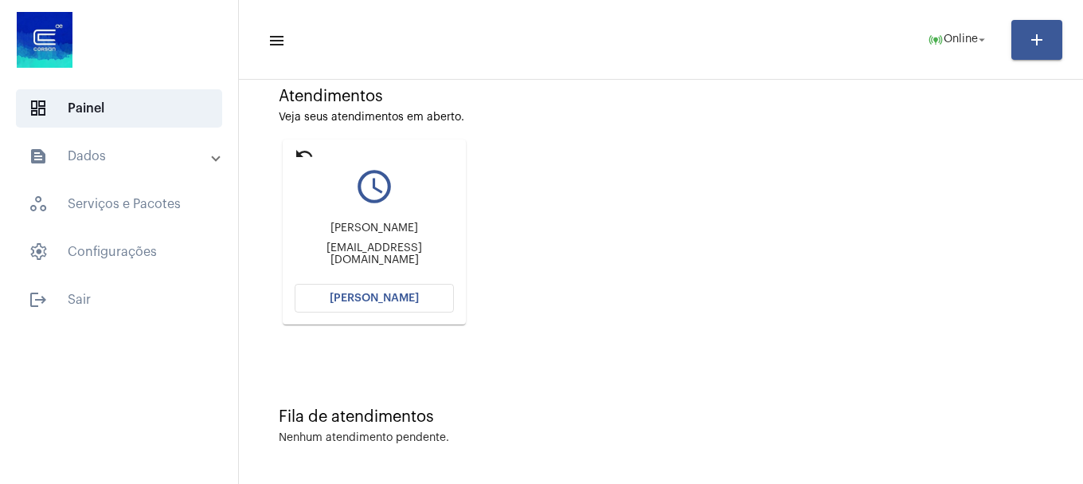
click at [401, 294] on span "[PERSON_NAME]" at bounding box center [374, 297] width 89 height 11
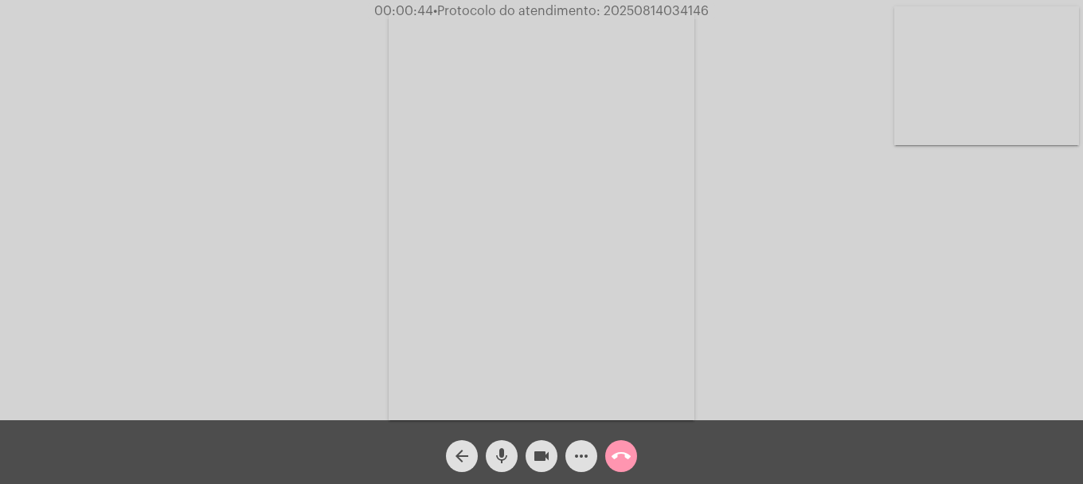
click at [938, 124] on video at bounding box center [987, 75] width 185 height 139
click at [180, 213] on video at bounding box center [211, 214] width 185 height 246
click at [1043, 111] on video at bounding box center [987, 75] width 185 height 139
click at [499, 468] on span "mic" at bounding box center [501, 456] width 19 height 32
click at [499, 468] on span "mic_off" at bounding box center [501, 456] width 19 height 32
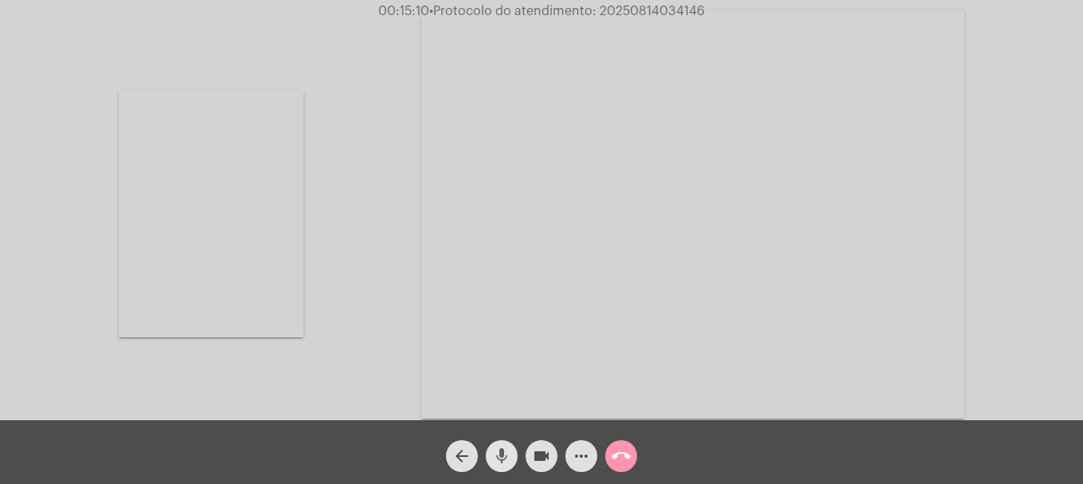
click at [496, 452] on mat-icon "mic" at bounding box center [501, 455] width 19 height 19
click at [499, 448] on mat-icon "mic_off" at bounding box center [501, 455] width 19 height 19
click at [504, 453] on mat-icon "mic" at bounding box center [501, 455] width 19 height 19
click at [511, 464] on button "mic_off" at bounding box center [502, 456] width 32 height 32
click at [512, 460] on button "mic" at bounding box center [502, 456] width 32 height 32
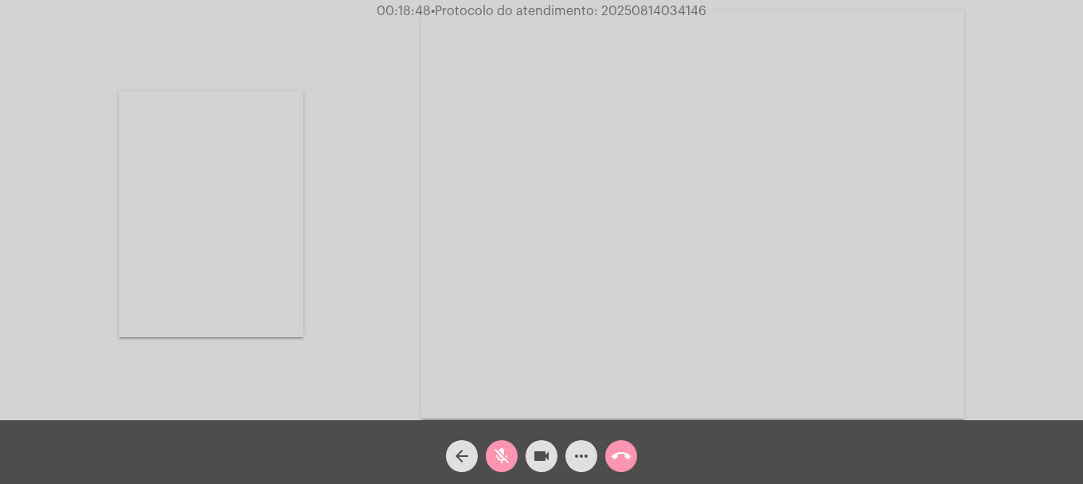
click at [512, 459] on button "mic_off" at bounding box center [502, 456] width 32 height 32
click at [504, 453] on mat-icon "mic" at bounding box center [501, 455] width 19 height 19
click at [546, 445] on span "videocam" at bounding box center [541, 456] width 19 height 32
click at [162, 247] on video at bounding box center [211, 214] width 185 height 246
click at [495, 452] on mat-icon "mic_off" at bounding box center [501, 455] width 19 height 19
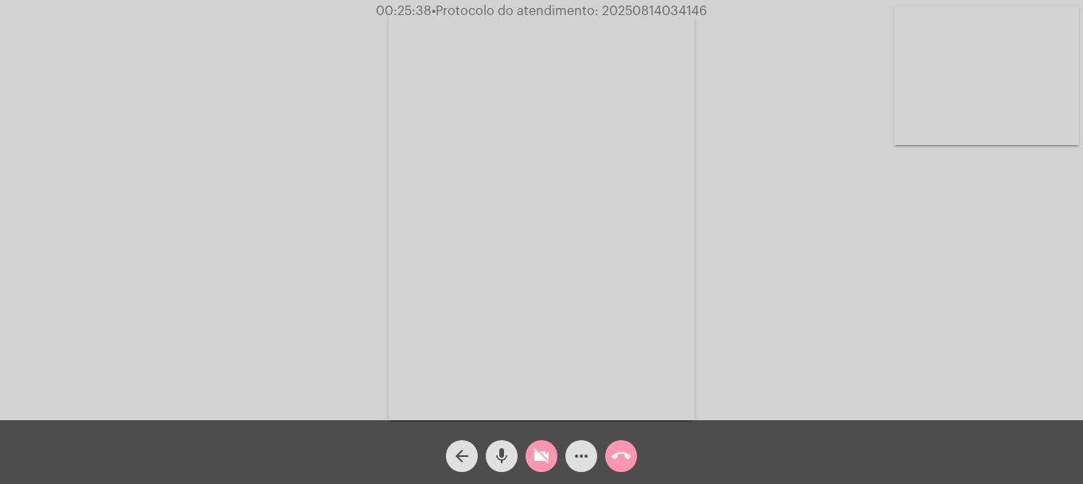
click at [534, 452] on mat-icon "videocam_off" at bounding box center [541, 455] width 19 height 19
click at [542, 455] on mat-icon "videocam" at bounding box center [541, 455] width 19 height 19
click at [507, 462] on mat-icon "mic" at bounding box center [501, 455] width 19 height 19
click at [507, 461] on mat-icon "mic_off" at bounding box center [501, 455] width 19 height 19
click at [531, 460] on button "videocam_off" at bounding box center [542, 456] width 32 height 32
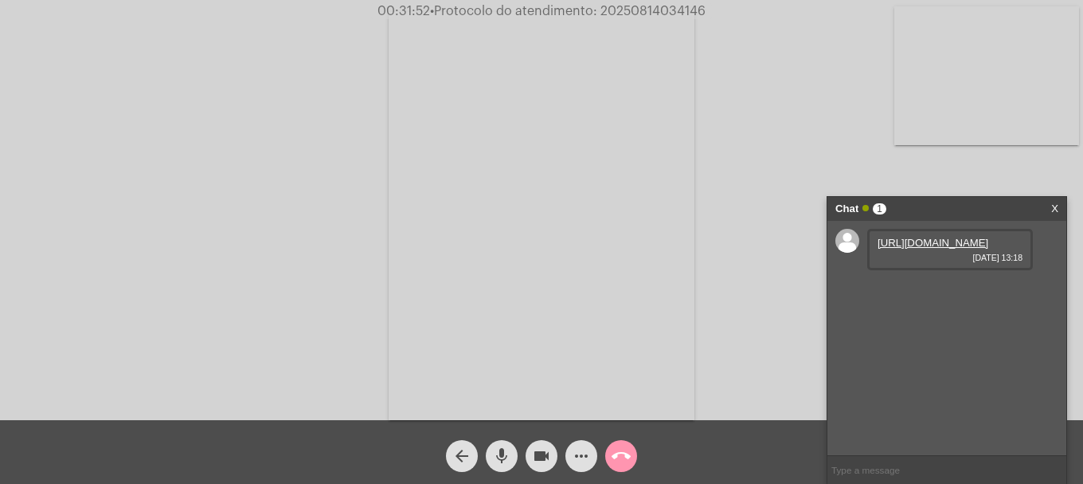
click at [924, 249] on link "[URL][DOMAIN_NAME]" at bounding box center [933, 243] width 111 height 12
click at [911, 294] on link "[URL][DOMAIN_NAME]" at bounding box center [933, 288] width 111 height 12
click at [532, 444] on span "videocam" at bounding box center [541, 456] width 19 height 32
click at [544, 445] on span "videocam_off" at bounding box center [541, 456] width 19 height 32
click at [546, 455] on mat-icon "videocam" at bounding box center [541, 455] width 19 height 19
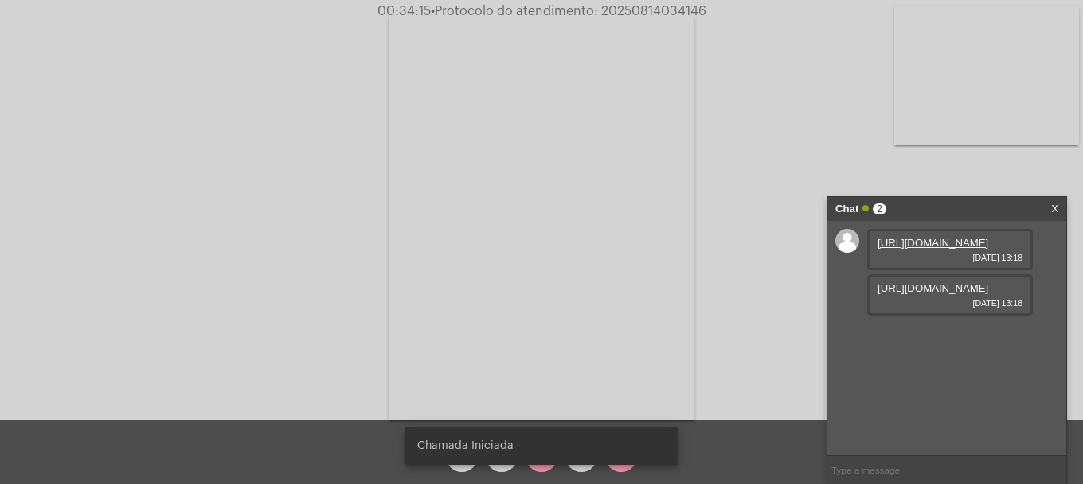
click at [546, 476] on div "Chamada Iniciada" at bounding box center [542, 445] width 312 height 76
click at [545, 465] on div "Chamada Iniciada" at bounding box center [542, 445] width 312 height 76
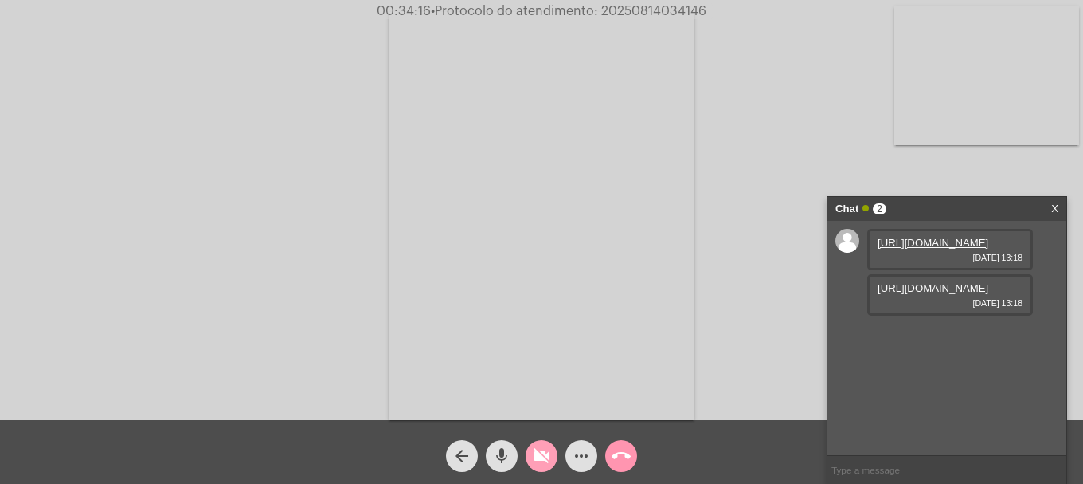
click at [529, 465] on button "videocam_off" at bounding box center [542, 456] width 32 height 32
click at [626, 14] on span "• Protocolo do atendimento: 20250814034146" at bounding box center [570, 11] width 276 height 13
click at [626, 14] on span "• Protocolo do atendimento: 20250814034146" at bounding box center [571, 11] width 276 height 13
copy span "20250814034146"
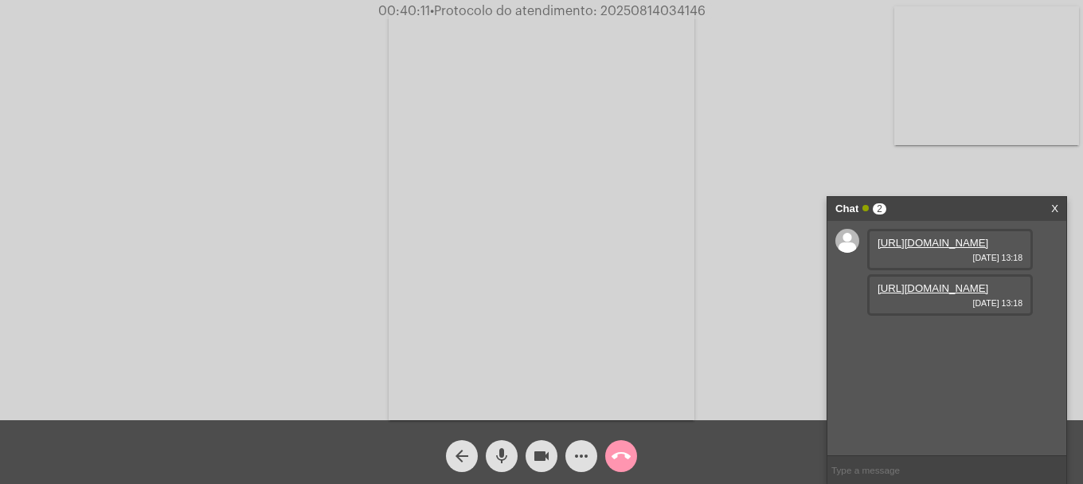
click at [868, 468] on input "text" at bounding box center [947, 470] width 239 height 28
paste input "20250814034146"
type input "20250814034146"
click at [624, 454] on mat-icon "call_end" at bounding box center [621, 455] width 19 height 19
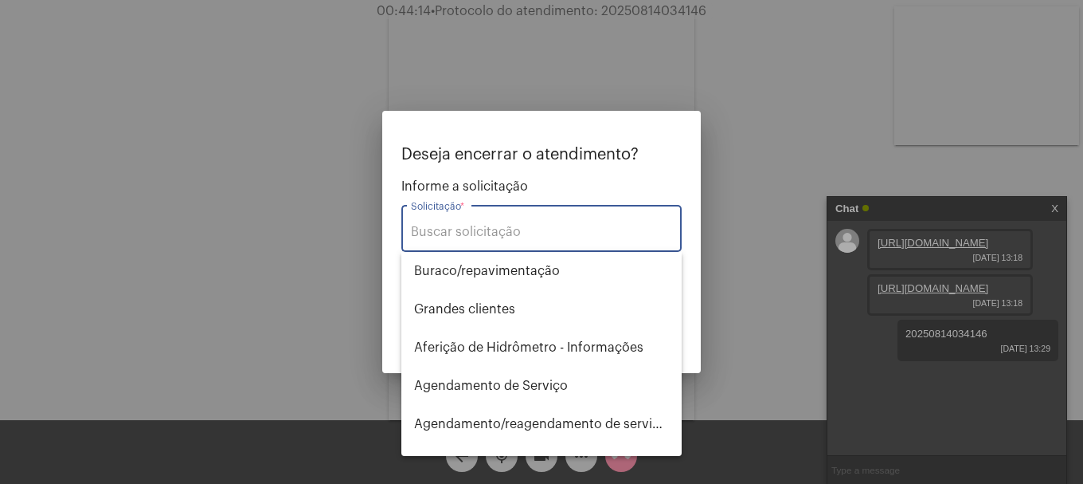
click at [520, 238] on input "Solicitação *" at bounding box center [541, 232] width 261 height 14
type input "s"
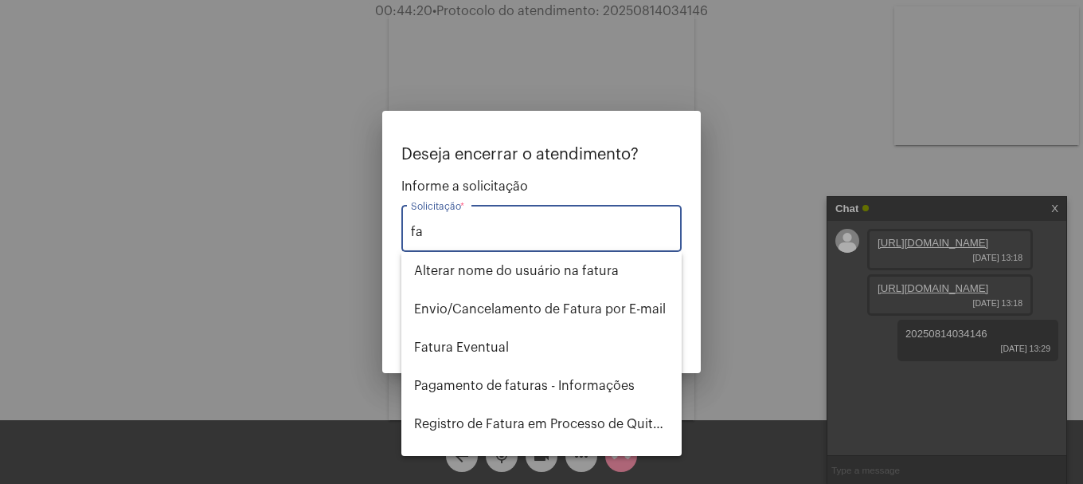
type input "f"
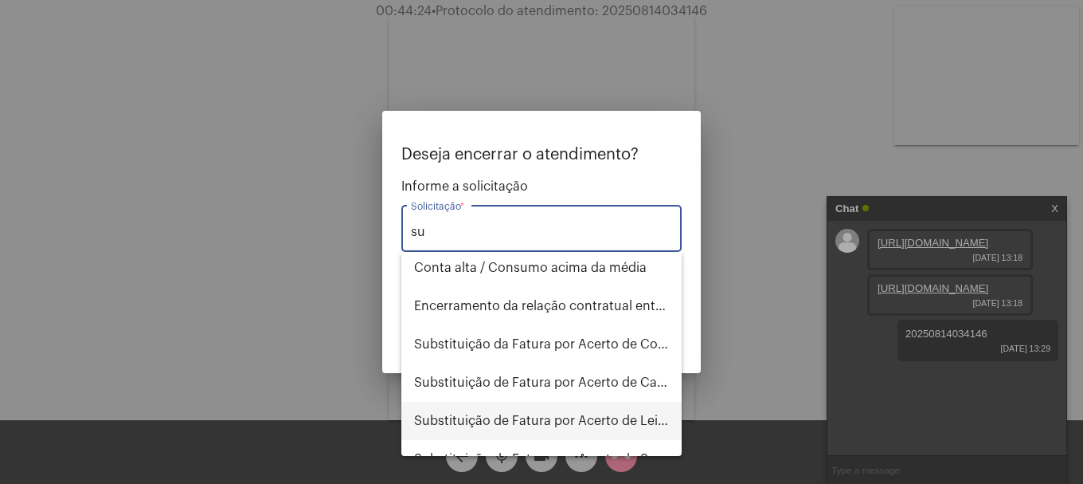
scroll to position [159, 0]
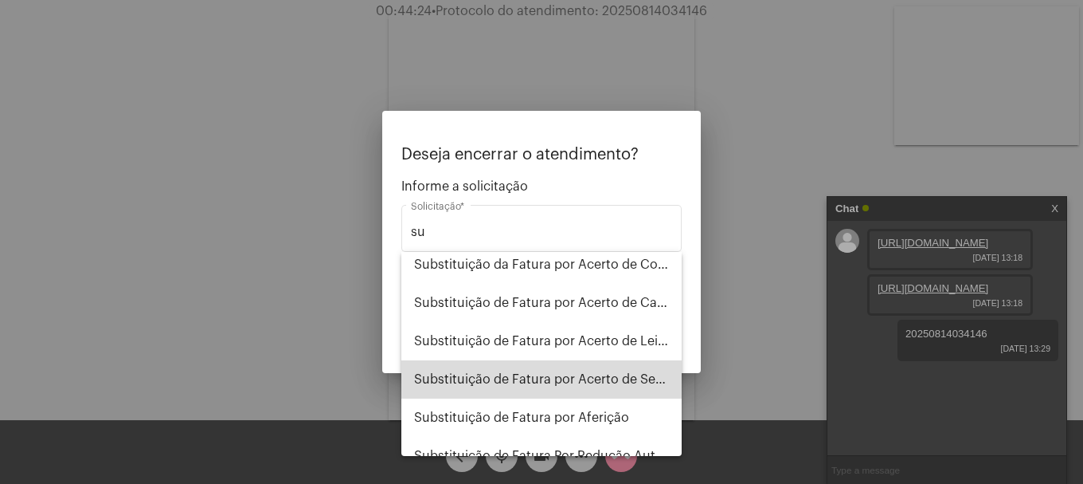
click at [583, 390] on span "Substituição de Fatura por Acerto de Serviço" at bounding box center [541, 379] width 255 height 38
type input "Substituição de Fatura por Acerto de Serviço"
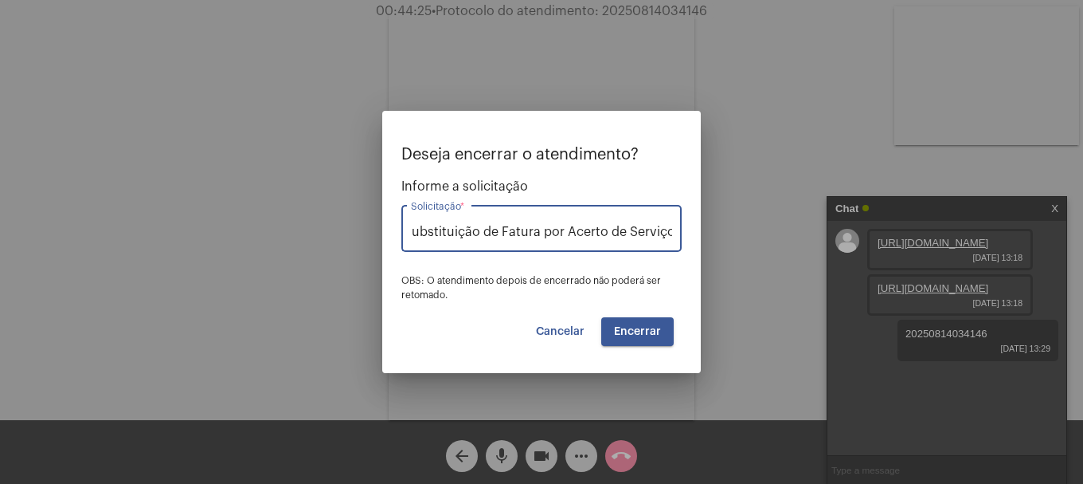
click at [656, 320] on button "Encerrar" at bounding box center [637, 331] width 72 height 29
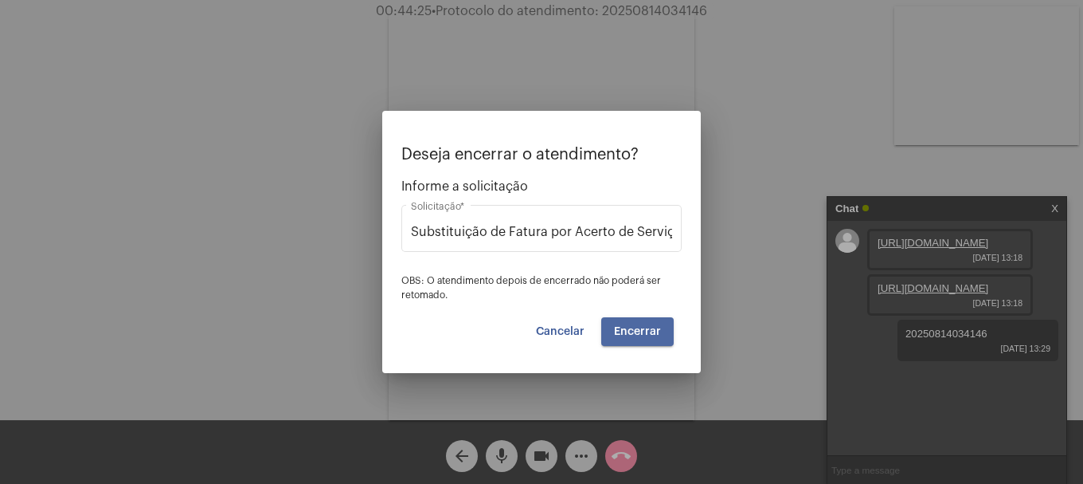
click at [656, 320] on button "Encerrar" at bounding box center [637, 331] width 72 height 29
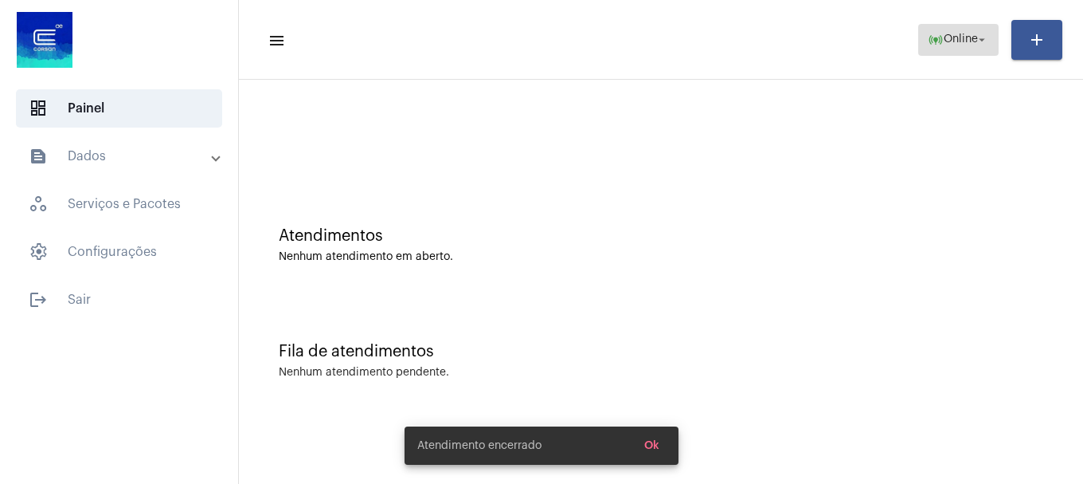
click at [953, 41] on span "Online" at bounding box center [961, 39] width 34 height 11
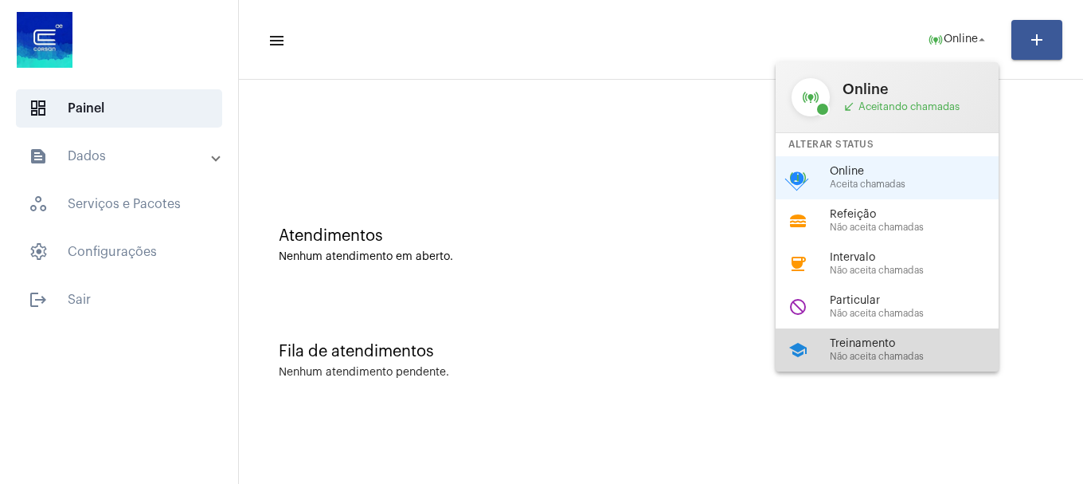
click at [868, 337] on div "school Treinamento Não aceita chamadas" at bounding box center [900, 349] width 249 height 43
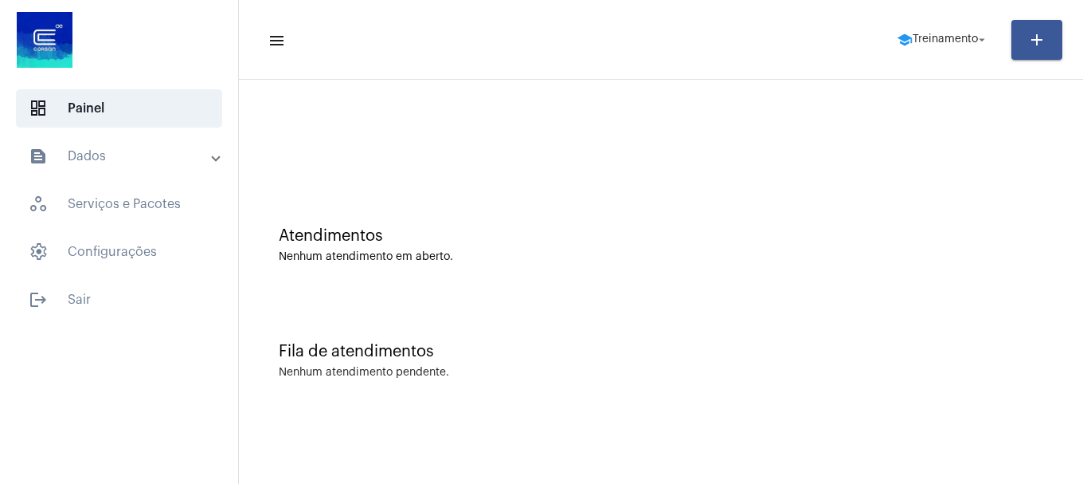
click at [936, 58] on mat-toolbar-row "menu school Treinamento arrow_drop_down add" at bounding box center [661, 39] width 844 height 51
click at [935, 46] on span "school Treinamento arrow_drop_down" at bounding box center [943, 39] width 92 height 29
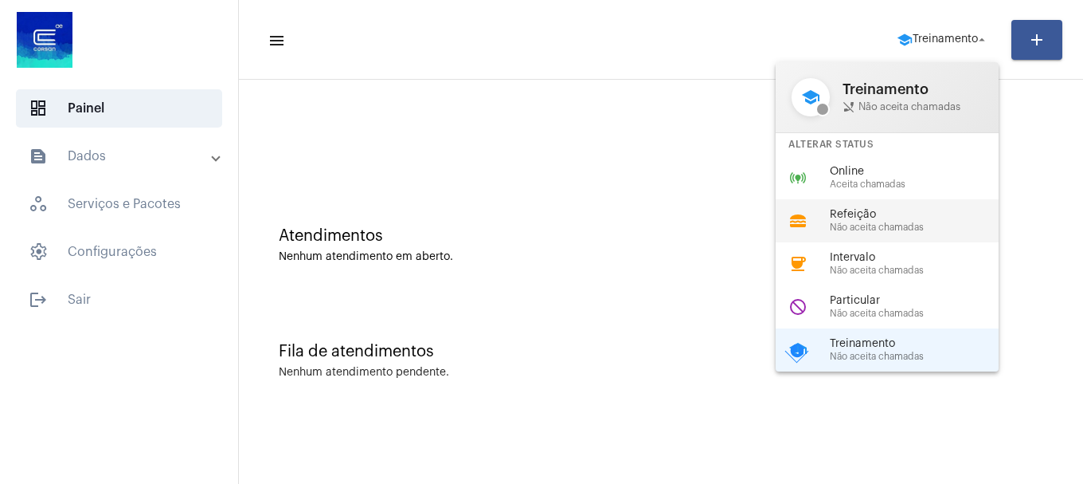
drag, startPoint x: 853, startPoint y: 310, endPoint x: 853, endPoint y: 220, distance: 90.0
click at [853, 220] on div "school Treinamento phone_disabled Não aceita chamadas Alterar Status online_pre…" at bounding box center [887, 216] width 223 height 309
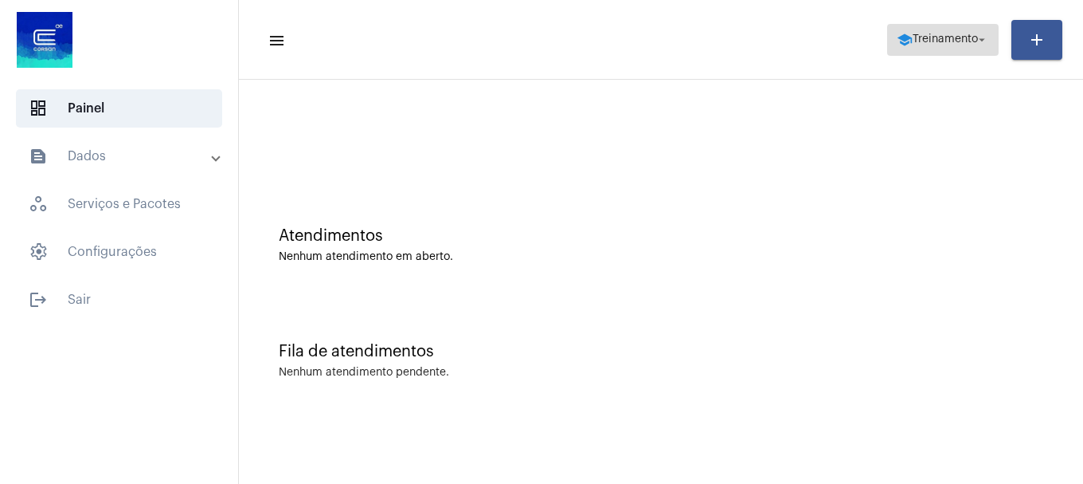
click at [930, 52] on span "school Treinamento arrow_drop_down" at bounding box center [943, 39] width 92 height 29
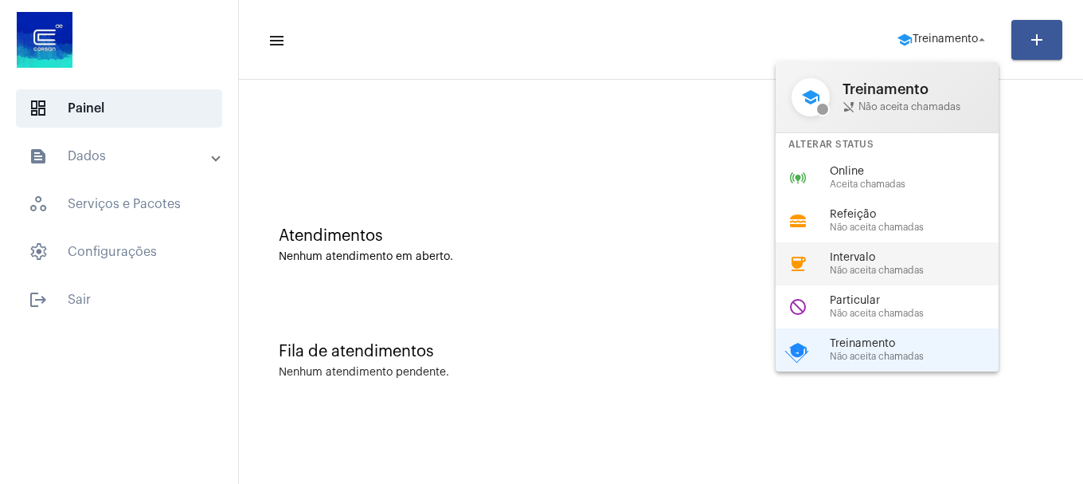
click at [848, 267] on span "Não aceita chamadas" at bounding box center [921, 270] width 182 height 10
